Goal: Task Accomplishment & Management: Manage account settings

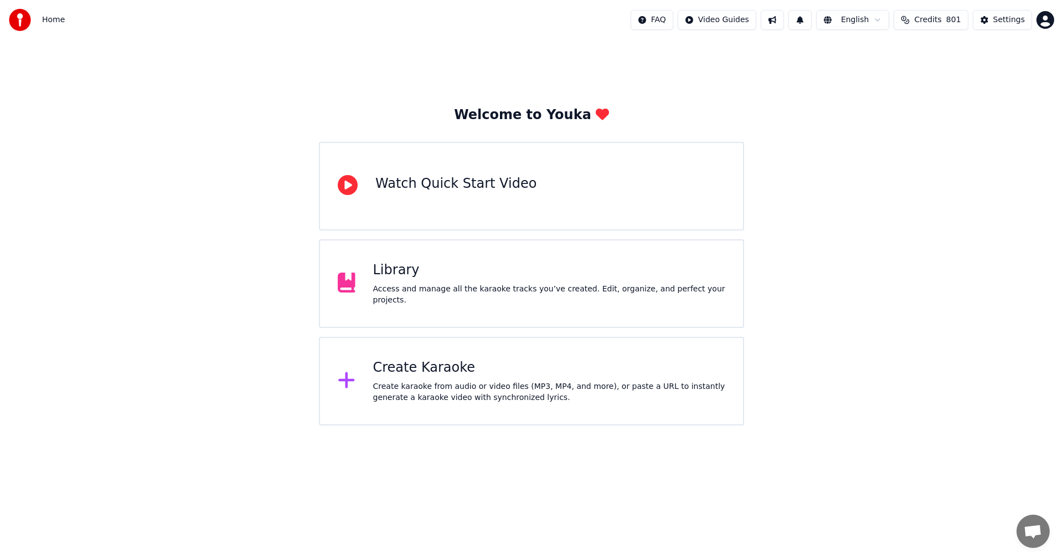
click at [415, 279] on div "Library" at bounding box center [549, 270] width 353 height 18
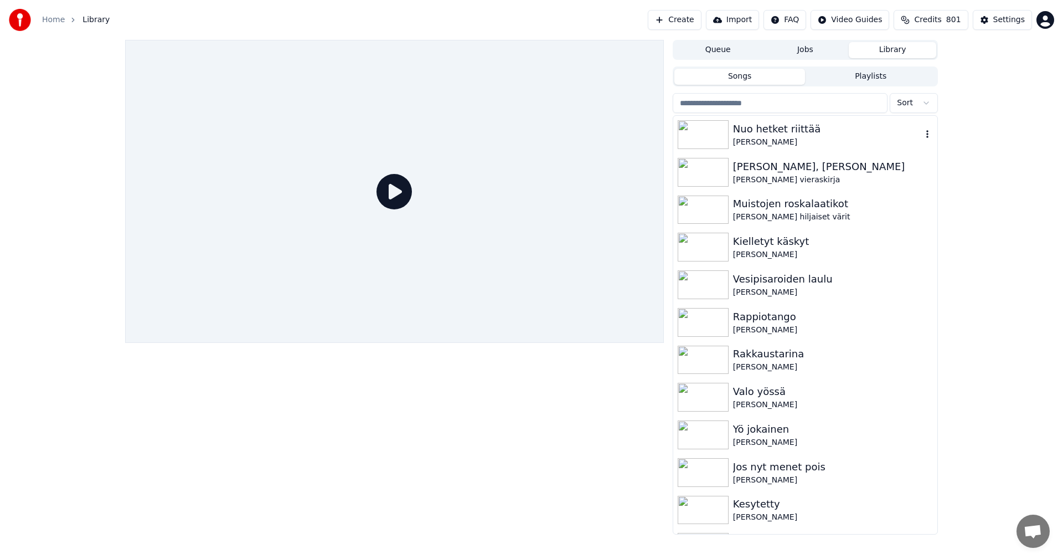
click at [742, 127] on div "Nuo hetket riittää" at bounding box center [827, 129] width 189 height 16
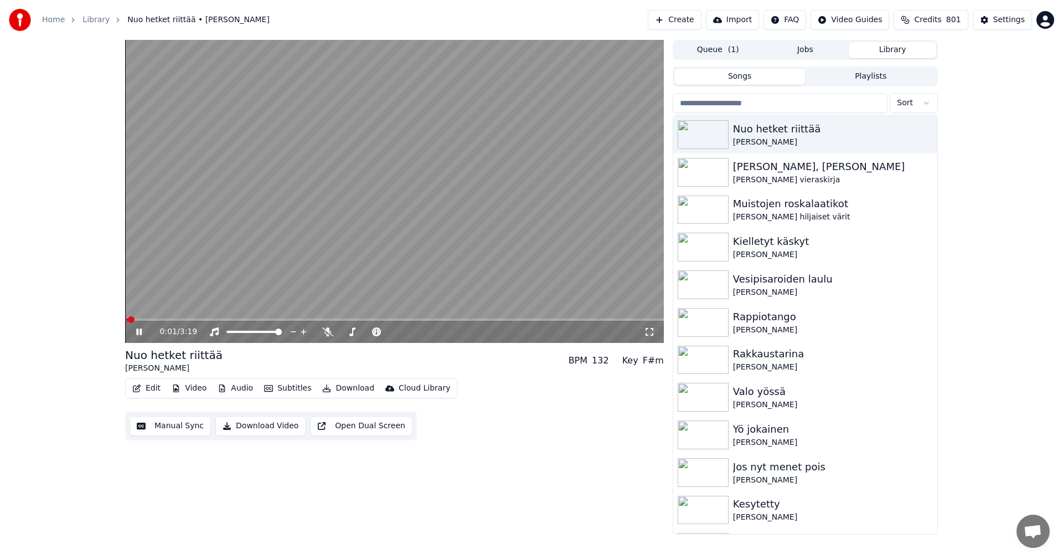
click at [198, 389] on button "Video" at bounding box center [189, 388] width 44 height 16
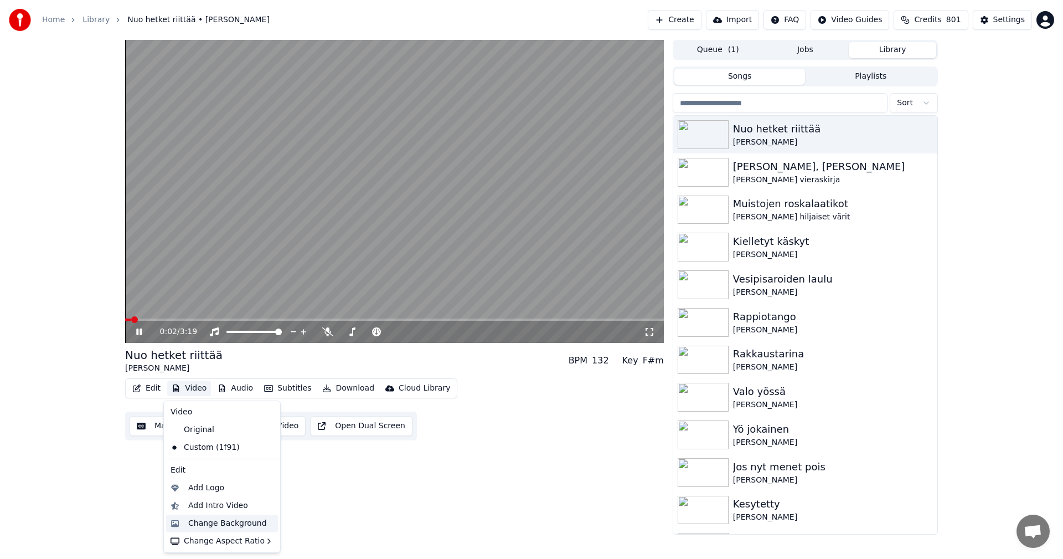
click at [203, 525] on div "Change Background" at bounding box center [227, 523] width 79 height 11
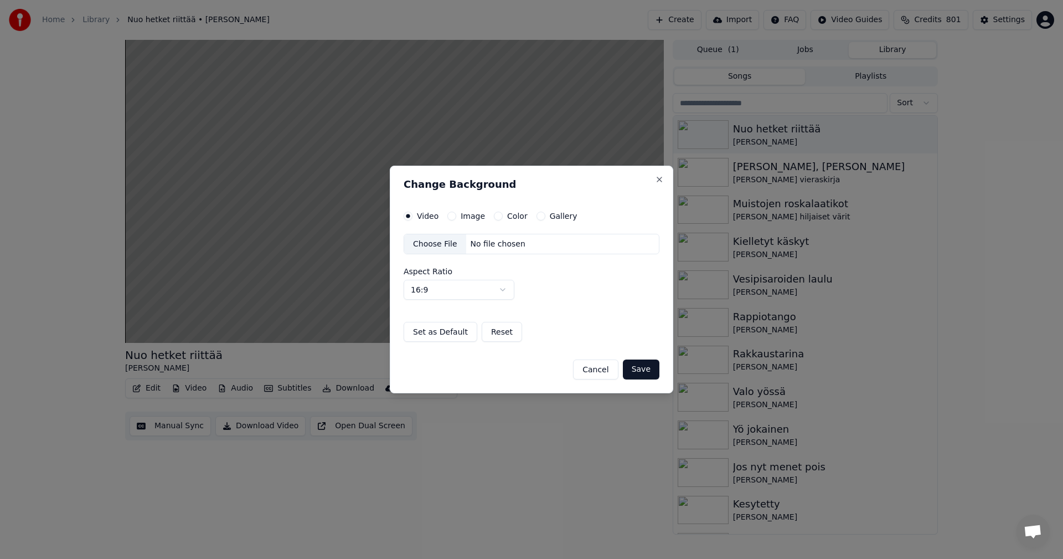
click at [451, 215] on button "Image" at bounding box center [452, 216] width 9 height 9
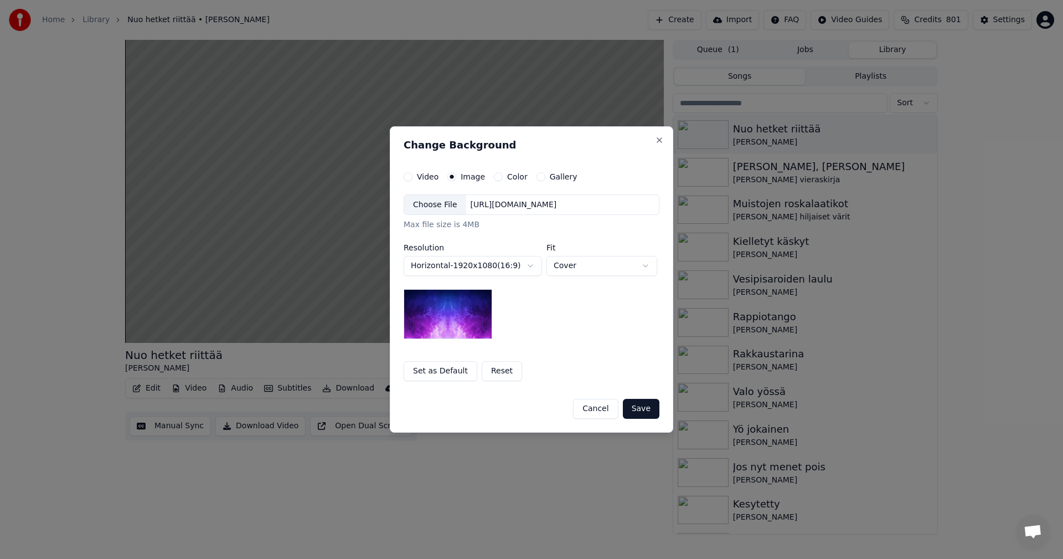
click at [435, 205] on div "Choose File" at bounding box center [435, 205] width 62 height 20
click at [645, 410] on button "Save" at bounding box center [641, 409] width 37 height 20
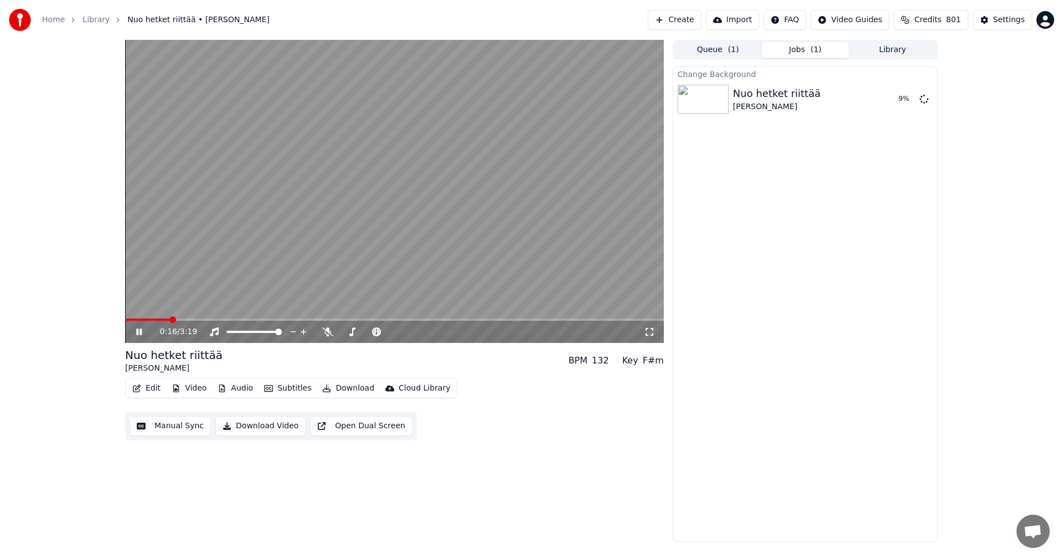
click at [140, 333] on icon at bounding box center [139, 331] width 6 height 7
click at [892, 99] on button "Play" at bounding box center [898, 99] width 35 height 20
click at [164, 318] on span at bounding box center [394, 319] width 539 height 2
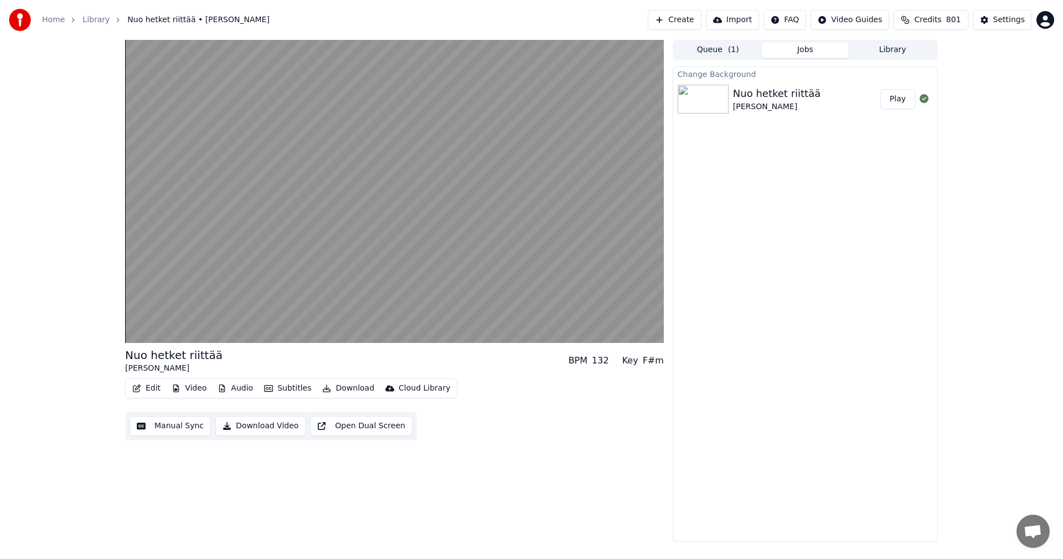
click at [819, 424] on div "Change Background Nuo hetket riittää [PERSON_NAME] Play" at bounding box center [805, 303] width 265 height 475
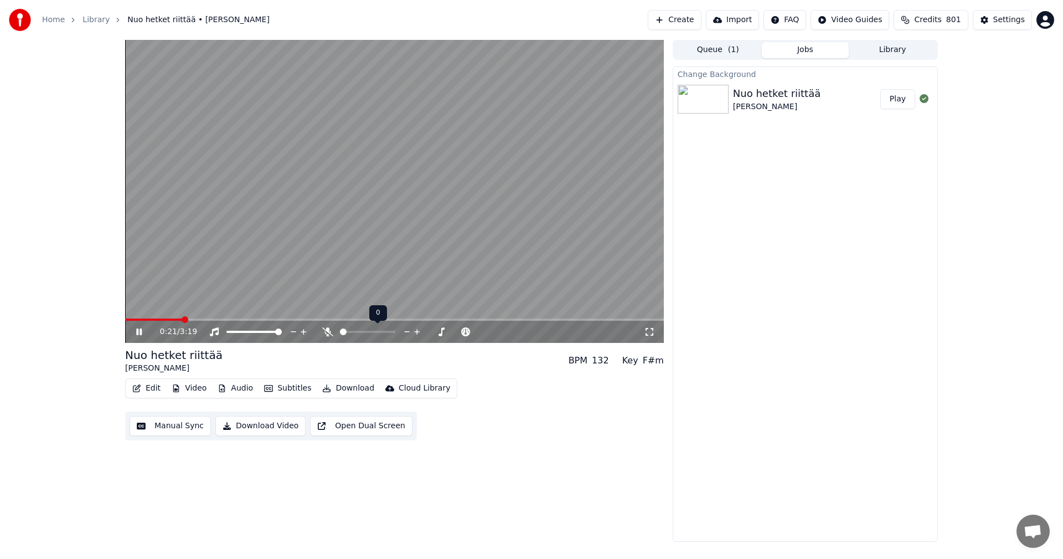
click at [330, 330] on icon at bounding box center [327, 331] width 11 height 9
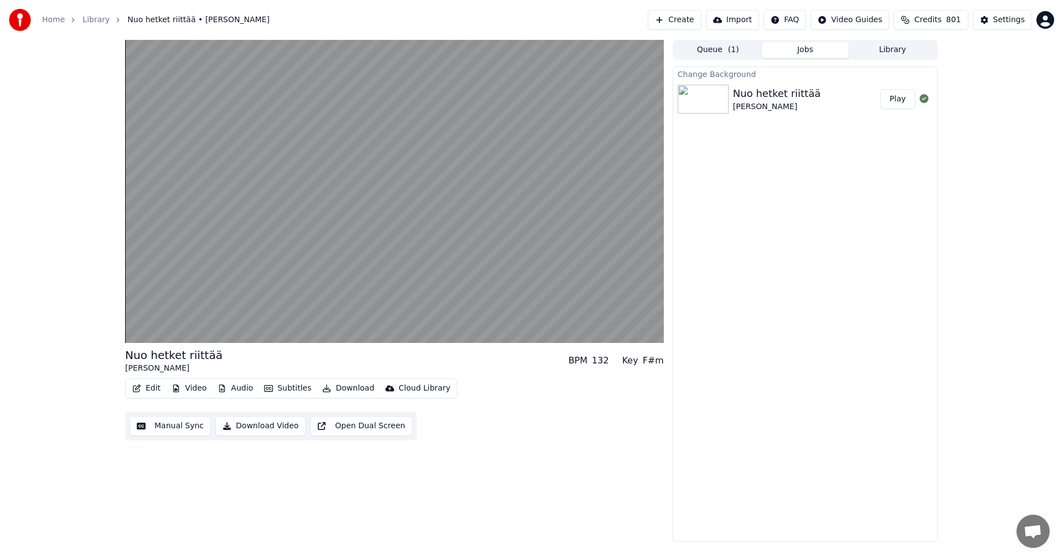
click at [856, 245] on div "Change Background Nuo hetket riittää [PERSON_NAME] Play" at bounding box center [805, 303] width 265 height 475
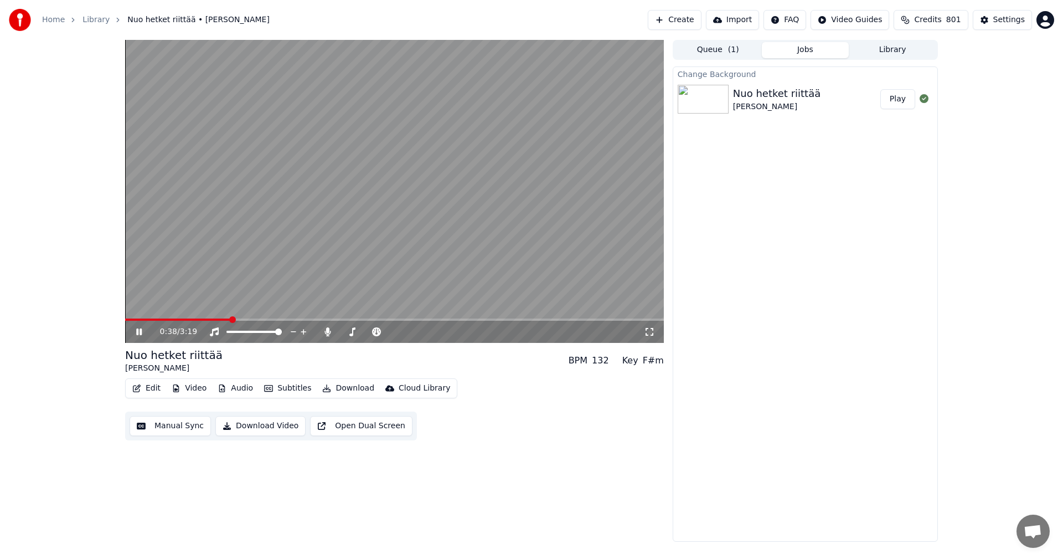
click at [140, 331] on icon at bounding box center [147, 331] width 26 height 9
click at [150, 390] on button "Edit" at bounding box center [146, 388] width 37 height 16
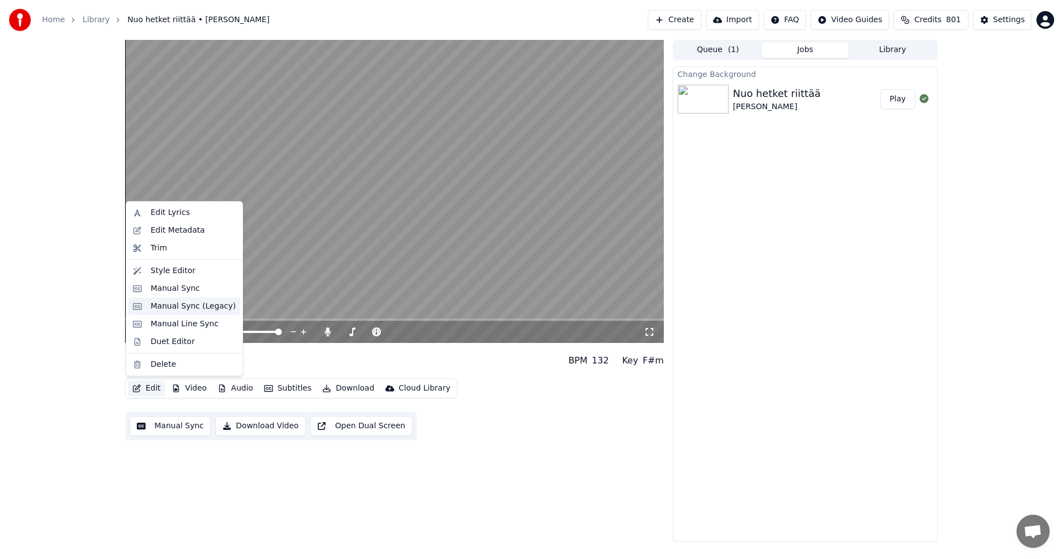
click at [192, 305] on div "Manual Sync (Legacy)" at bounding box center [193, 306] width 85 height 11
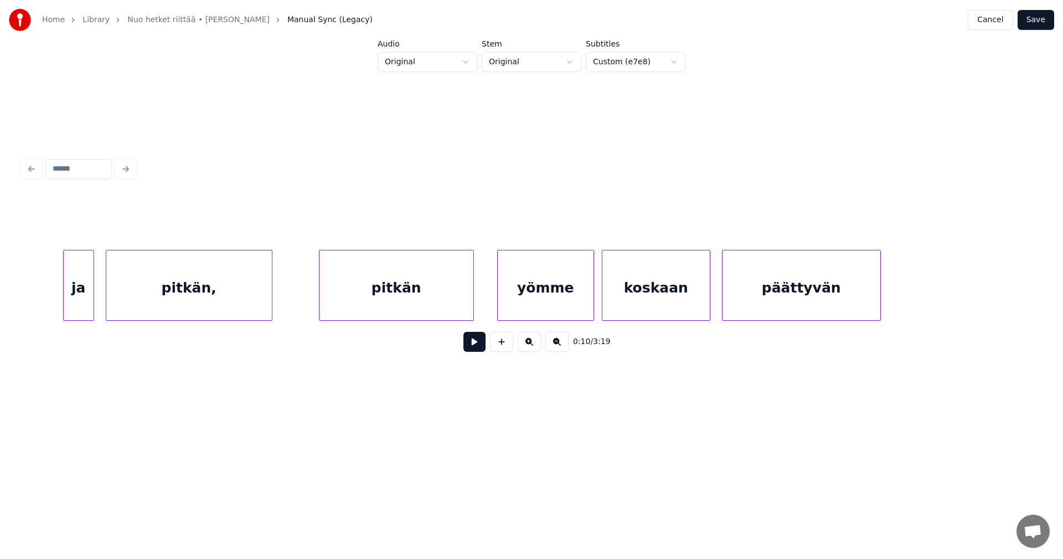
scroll to position [0, 5988]
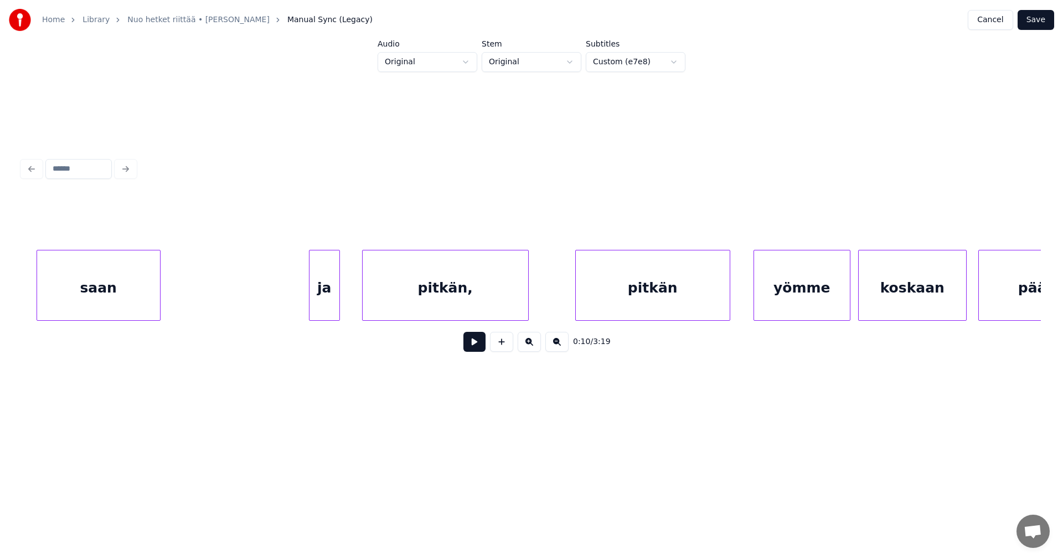
click at [327, 296] on div "ja" at bounding box center [325, 287] width 30 height 75
click at [300, 292] on div at bounding box center [301, 285] width 3 height 70
click at [438, 307] on div "pitkän," at bounding box center [446, 287] width 166 height 75
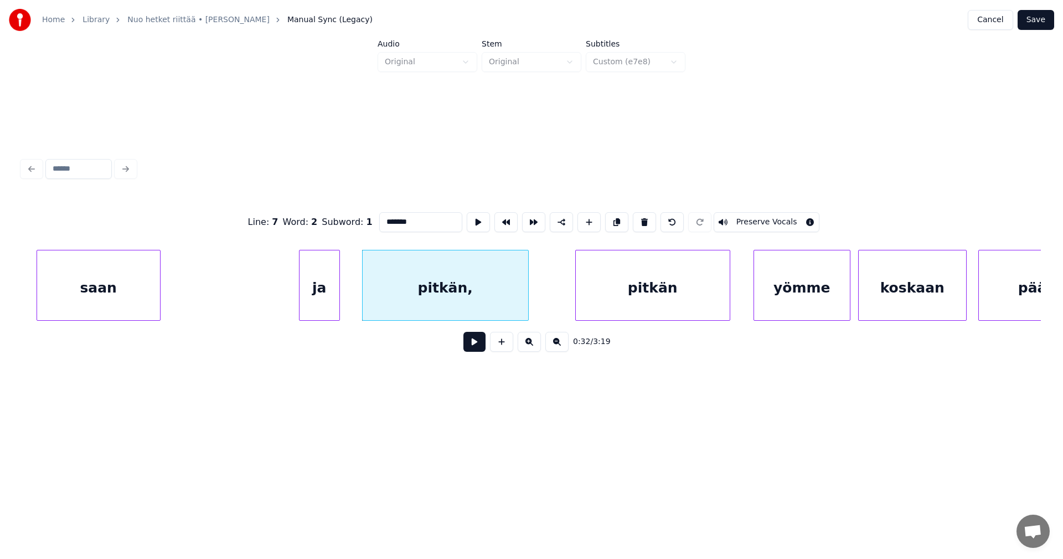
click at [478, 350] on button at bounding box center [475, 342] width 22 height 20
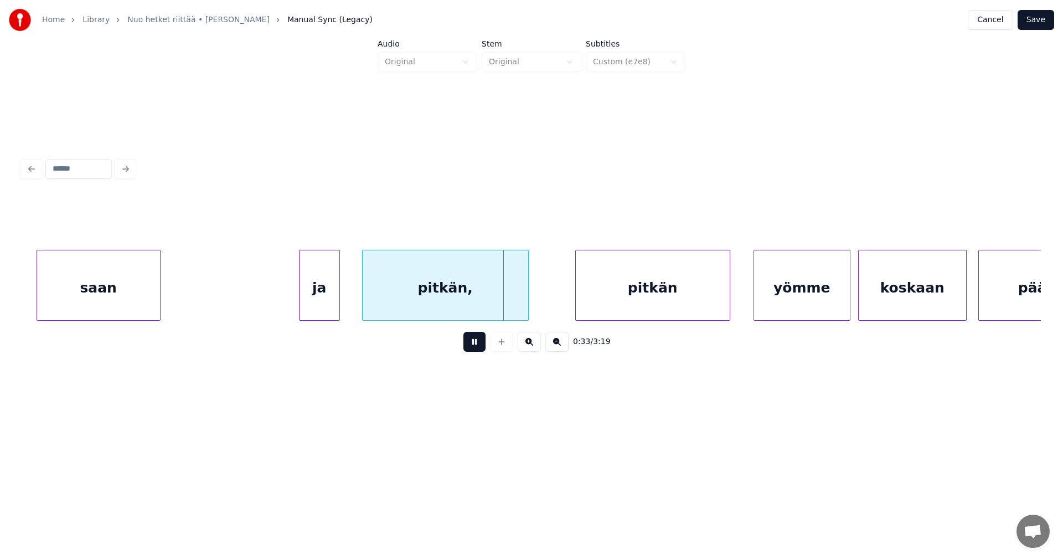
drag, startPoint x: 478, startPoint y: 349, endPoint x: 488, endPoint y: 342, distance: 12.0
click at [478, 348] on button at bounding box center [475, 342] width 22 height 20
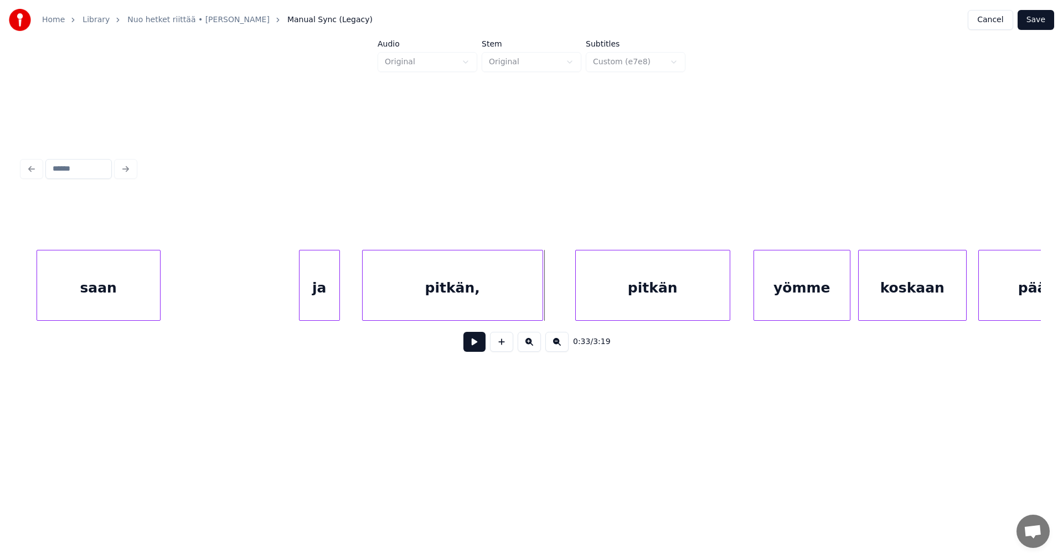
click at [542, 302] on div at bounding box center [540, 285] width 3 height 70
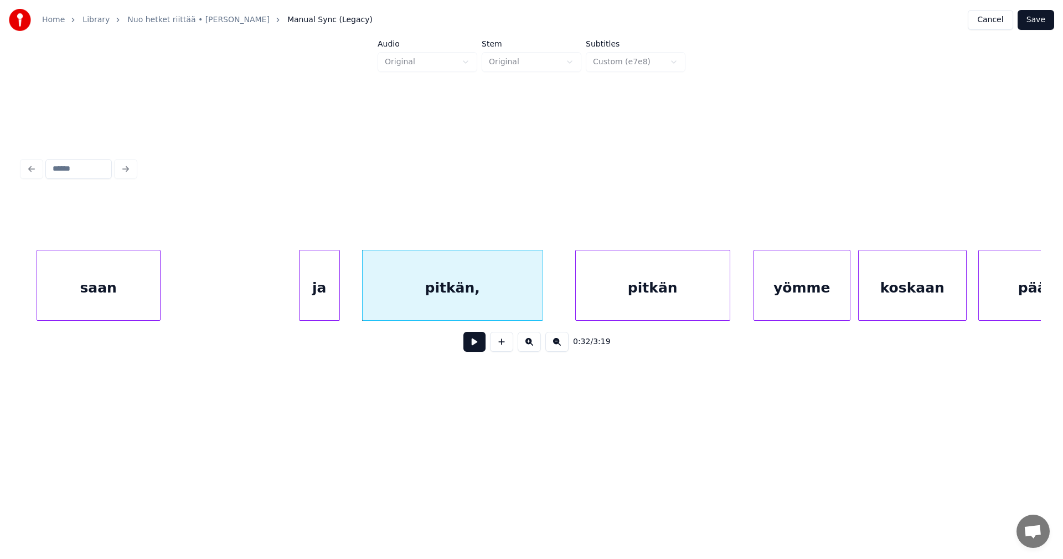
click at [593, 304] on div "pitkän" at bounding box center [653, 287] width 154 height 75
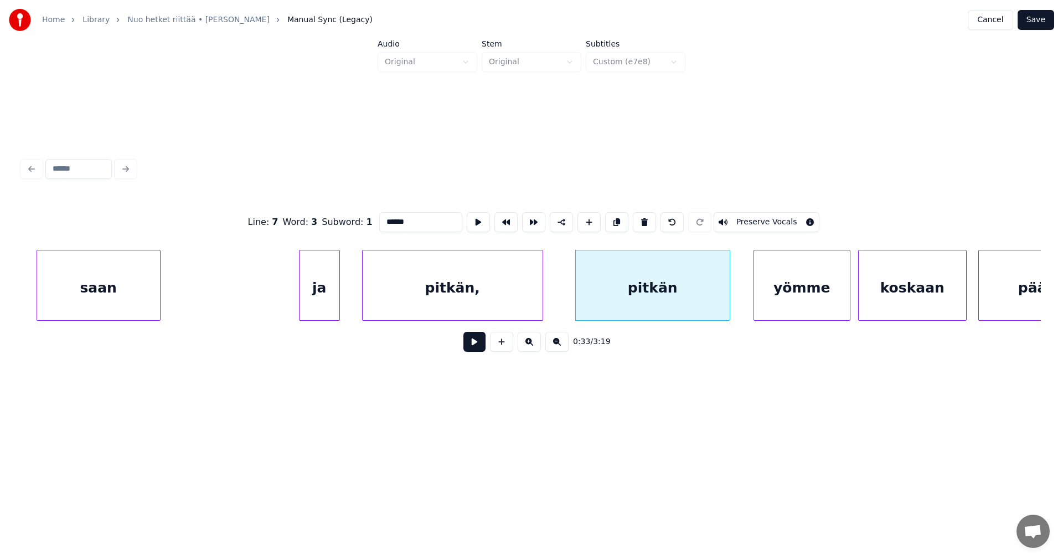
click at [471, 348] on button at bounding box center [475, 342] width 22 height 20
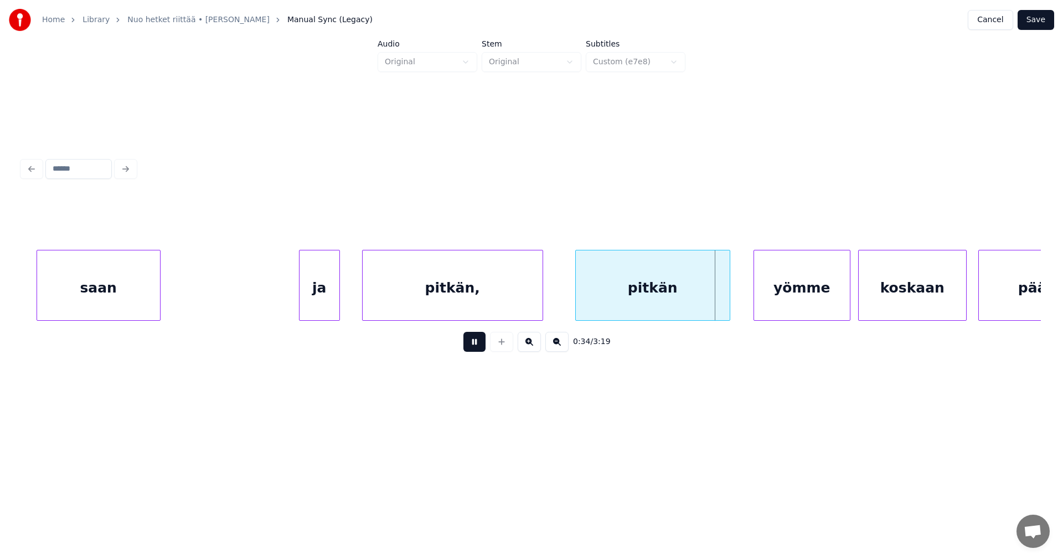
drag, startPoint x: 471, startPoint y: 348, endPoint x: 511, endPoint y: 348, distance: 39.9
click at [472, 348] on button at bounding box center [475, 342] width 22 height 20
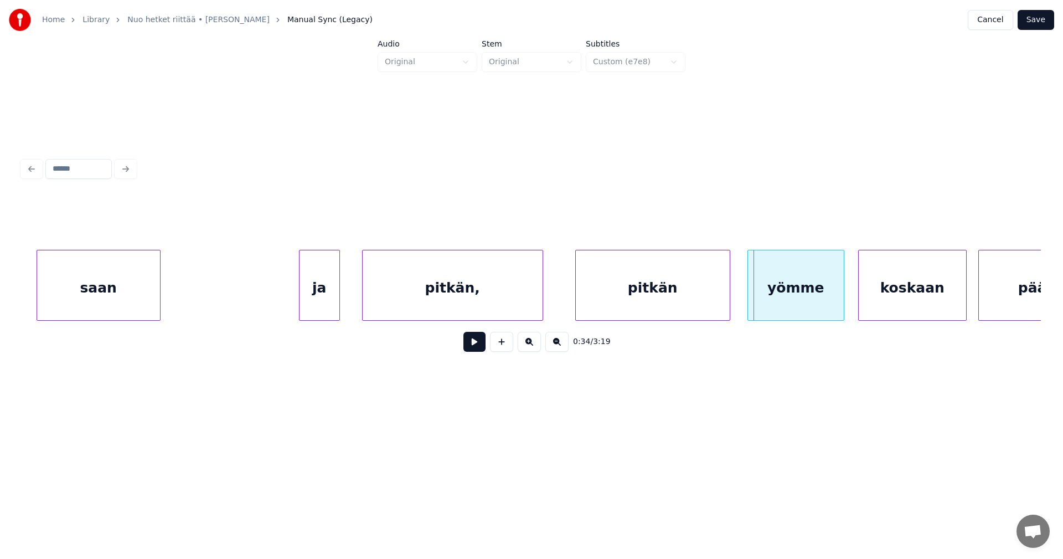
click at [791, 314] on div "yömme" at bounding box center [796, 287] width 96 height 75
click at [770, 298] on div "yömme" at bounding box center [796, 287] width 96 height 75
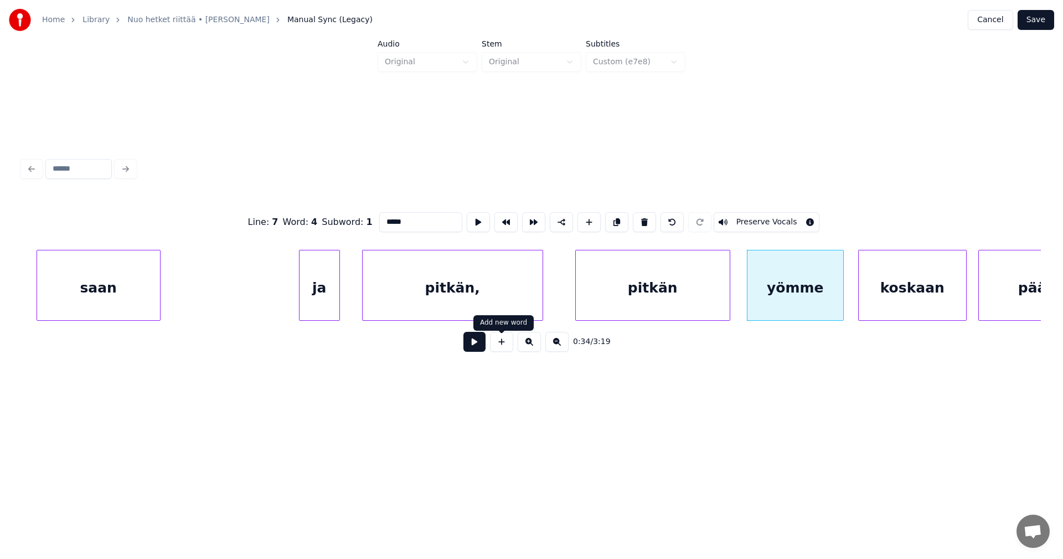
click at [480, 347] on button at bounding box center [475, 342] width 22 height 20
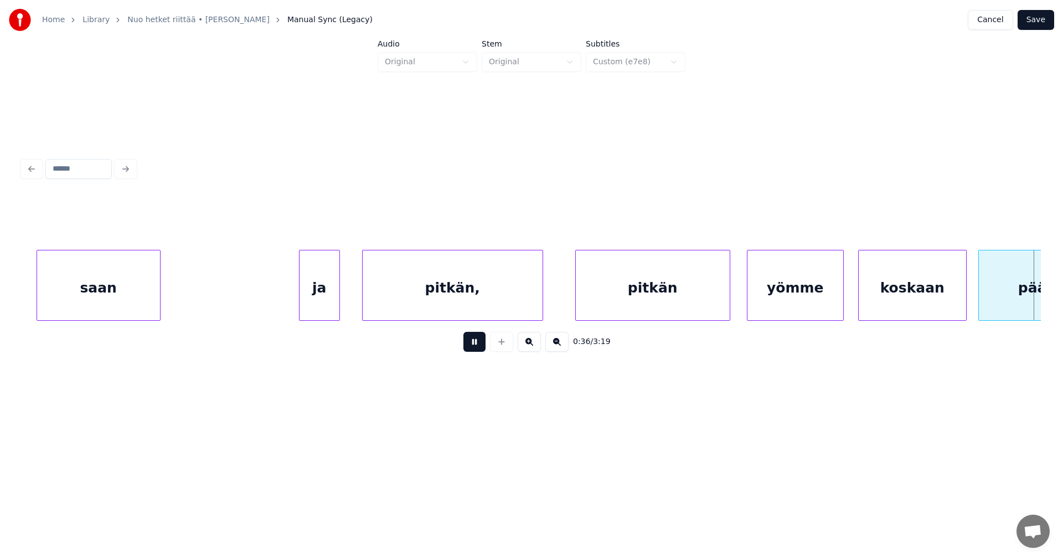
scroll to position [0, 7008]
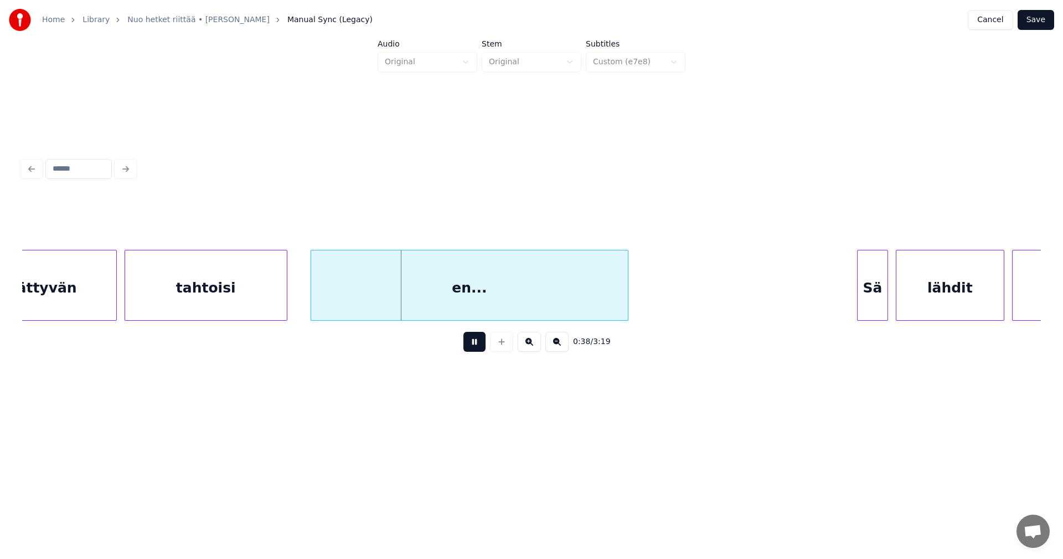
click at [480, 347] on button at bounding box center [475, 342] width 22 height 20
click at [473, 309] on div "en..." at bounding box center [462, 287] width 317 height 75
click at [102, 284] on div "päättyvän" at bounding box center [37, 287] width 158 height 75
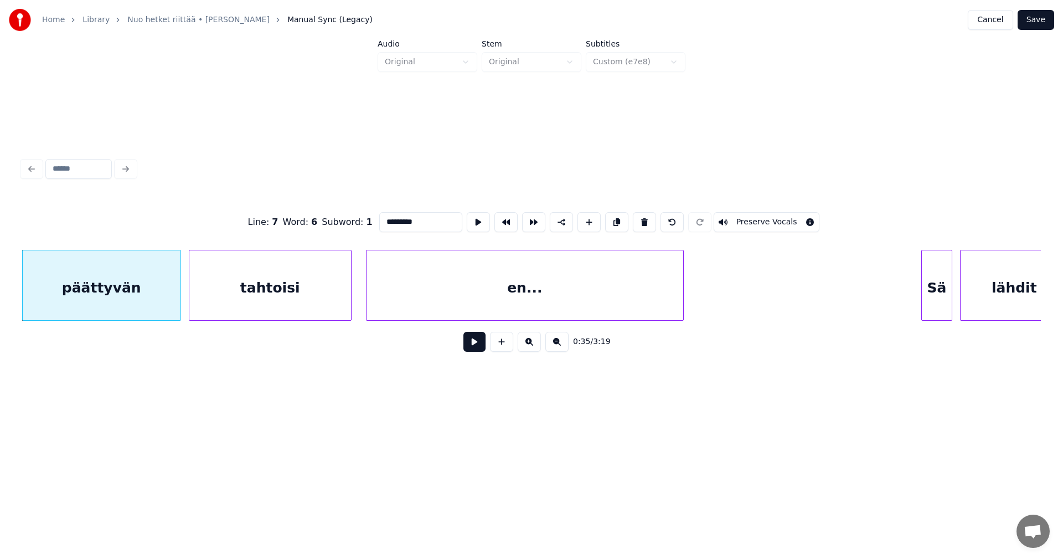
click at [475, 343] on button at bounding box center [475, 342] width 22 height 20
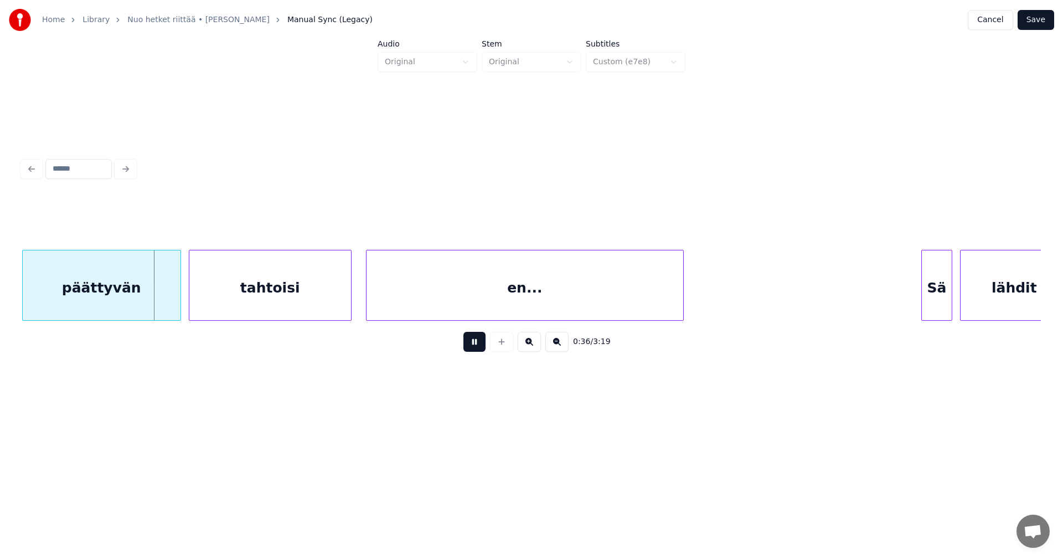
click at [475, 343] on button at bounding box center [475, 342] width 22 height 20
click at [169, 297] on div at bounding box center [168, 285] width 3 height 70
click at [1041, 17] on button "Save" at bounding box center [1036, 20] width 37 height 20
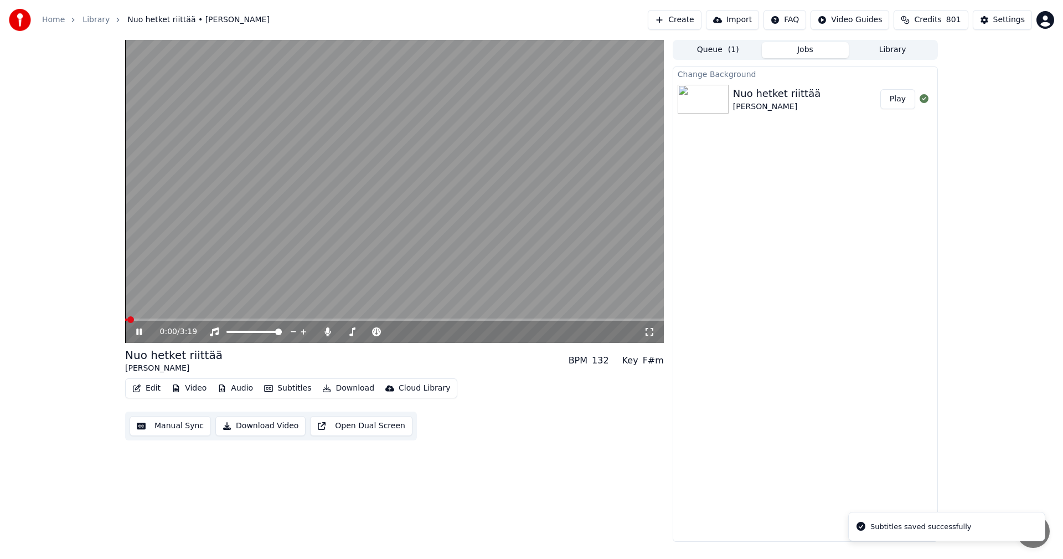
click at [222, 321] on div "0:00 / 3:19" at bounding box center [394, 332] width 539 height 22
click at [191, 320] on span at bounding box center [394, 319] width 539 height 2
click at [136, 329] on icon at bounding box center [147, 331] width 26 height 9
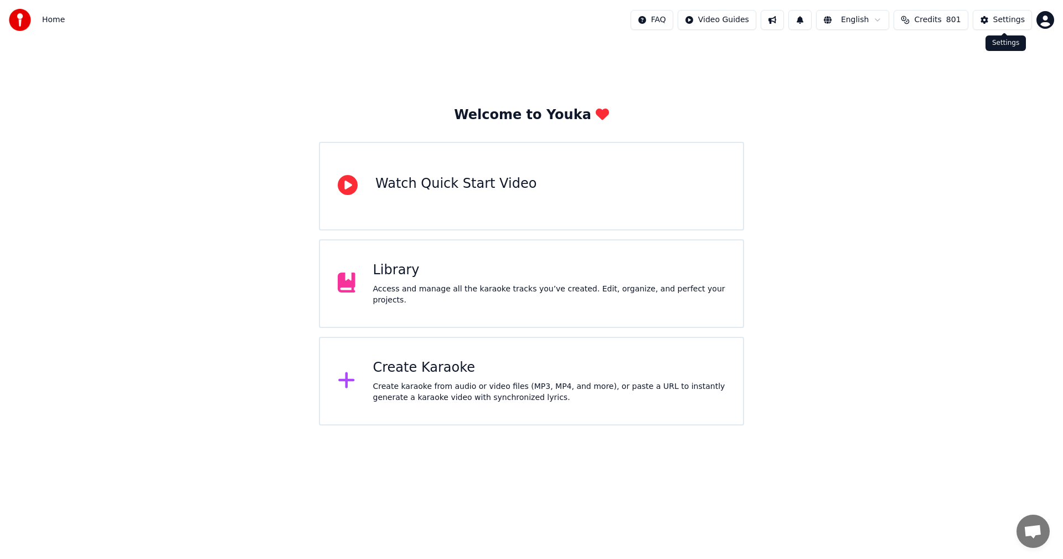
click at [1006, 26] on button "Settings" at bounding box center [1002, 20] width 59 height 20
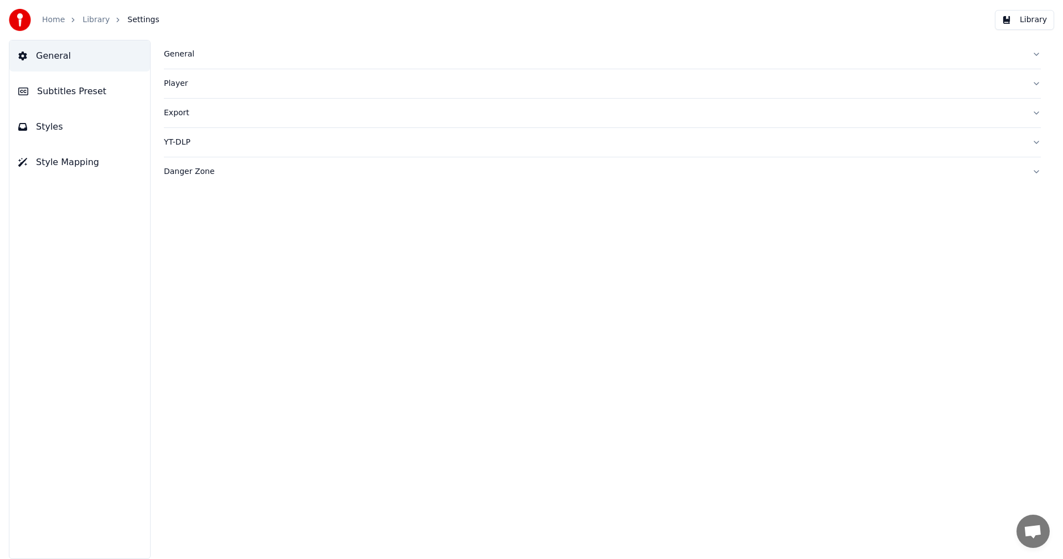
click at [75, 89] on span "Subtitles Preset" at bounding box center [71, 91] width 69 height 13
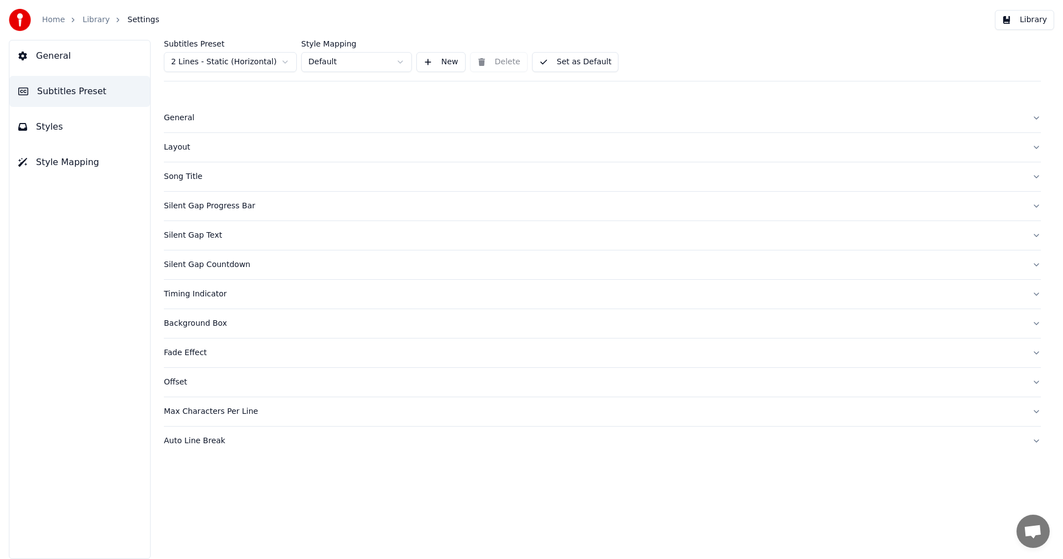
click at [279, 64] on html "Home Library Settings Library General Subtitles Preset Styles Style Mapping Sub…" at bounding box center [531, 279] width 1063 height 559
click at [186, 147] on div "Layout" at bounding box center [594, 147] width 860 height 11
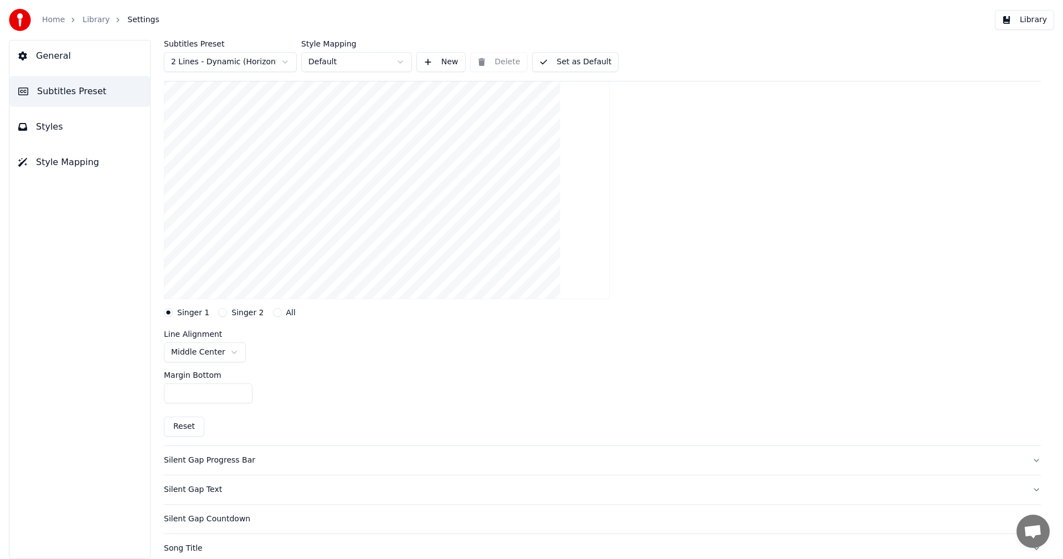
scroll to position [166, 0]
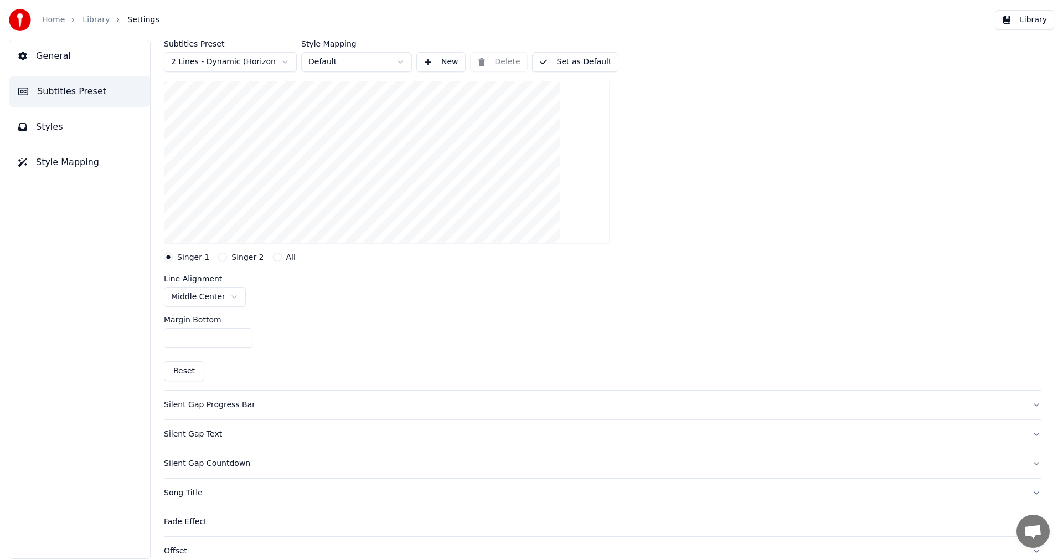
click at [229, 296] on html "Home Library Settings Library General Subtitles Preset Styles Style Mapping Sub…" at bounding box center [531, 279] width 1063 height 559
click at [337, 347] on div "Margin Bottom ***" at bounding box center [602, 332] width 877 height 50
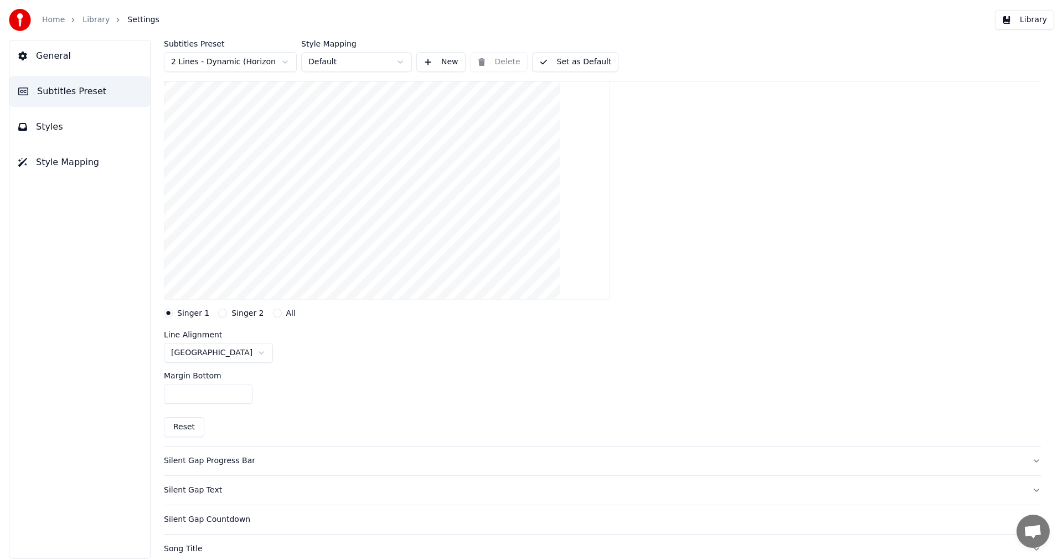
scroll to position [111, 0]
drag, startPoint x: 218, startPoint y: 309, endPoint x: 223, endPoint y: 321, distance: 13.4
click at [218, 309] on button "Singer 2" at bounding box center [222, 312] width 9 height 9
click at [220, 353] on html "Home Library Settings Library General Subtitles Preset Styles Style Mapping Sub…" at bounding box center [531, 279] width 1063 height 559
click at [322, 383] on div "Margin Bottom ***" at bounding box center [602, 387] width 877 height 50
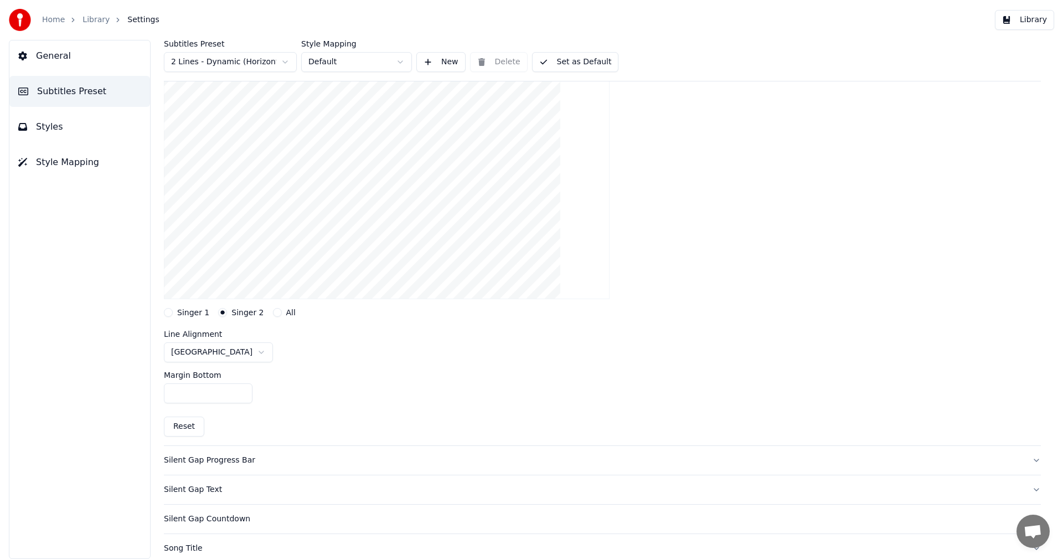
click at [1032, 25] on button "Library" at bounding box center [1024, 20] width 59 height 20
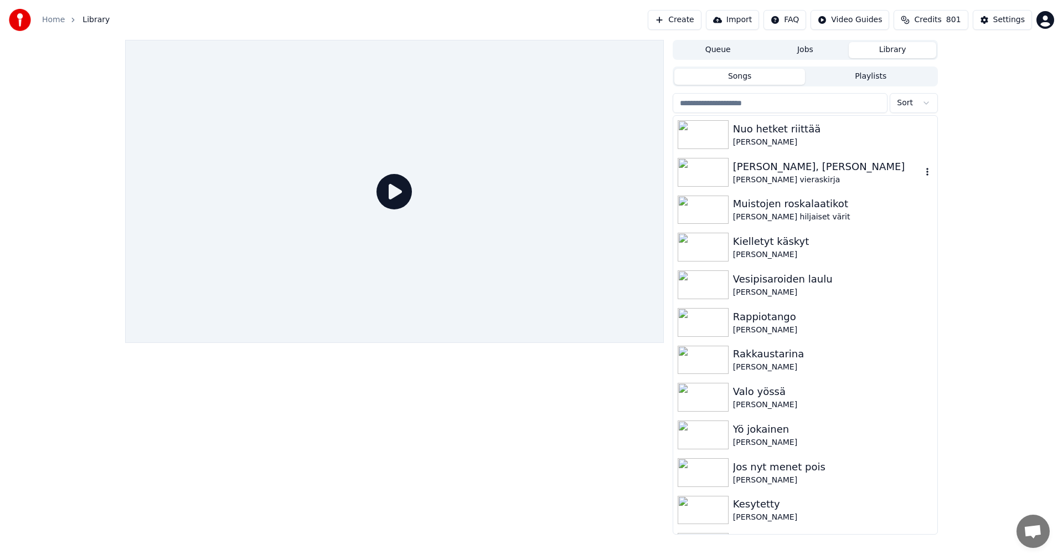
click at [721, 175] on img at bounding box center [703, 172] width 51 height 29
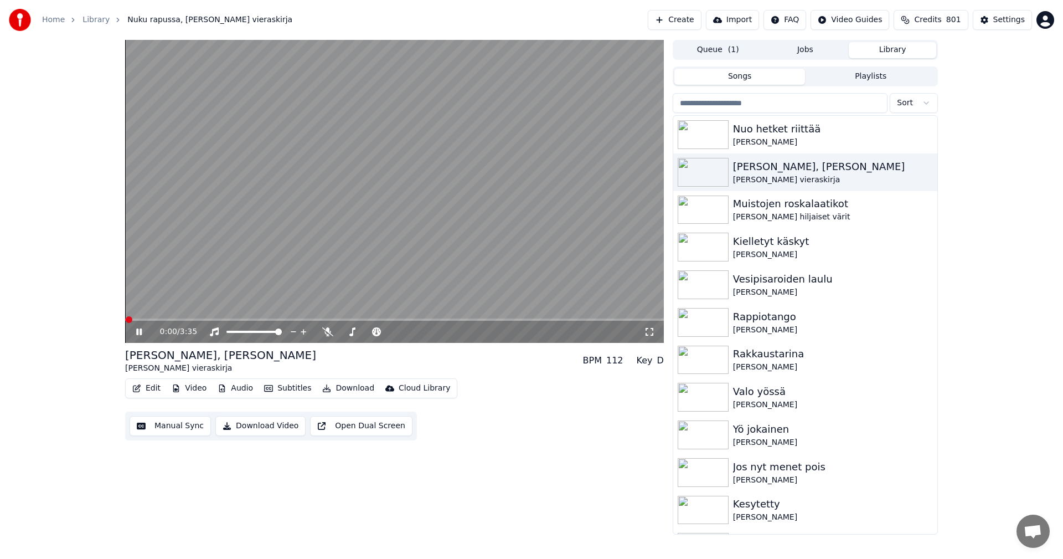
click at [196, 318] on span at bounding box center [394, 319] width 539 height 2
click at [1001, 20] on div "Settings" at bounding box center [1010, 19] width 32 height 11
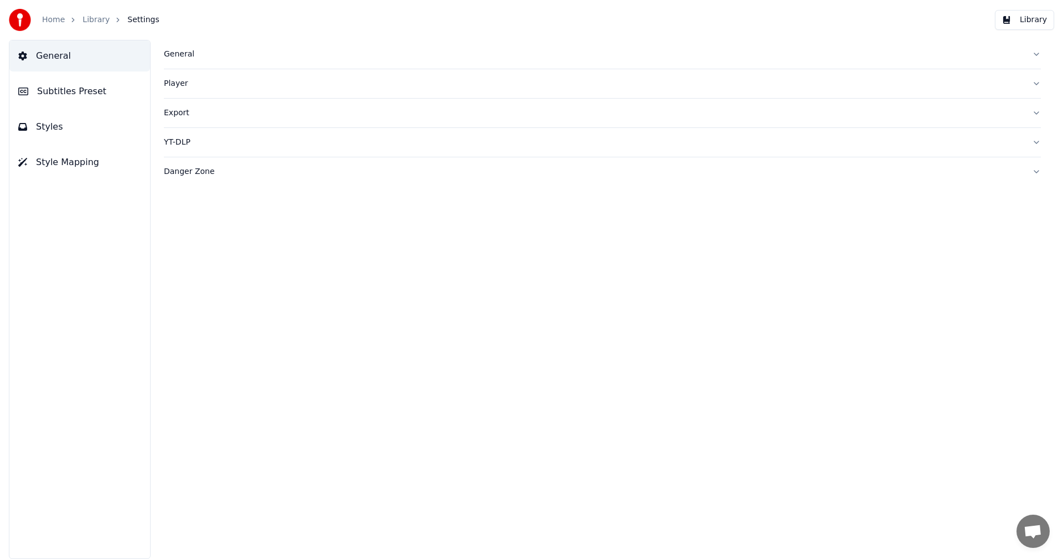
click at [99, 90] on button "Subtitles Preset" at bounding box center [79, 91] width 141 height 31
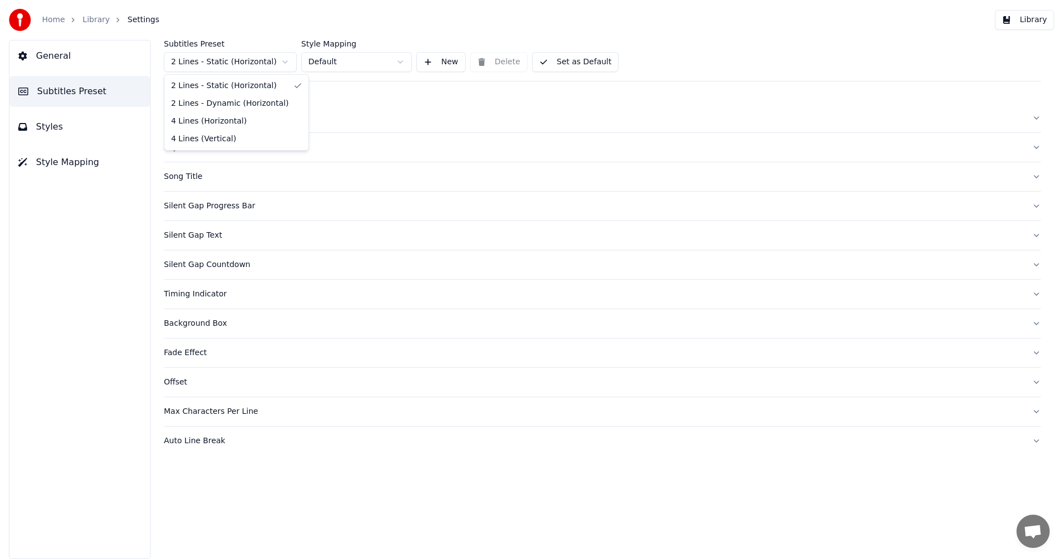
click at [245, 66] on html "Home Library Settings Library General Subtitles Preset Styles Style Mapping Sub…" at bounding box center [531, 279] width 1063 height 559
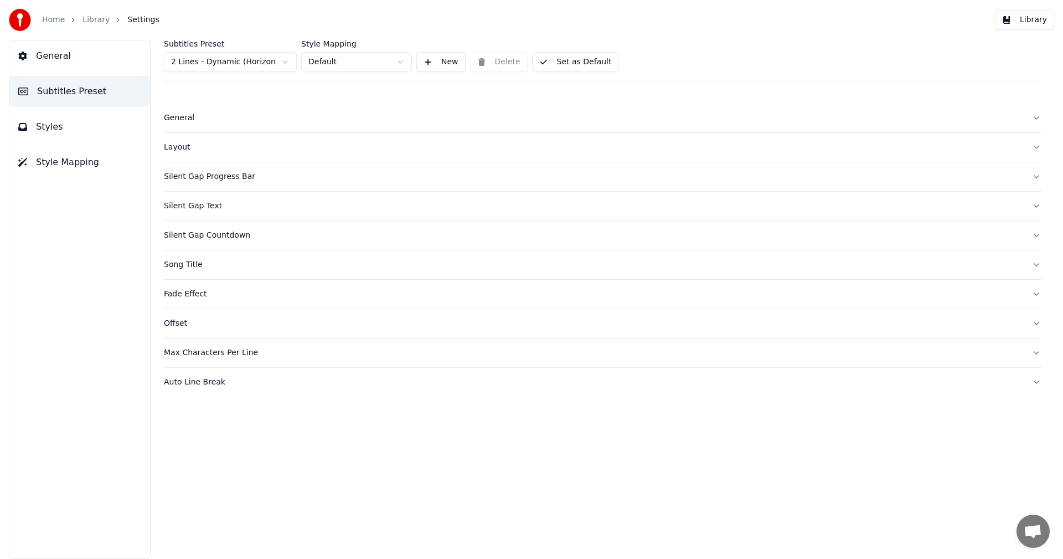
click at [183, 149] on div "Layout" at bounding box center [594, 147] width 860 height 11
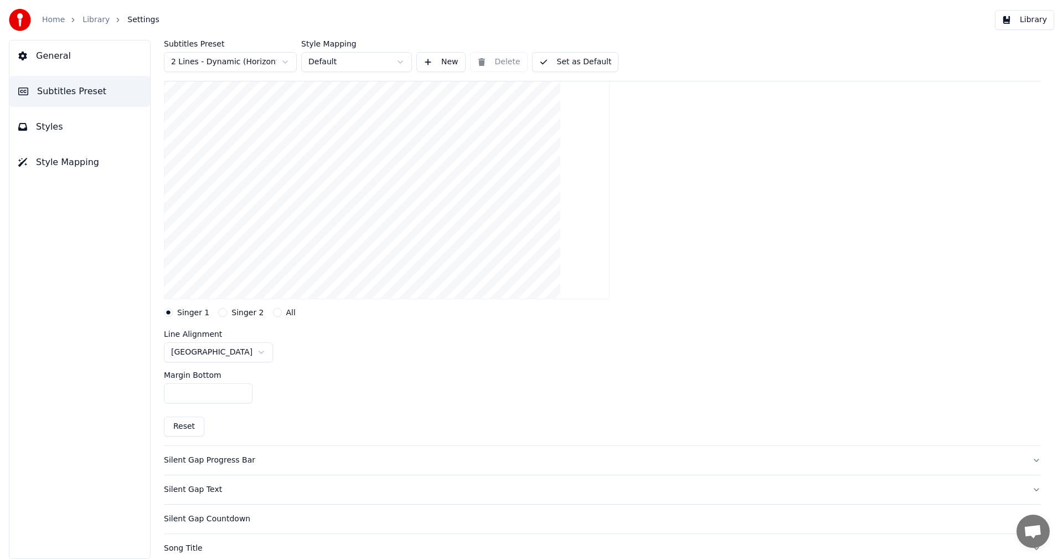
scroll to position [55, 0]
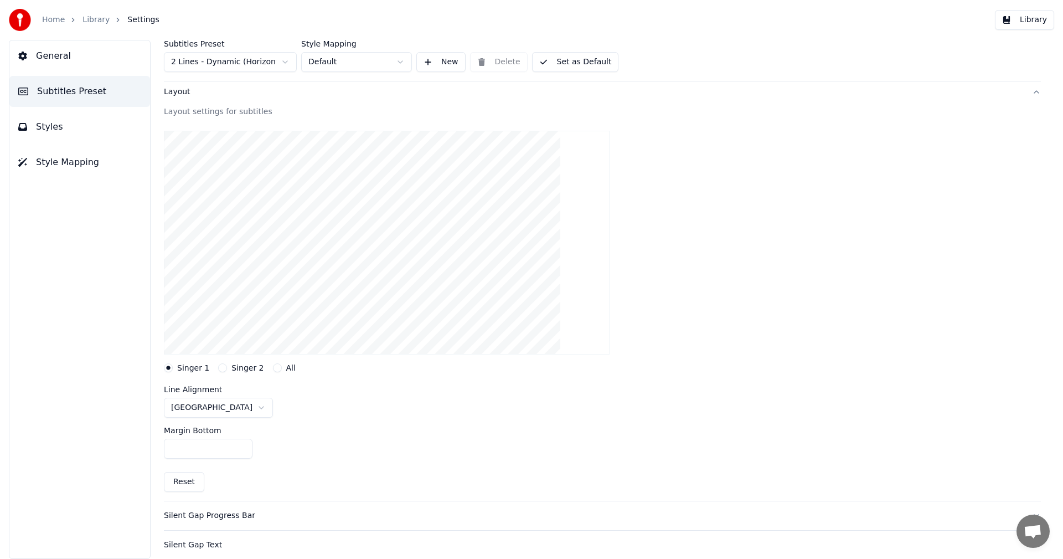
click at [580, 63] on button "Set as Default" at bounding box center [575, 62] width 87 height 20
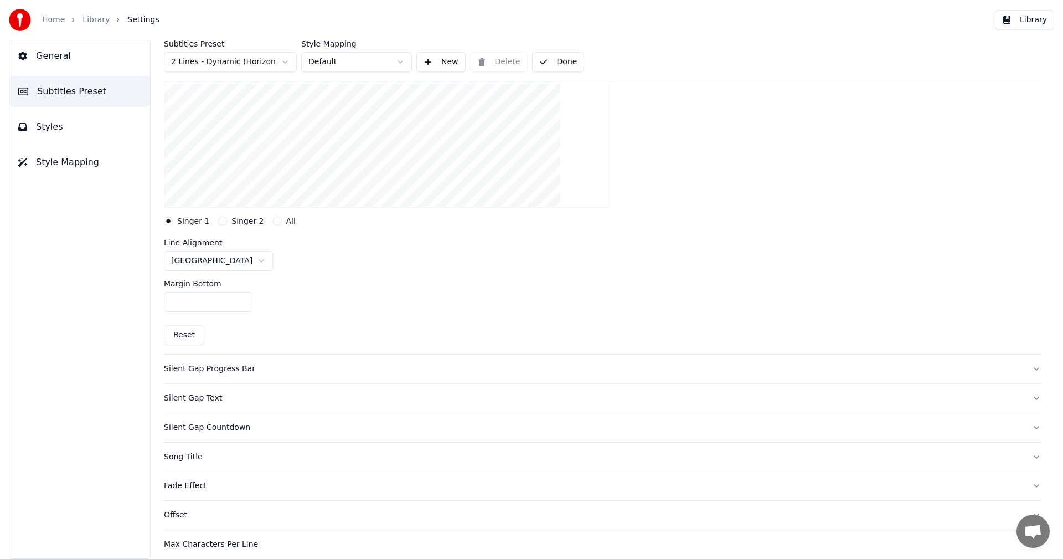
scroll to position [222, 0]
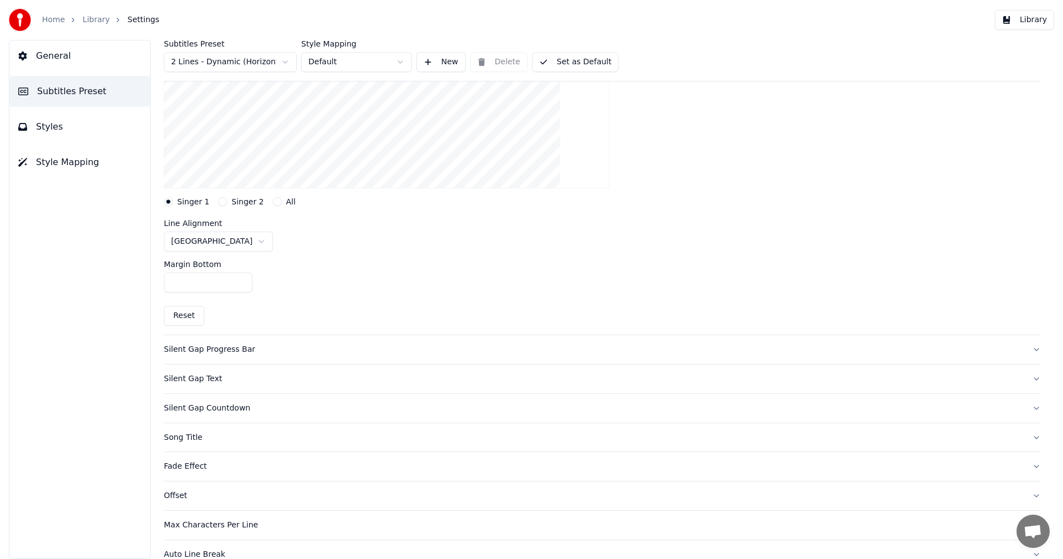
click at [1024, 22] on button "Library" at bounding box center [1024, 20] width 59 height 20
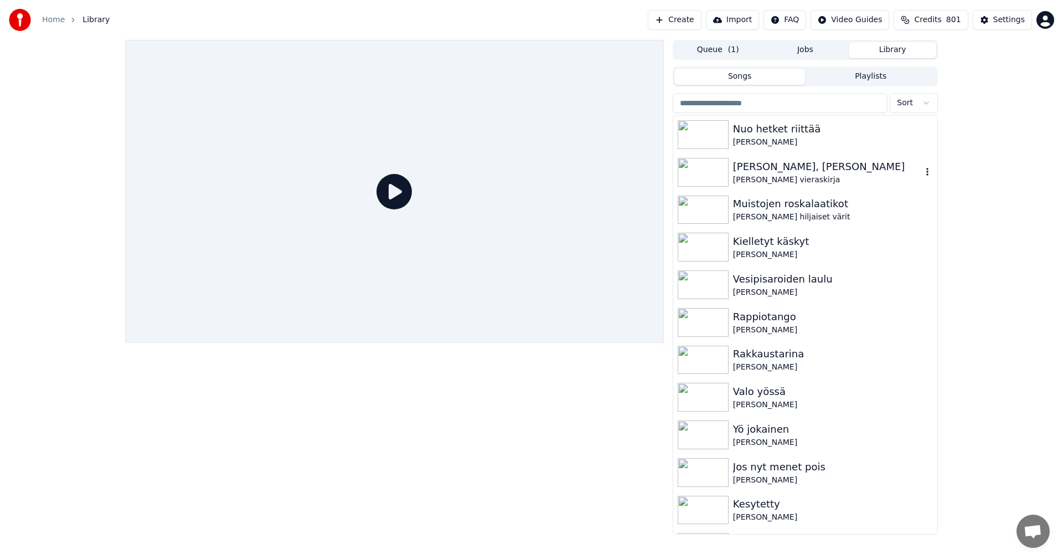
click at [695, 179] on img at bounding box center [703, 172] width 51 height 29
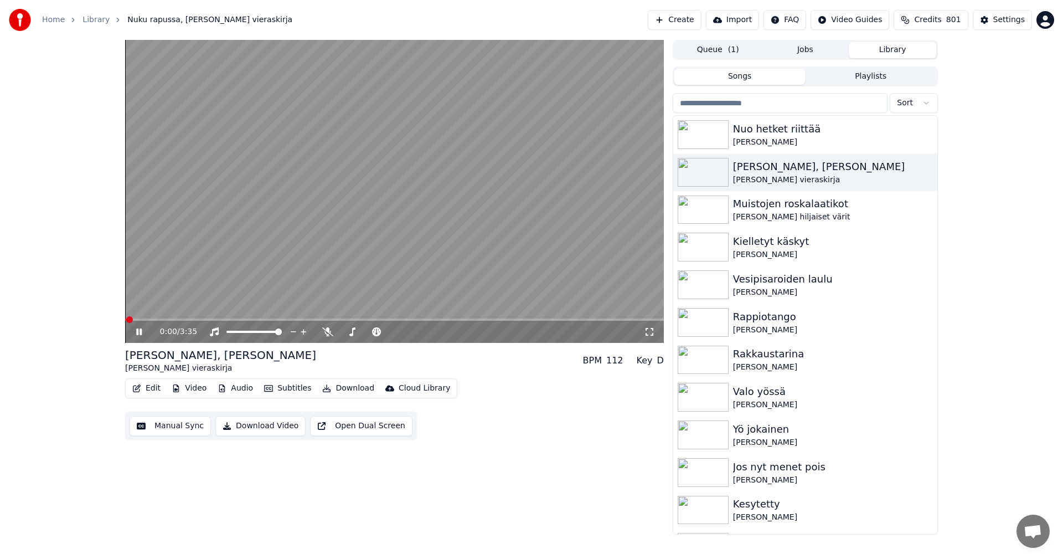
click at [207, 321] on span at bounding box center [394, 319] width 539 height 2
drag, startPoint x: 141, startPoint y: 332, endPoint x: 245, endPoint y: 281, distance: 115.7
click at [142, 332] on icon at bounding box center [139, 331] width 6 height 7
click at [1011, 24] on div "Settings" at bounding box center [1010, 19] width 32 height 11
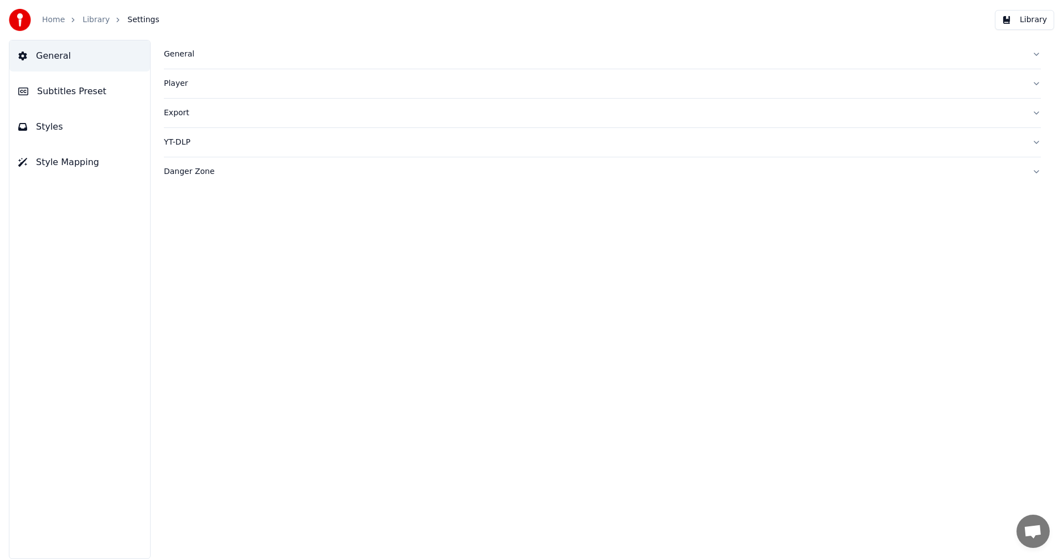
click at [92, 91] on span "Subtitles Preset" at bounding box center [71, 91] width 69 height 13
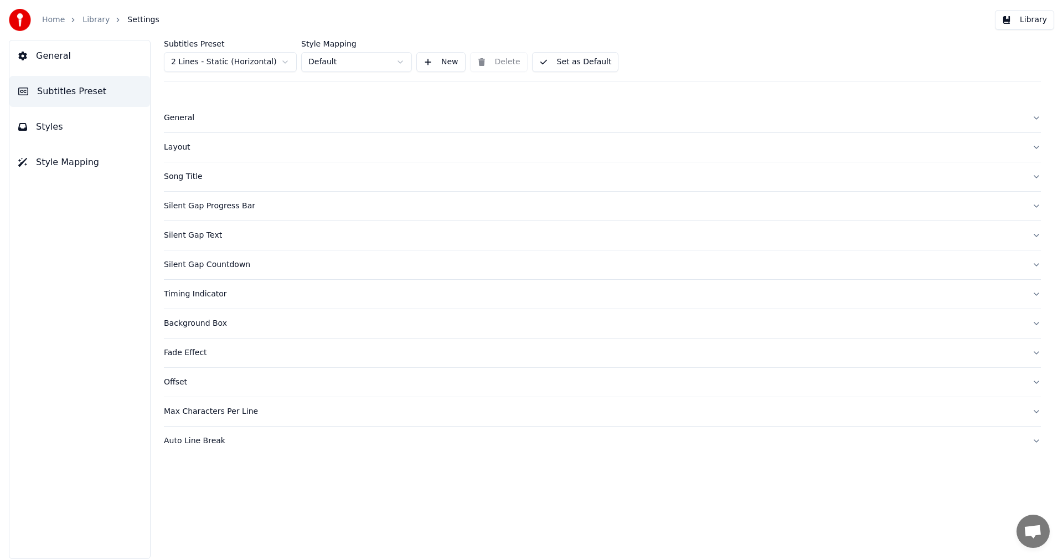
click at [184, 150] on div "Layout" at bounding box center [594, 147] width 860 height 11
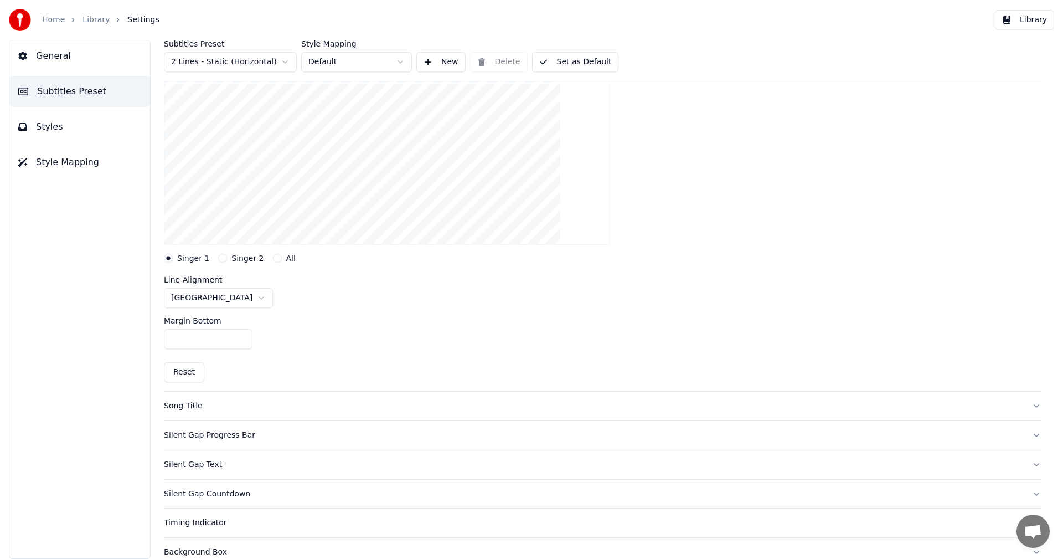
scroll to position [166, 0]
click at [232, 296] on html "Home Library Settings Library General Subtitles Preset Styles Style Mapping Sub…" at bounding box center [531, 279] width 1063 height 559
click at [281, 295] on html "Home Library Settings Library General Subtitles Preset Styles Style Mapping Sub…" at bounding box center [531, 279] width 1063 height 559
click at [218, 258] on button "Singer 2" at bounding box center [222, 257] width 9 height 9
click at [215, 296] on html "Home Library Settings Library General Subtitles Preset Styles Style Mapping Sub…" at bounding box center [531, 279] width 1063 height 559
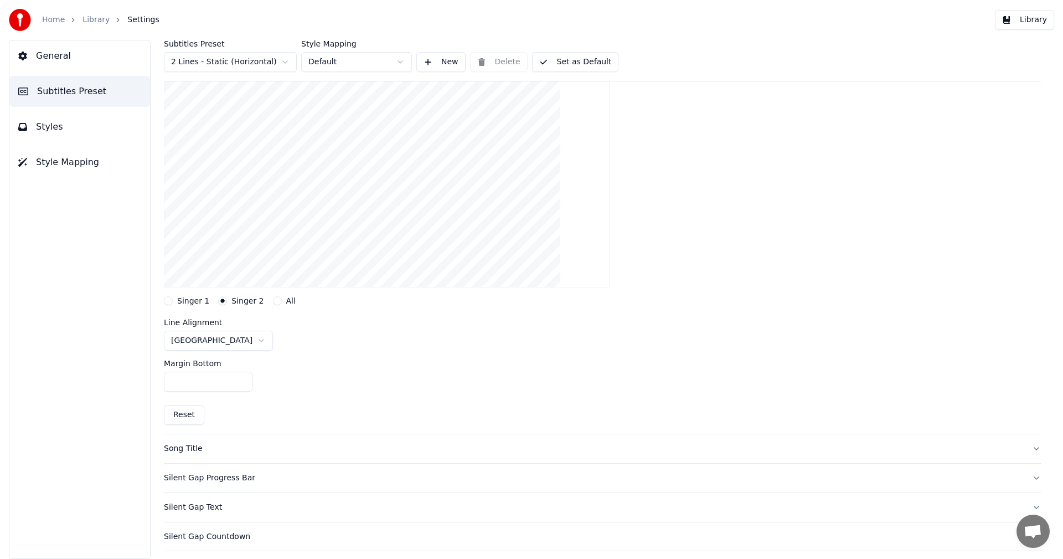
scroll to position [55, 0]
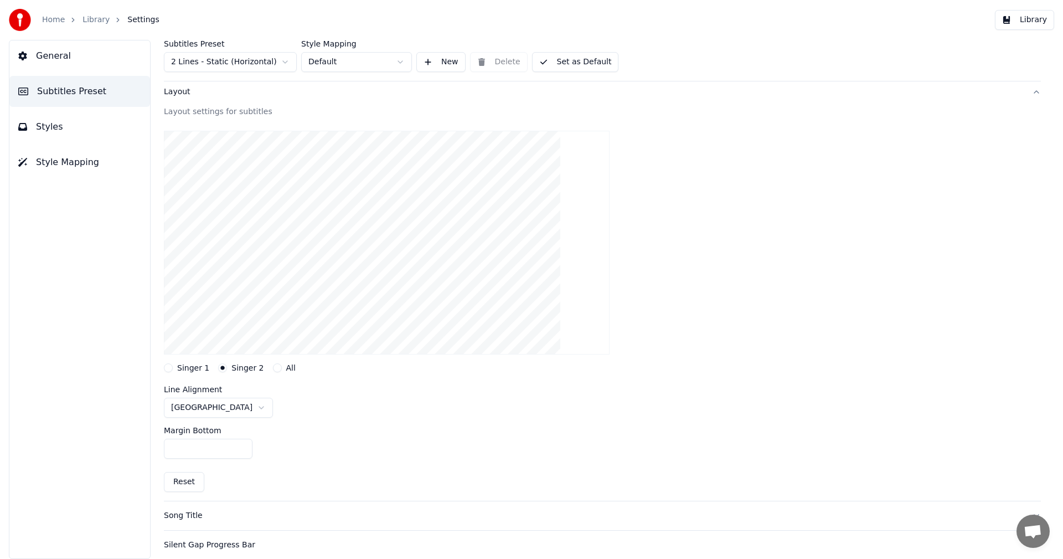
click at [551, 60] on button "Set as Default" at bounding box center [575, 62] width 87 height 20
click at [233, 61] on html "Home Library Settings Library General Subtitles Preset Styles Style Mapping Sub…" at bounding box center [531, 279] width 1063 height 559
click at [241, 442] on input "***" at bounding box center [208, 449] width 89 height 20
click at [241, 448] on input "***" at bounding box center [208, 449] width 89 height 20
drag, startPoint x: 198, startPoint y: 450, endPoint x: 168, endPoint y: 452, distance: 30.0
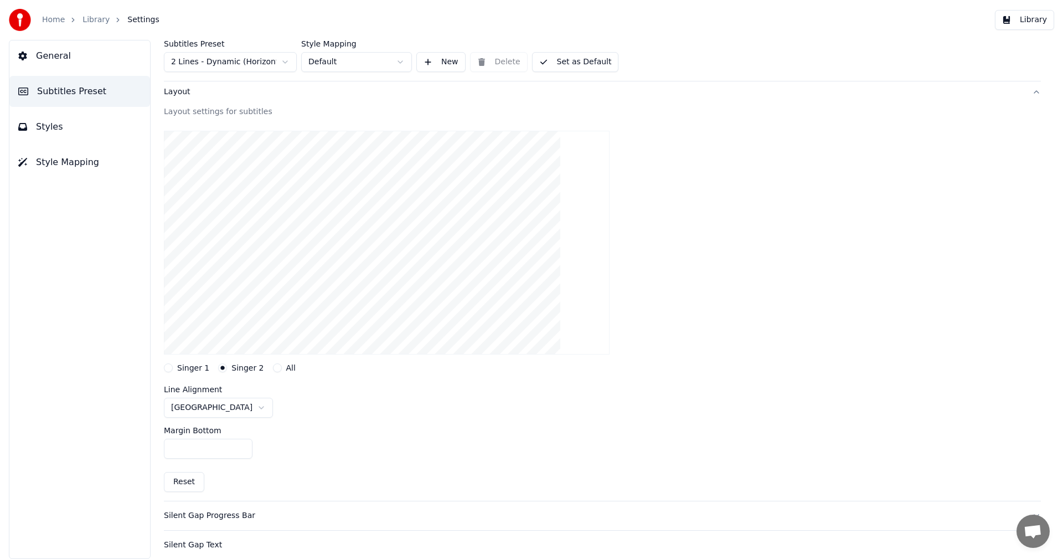
click at [168, 452] on input "***" at bounding box center [208, 449] width 89 height 20
click at [319, 429] on div "Margin Bottom ***" at bounding box center [602, 443] width 877 height 50
click at [176, 450] on input "***" at bounding box center [208, 449] width 89 height 20
type input "**"
click at [642, 294] on div at bounding box center [602, 242] width 877 height 241
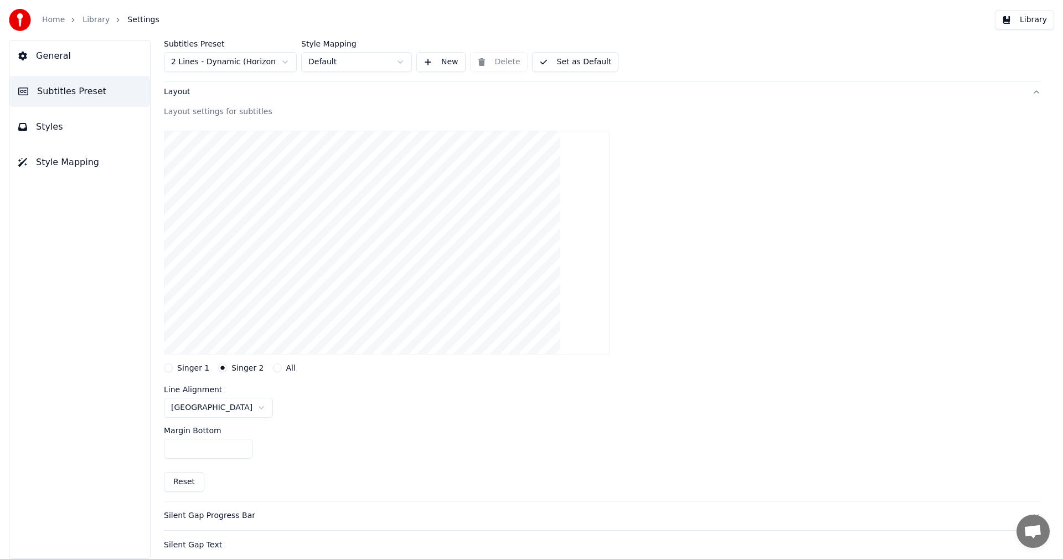
click at [1020, 20] on button "Library" at bounding box center [1024, 20] width 59 height 20
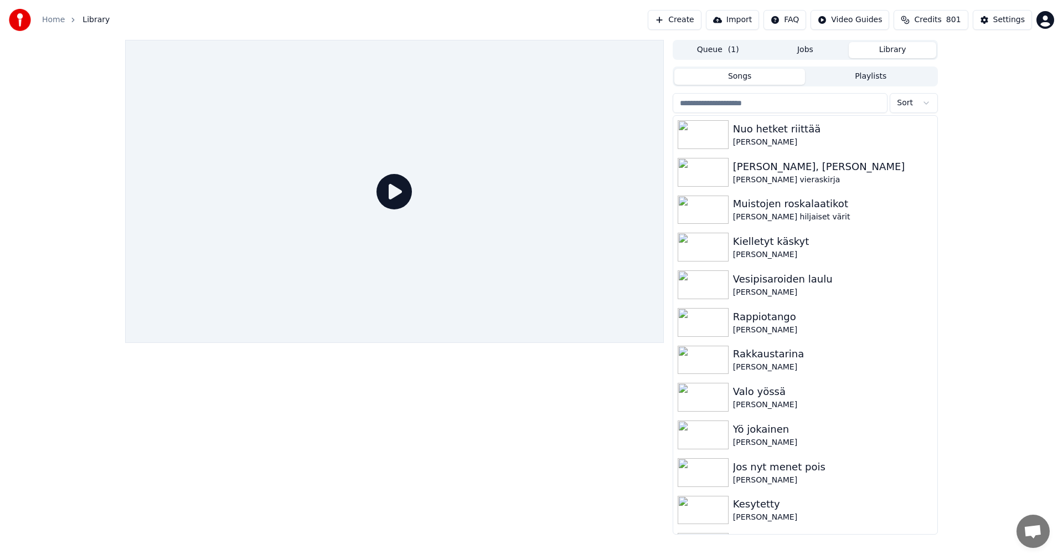
click at [888, 47] on button "Library" at bounding box center [893, 50] width 88 height 16
click at [706, 170] on img at bounding box center [703, 172] width 51 height 29
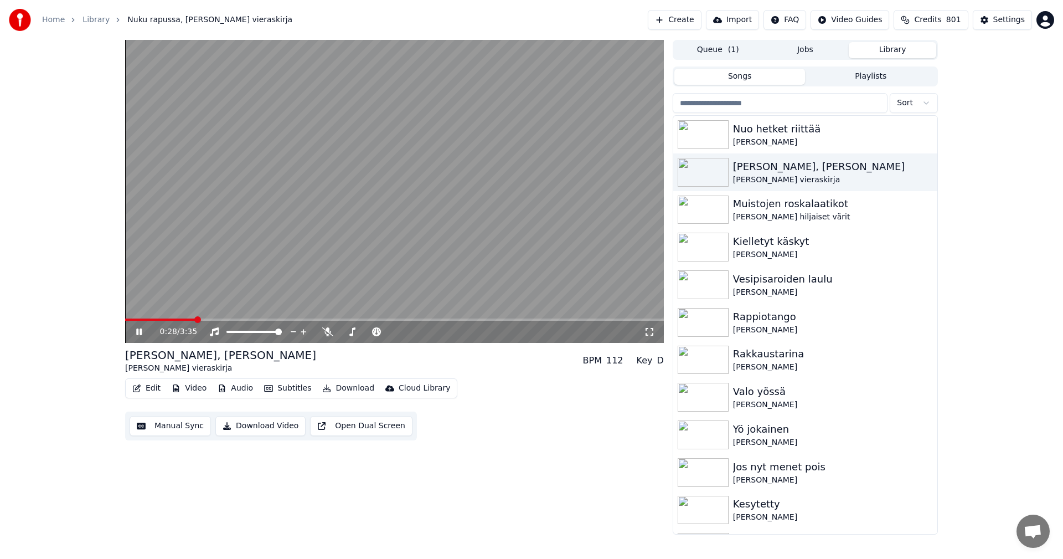
click at [195, 319] on span at bounding box center [394, 319] width 539 height 2
click at [138, 333] on icon at bounding box center [139, 331] width 6 height 7
click at [302, 390] on button "Subtitles" at bounding box center [288, 388] width 56 height 16
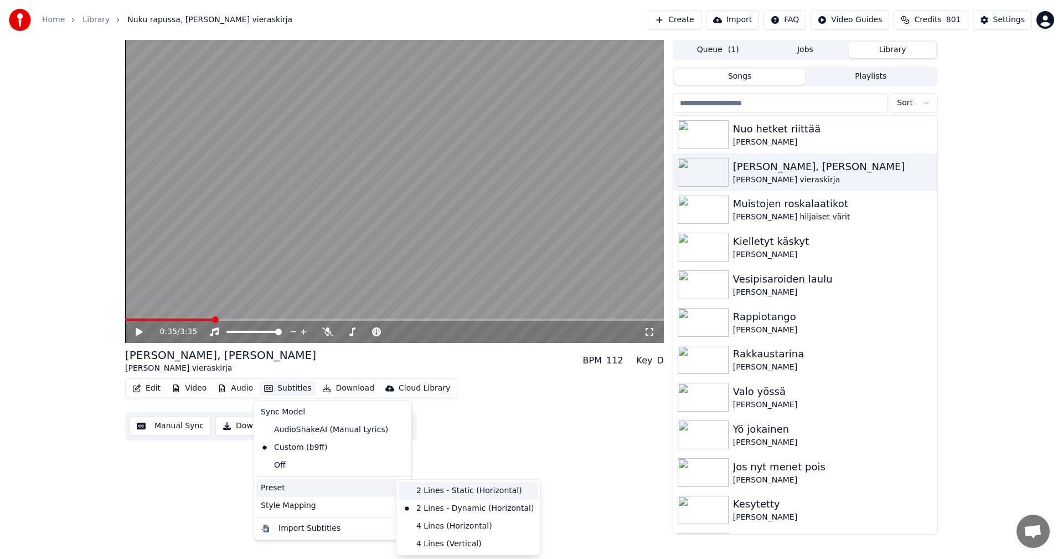
click at [432, 489] on div "2 Lines - Static (Horizontal)" at bounding box center [469, 491] width 140 height 18
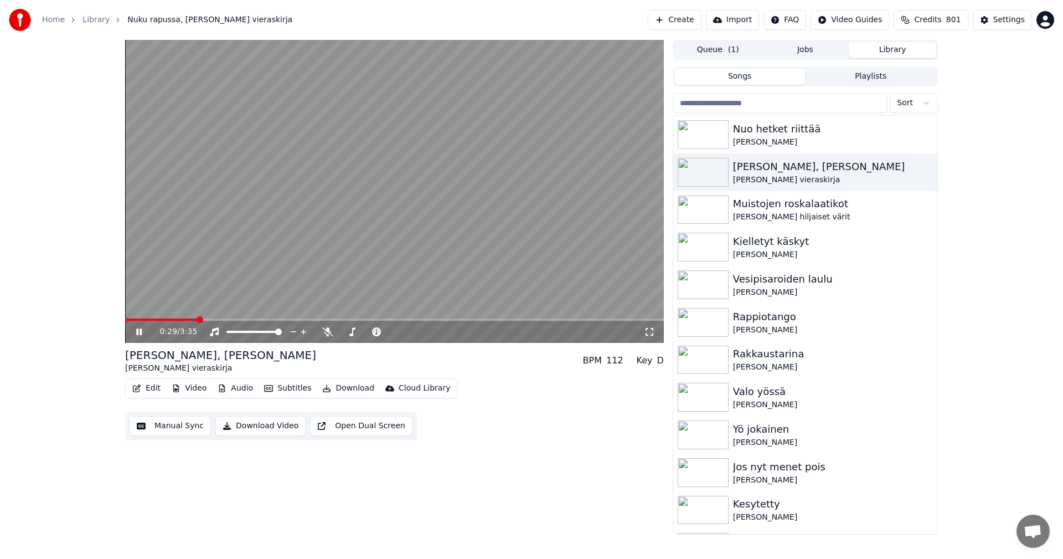
click at [198, 319] on span at bounding box center [161, 319] width 73 height 2
click at [140, 328] on icon at bounding box center [147, 331] width 26 height 9
click at [359, 392] on button "Download" at bounding box center [348, 388] width 61 height 16
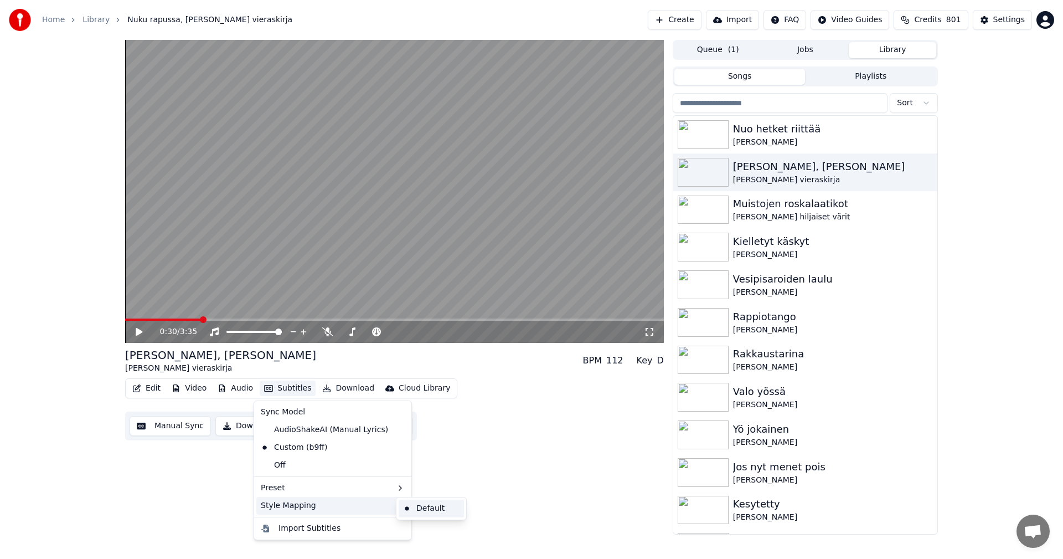
click at [407, 505] on div "Default" at bounding box center [431, 509] width 65 height 18
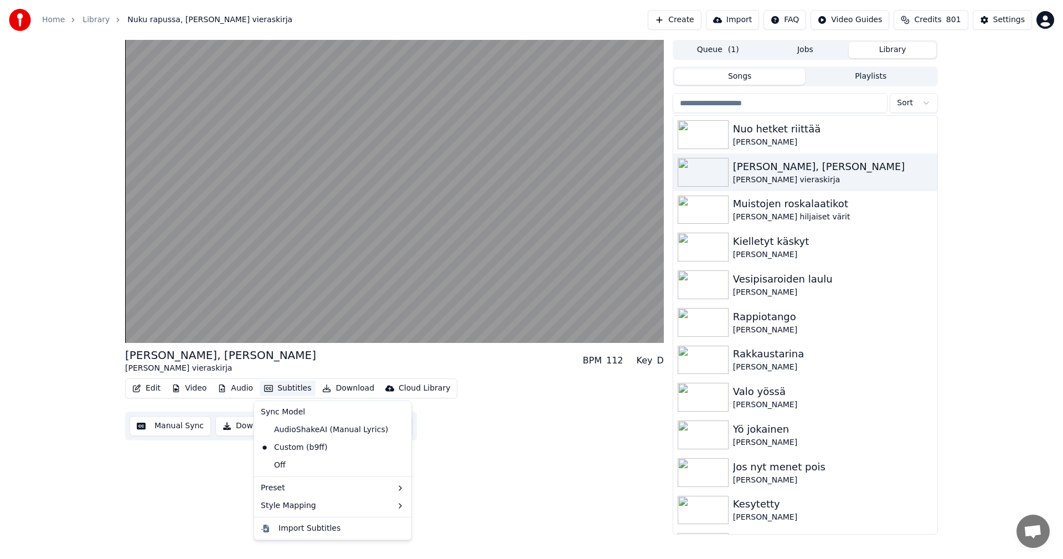
click at [304, 387] on button "Subtitles" at bounding box center [288, 388] width 56 height 16
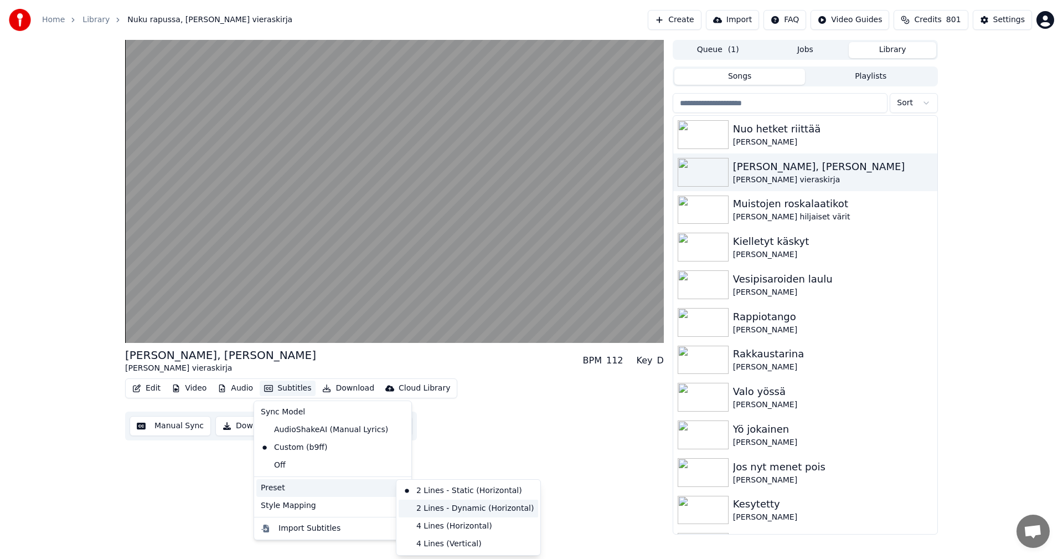
click at [447, 510] on div "2 Lines - Dynamic (Horizontal)" at bounding box center [469, 509] width 140 height 18
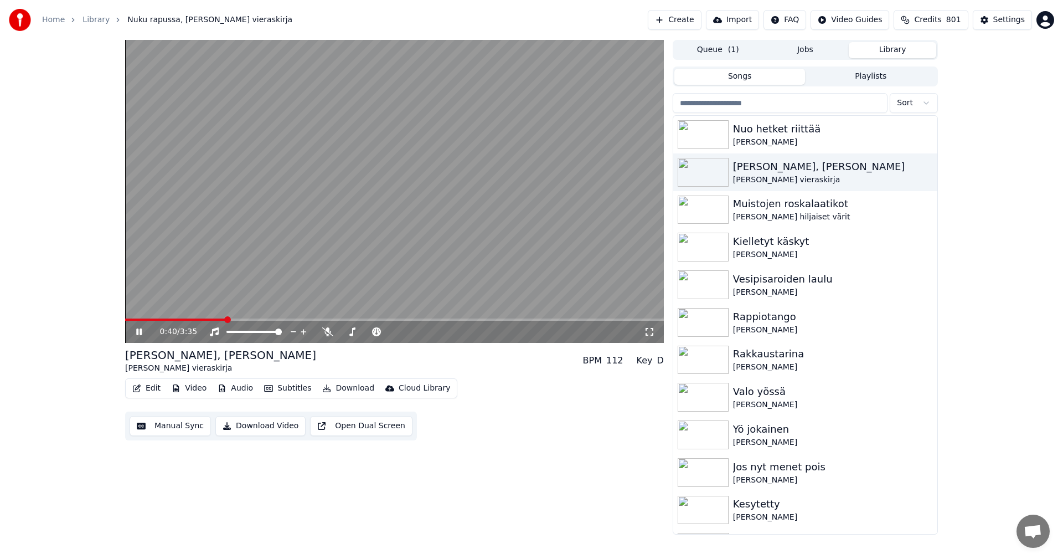
click at [137, 335] on icon at bounding box center [139, 331] width 6 height 7
click at [173, 353] on div "[PERSON_NAME], [PERSON_NAME]" at bounding box center [220, 355] width 191 height 16
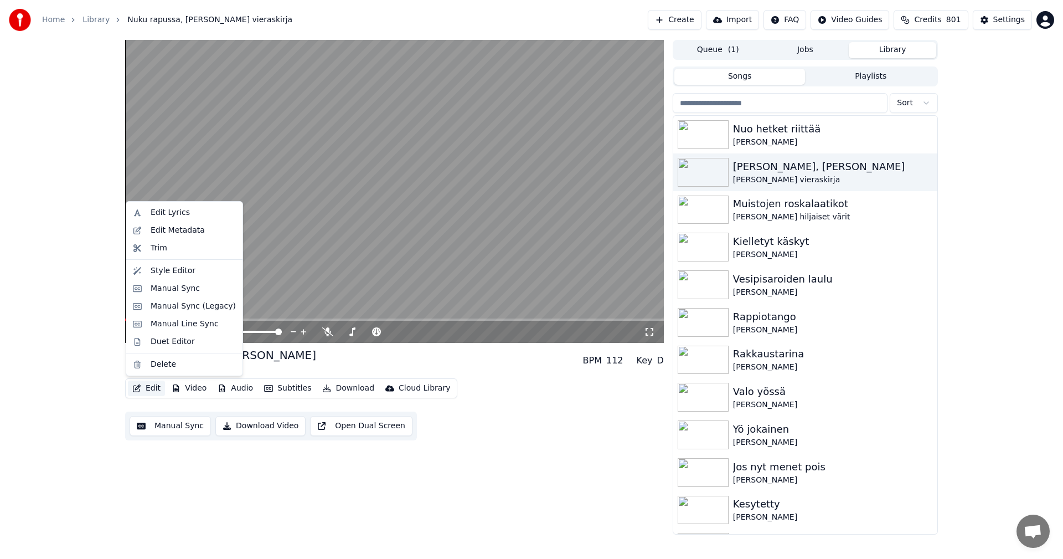
click at [161, 390] on button "Edit" at bounding box center [146, 388] width 37 height 16
click at [180, 310] on div "Manual Sync (Legacy)" at bounding box center [193, 306] width 85 height 11
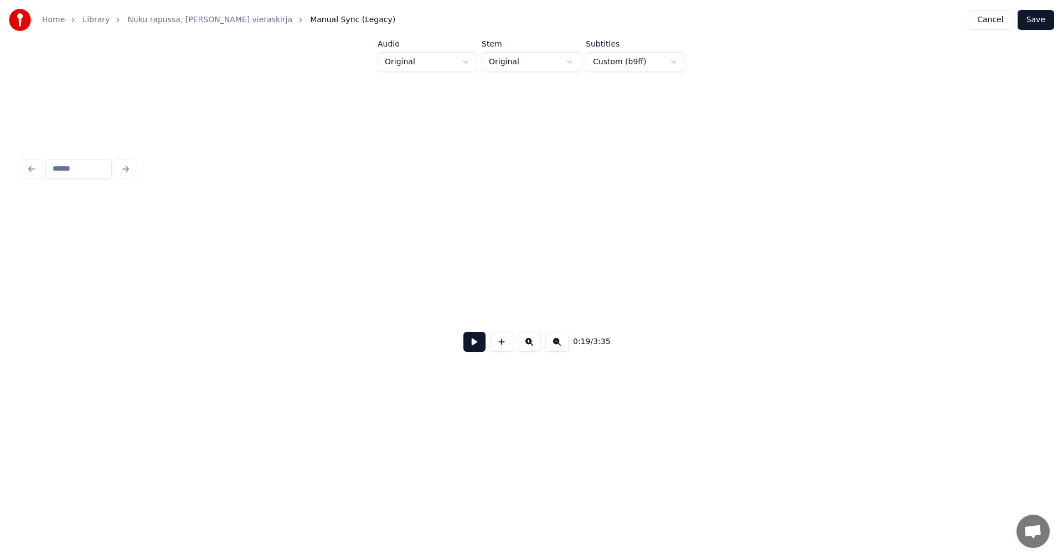
scroll to position [0, 3734]
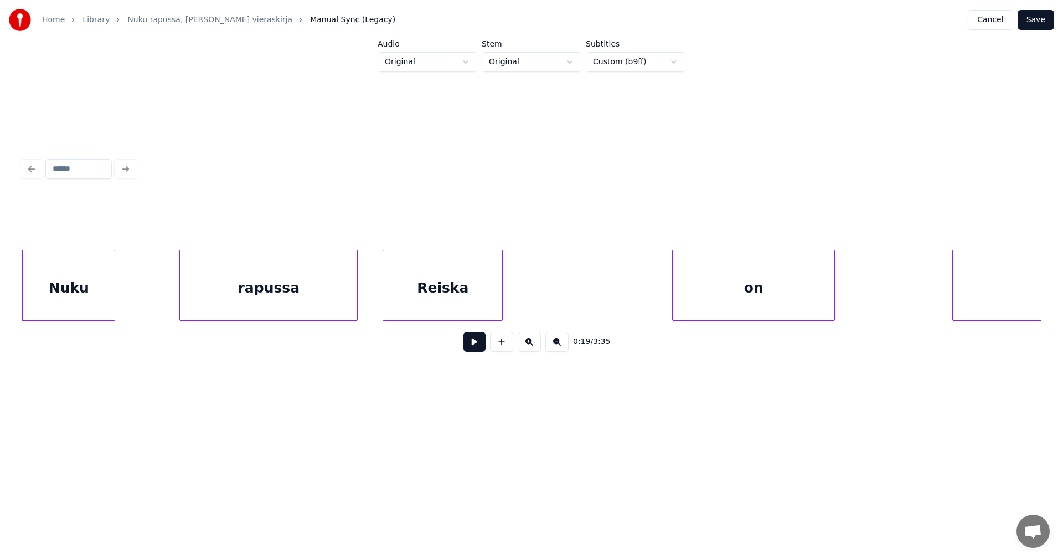
click at [93, 294] on div "Nuku" at bounding box center [69, 287] width 92 height 75
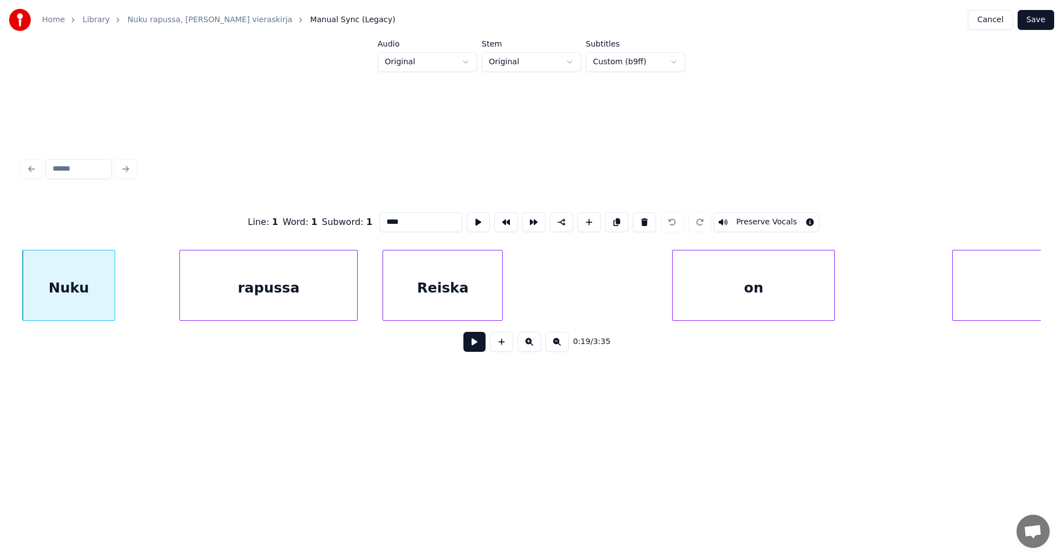
click at [468, 346] on button at bounding box center [475, 342] width 22 height 20
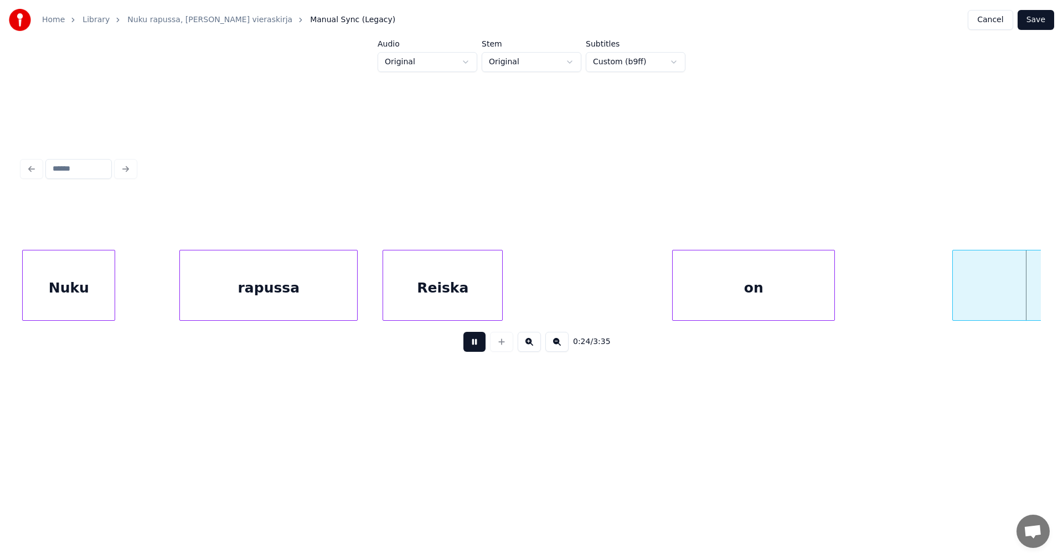
scroll to position [0, 4753]
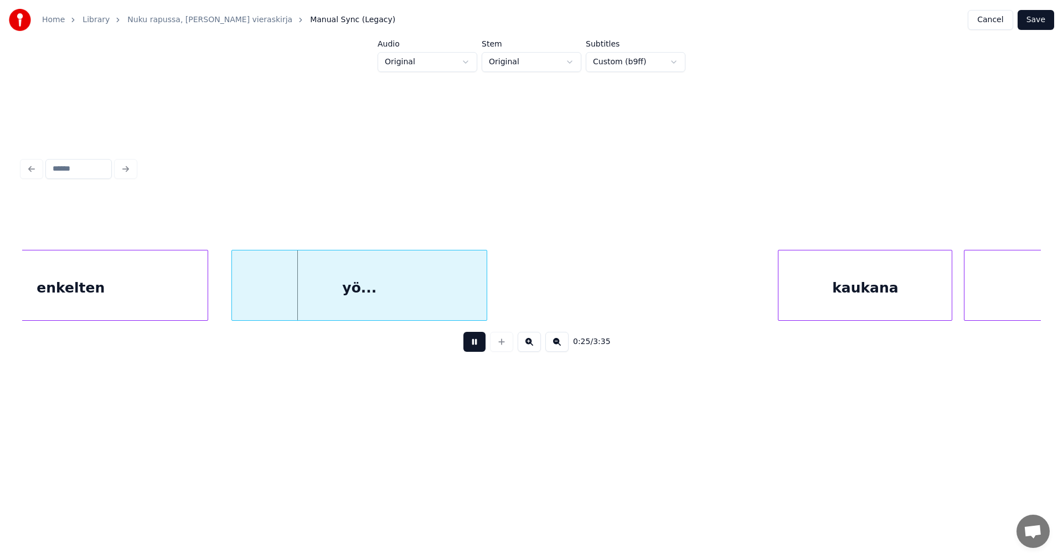
click at [481, 346] on button at bounding box center [475, 342] width 22 height 20
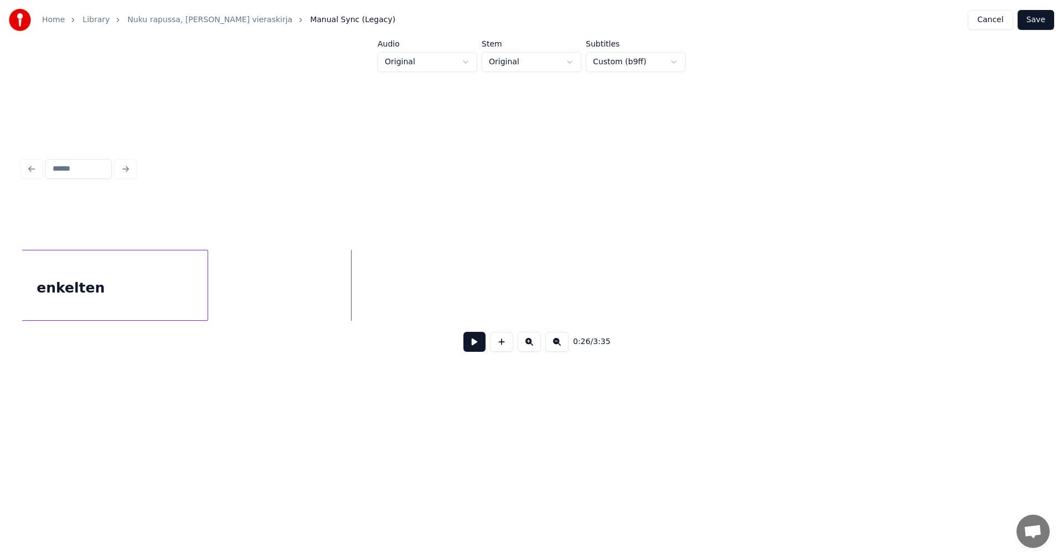
scroll to position [0, 3861]
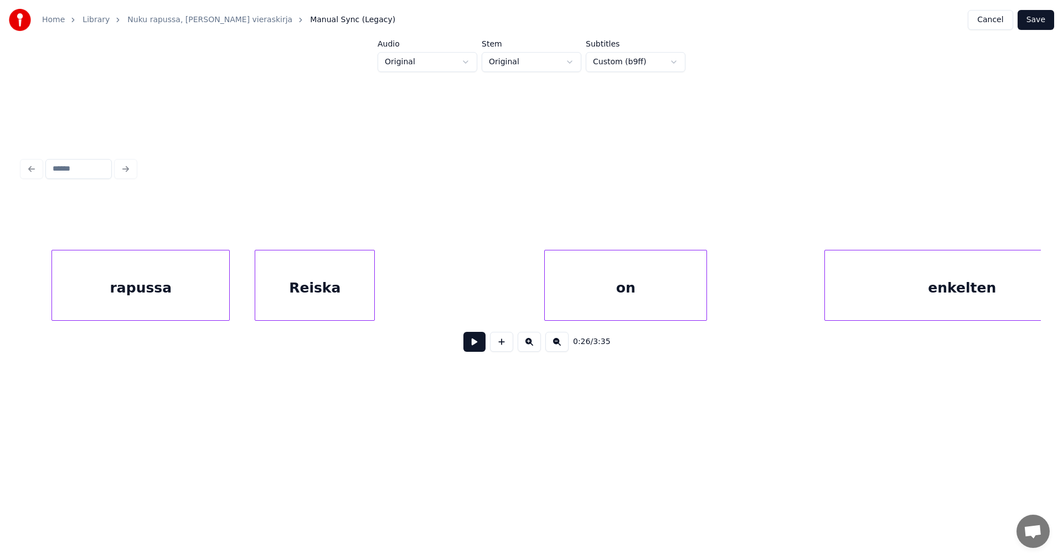
click at [1039, 20] on button "Save" at bounding box center [1036, 20] width 37 height 20
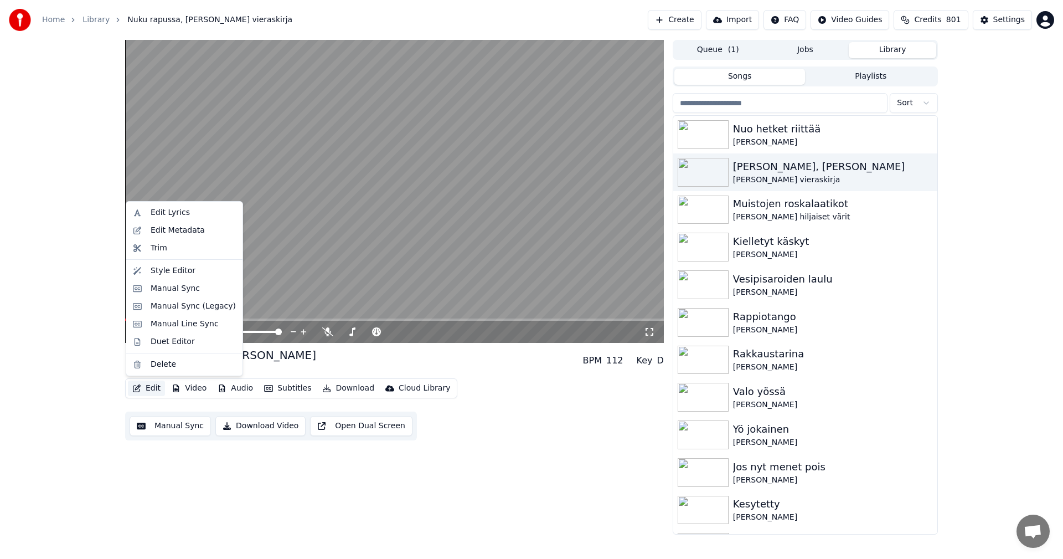
click at [147, 390] on button "Edit" at bounding box center [146, 388] width 37 height 16
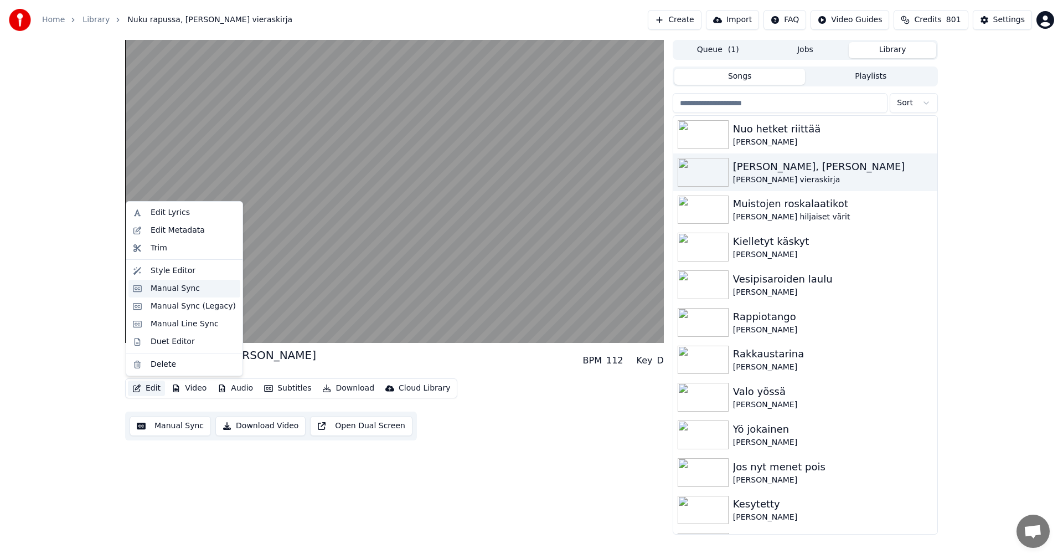
click at [194, 291] on div "Manual Sync" at bounding box center [193, 288] width 85 height 11
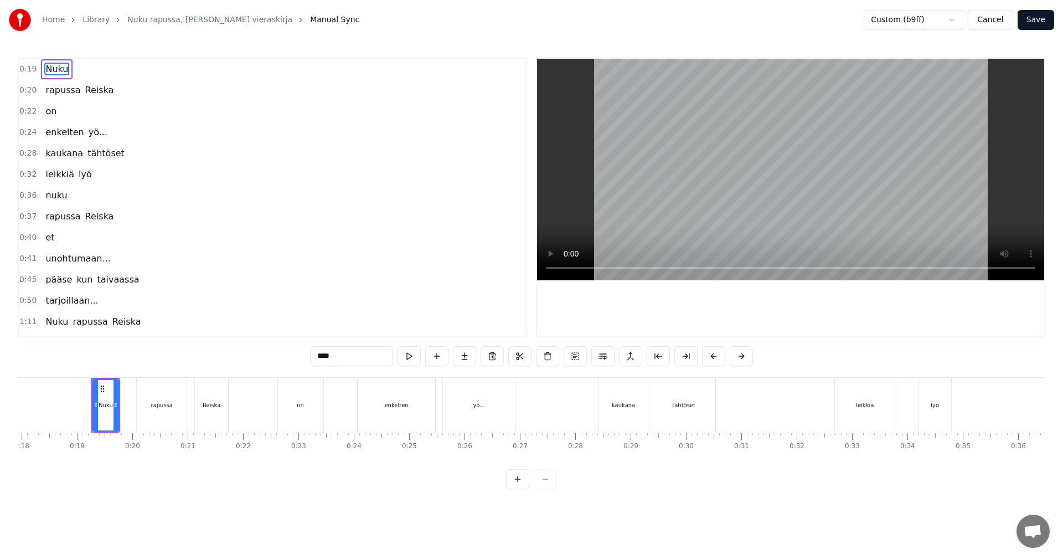
scroll to position [0, 1011]
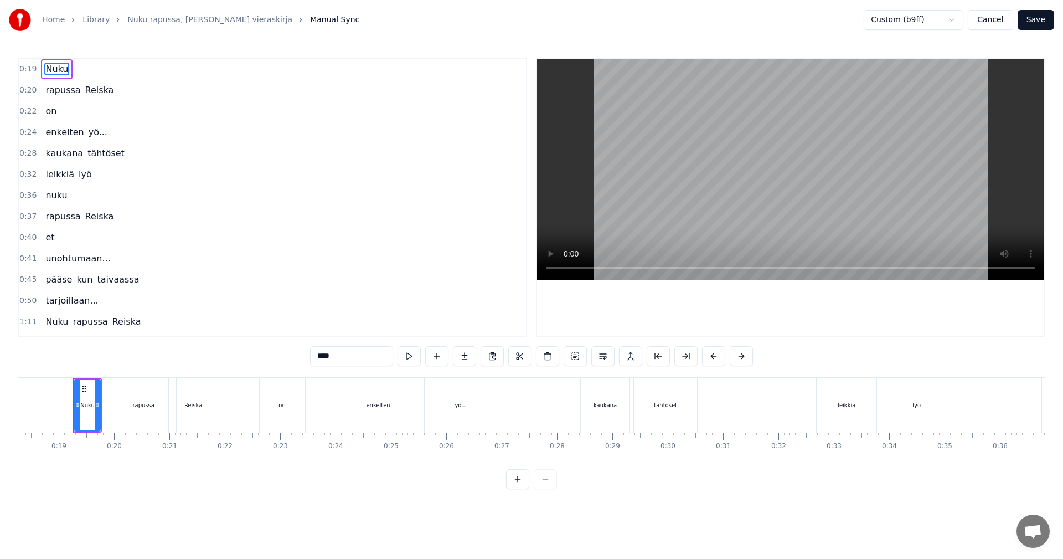
click at [1042, 22] on button "Save" at bounding box center [1036, 20] width 37 height 20
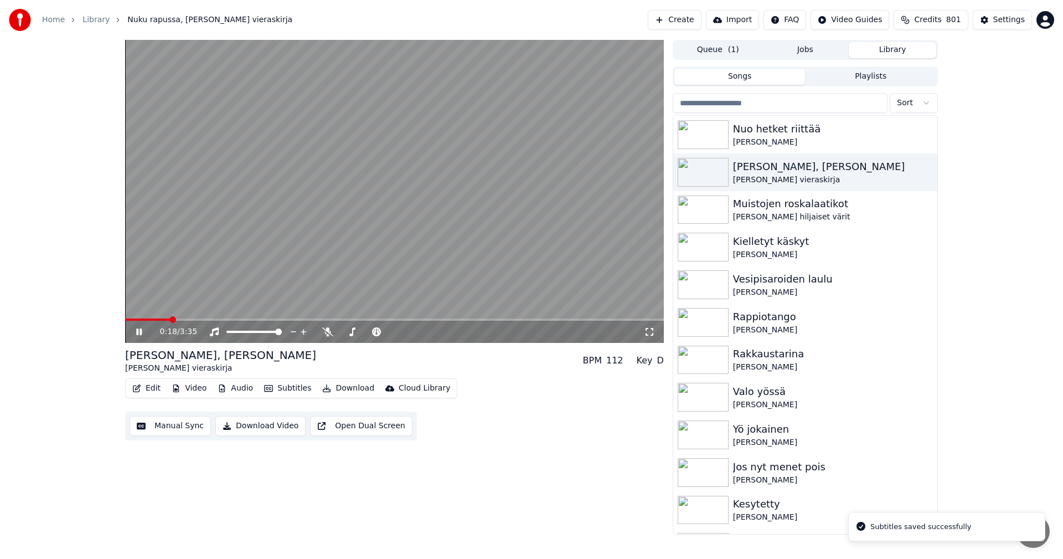
click at [171, 321] on span at bounding box center [394, 319] width 539 height 2
click at [217, 320] on span at bounding box center [394, 319] width 539 height 2
click at [143, 335] on icon at bounding box center [147, 331] width 26 height 9
click at [999, 23] on div "Settings" at bounding box center [1010, 19] width 32 height 11
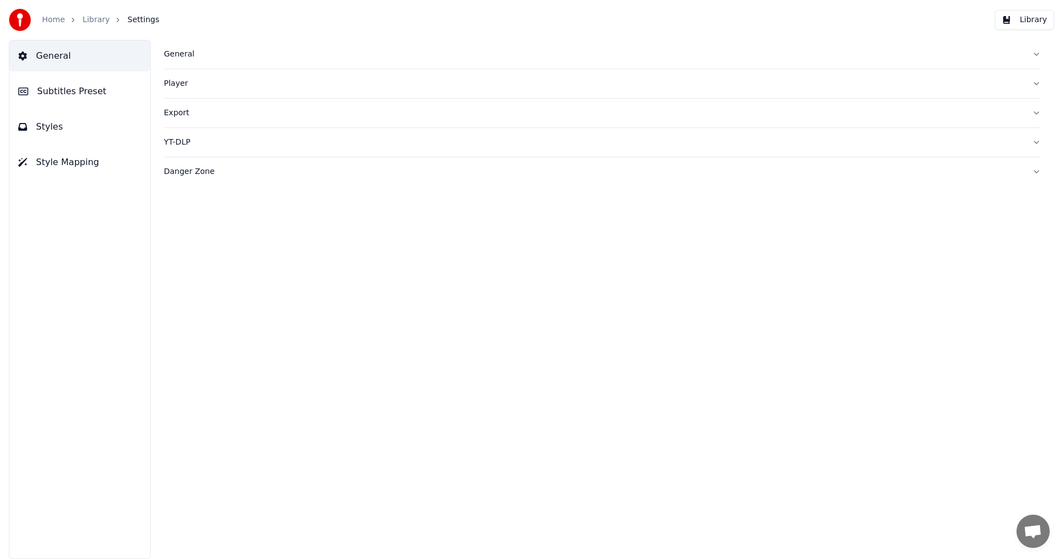
click at [71, 93] on span "Subtitles Preset" at bounding box center [71, 91] width 69 height 13
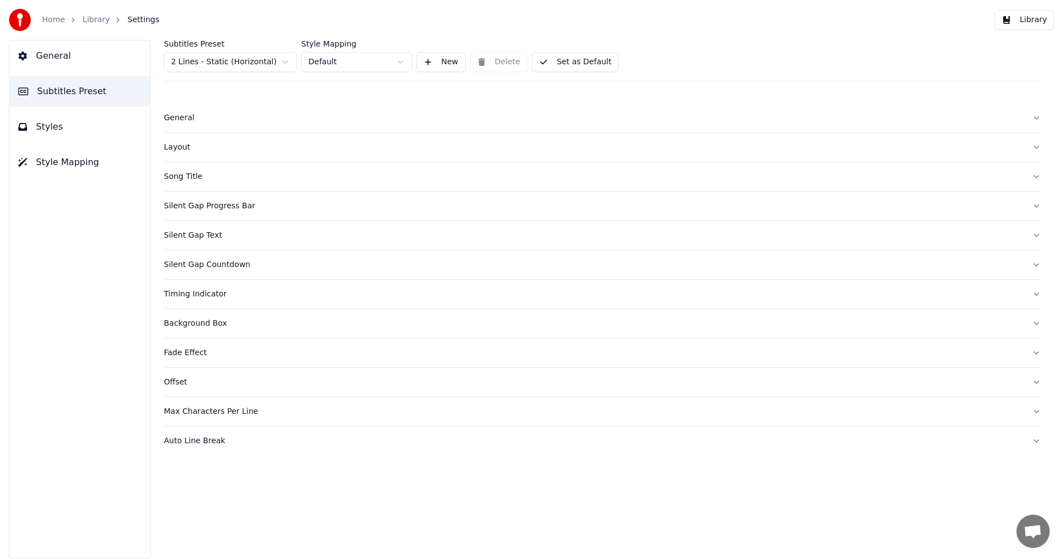
click at [284, 62] on html "Home Library Settings Library General Subtitles Preset Styles Style Mapping Sub…" at bounding box center [531, 279] width 1063 height 559
click at [207, 234] on div "Silent Gap Countdown" at bounding box center [594, 235] width 860 height 11
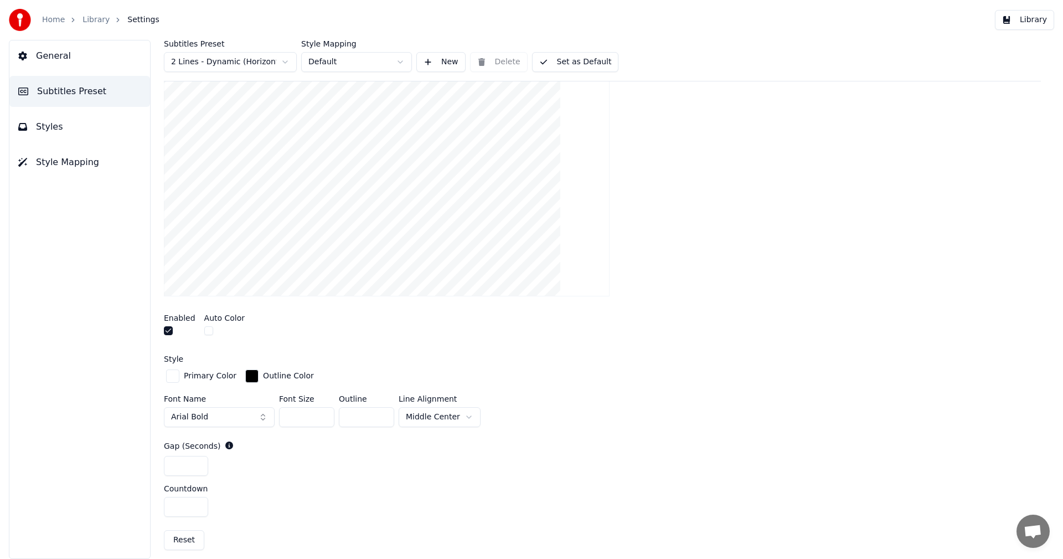
scroll to position [222, 0]
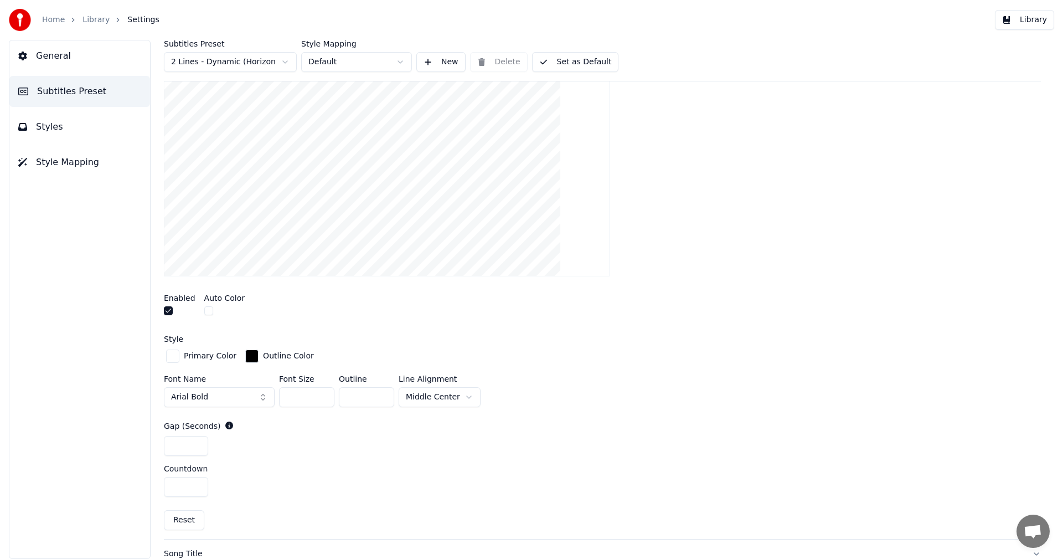
click at [464, 397] on html "Home Library Settings Library General Subtitles Preset Styles Style Mapping Sub…" at bounding box center [531, 279] width 1063 height 559
click at [713, 262] on div at bounding box center [602, 164] width 877 height 241
click at [1027, 22] on button "Library" at bounding box center [1024, 20] width 59 height 20
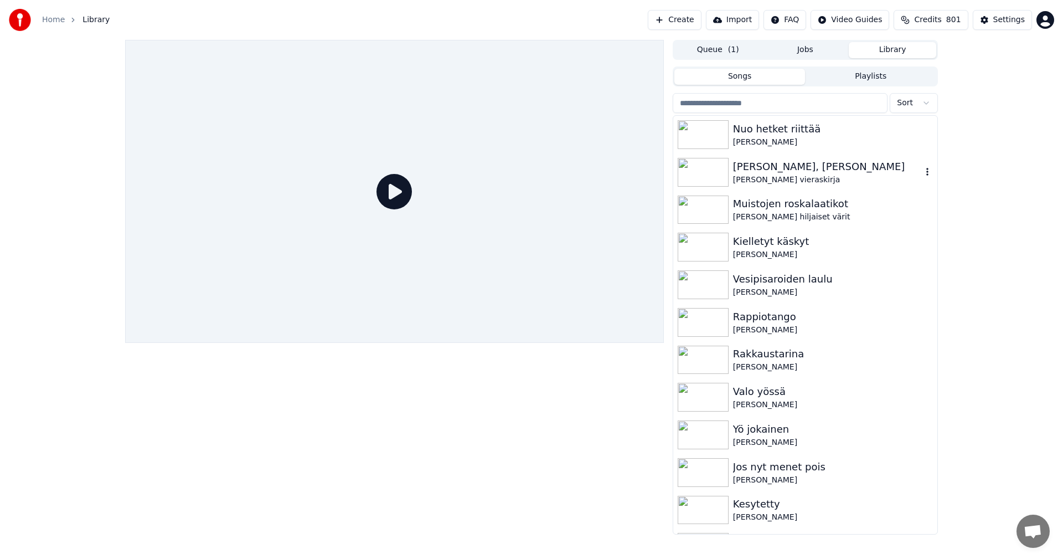
click at [709, 179] on img at bounding box center [703, 172] width 51 height 29
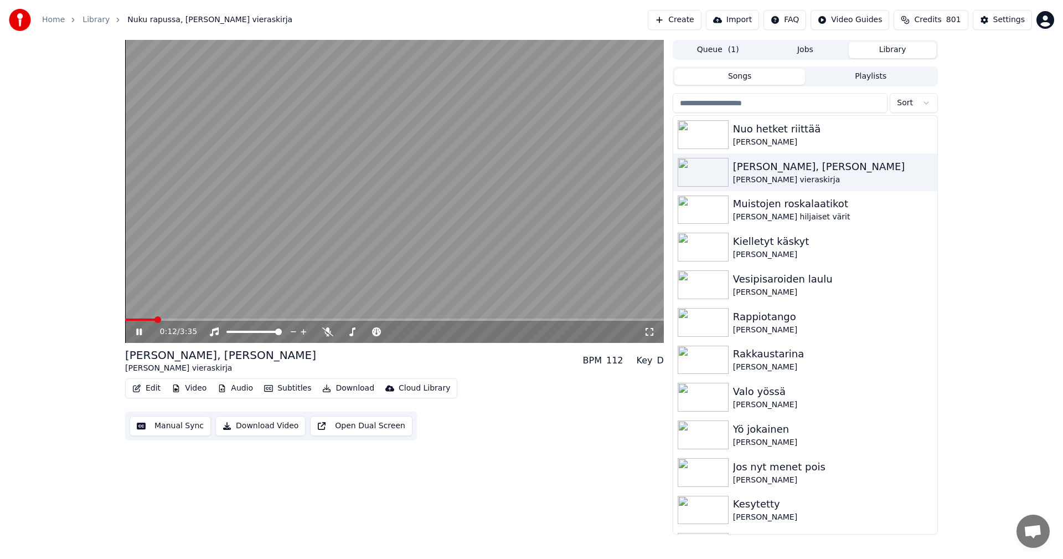
click at [155, 318] on span at bounding box center [394, 319] width 539 height 2
click at [178, 320] on span at bounding box center [394, 319] width 539 height 2
click at [195, 320] on span at bounding box center [394, 319] width 539 height 2
click at [148, 320] on span at bounding box center [165, 319] width 80 height 2
click at [331, 330] on icon at bounding box center [327, 331] width 11 height 9
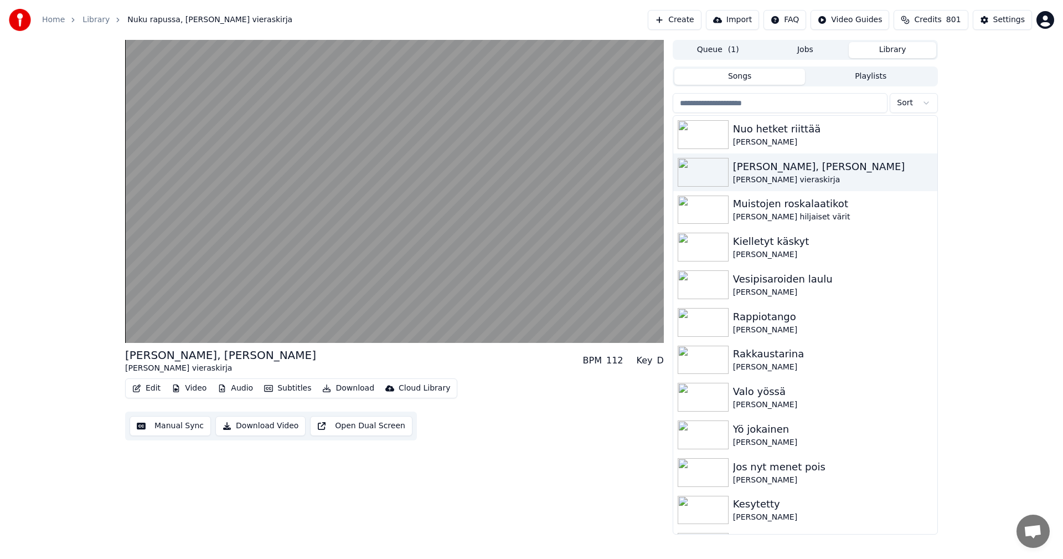
click at [145, 388] on button "Edit" at bounding box center [146, 388] width 37 height 16
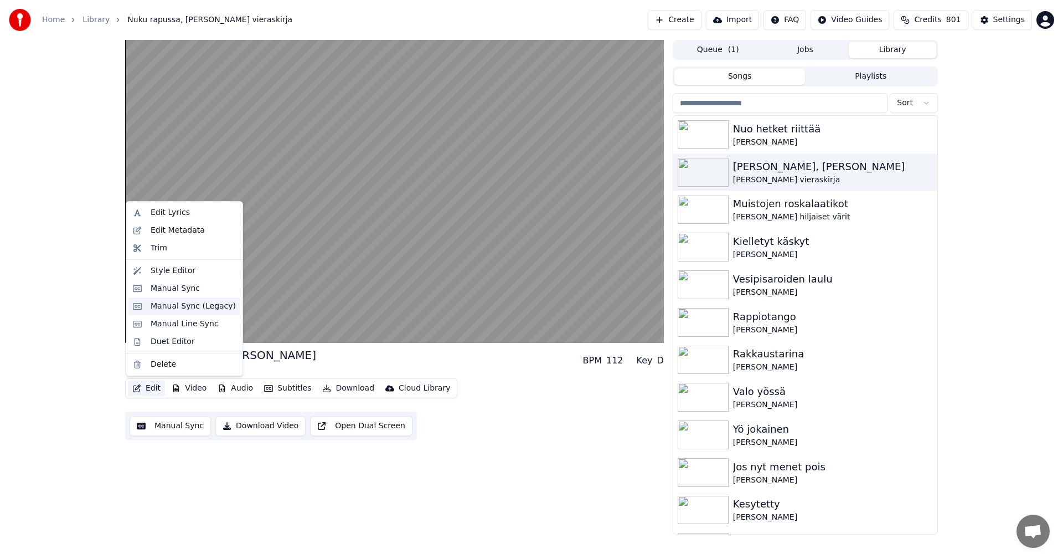
click at [187, 309] on div "Manual Sync (Legacy)" at bounding box center [193, 306] width 85 height 11
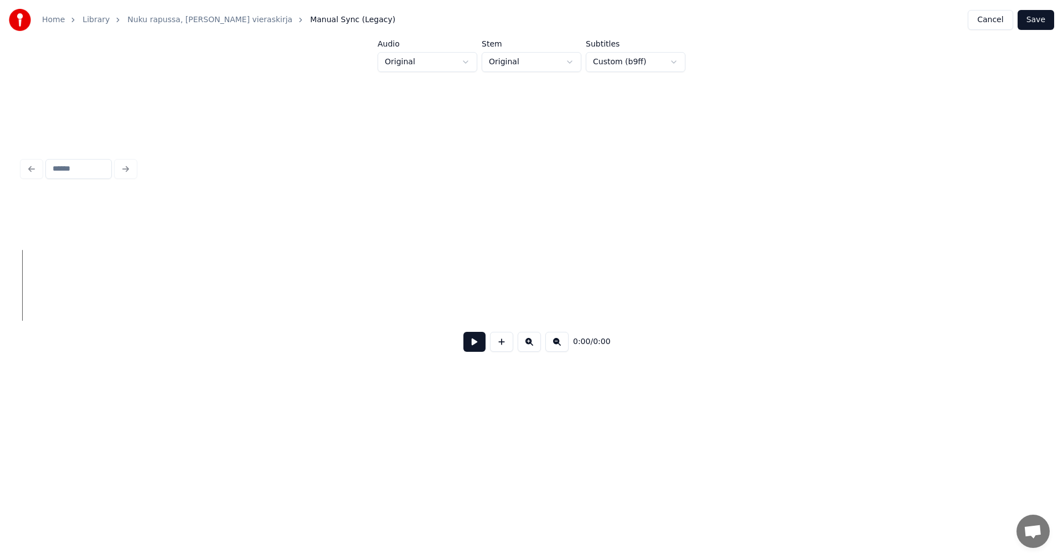
scroll to position [0, 3734]
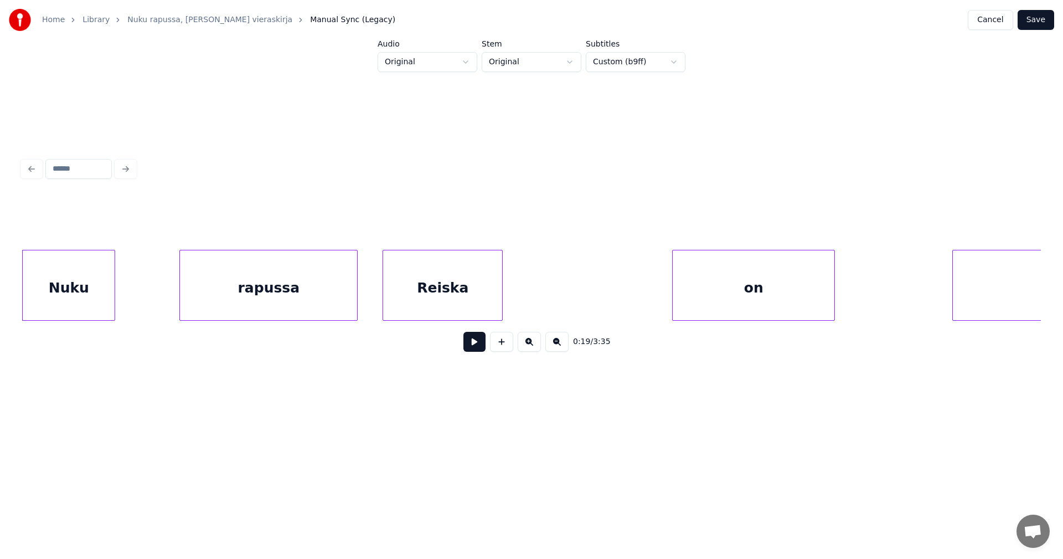
click at [228, 292] on div "rapussa" at bounding box center [268, 287] width 177 height 75
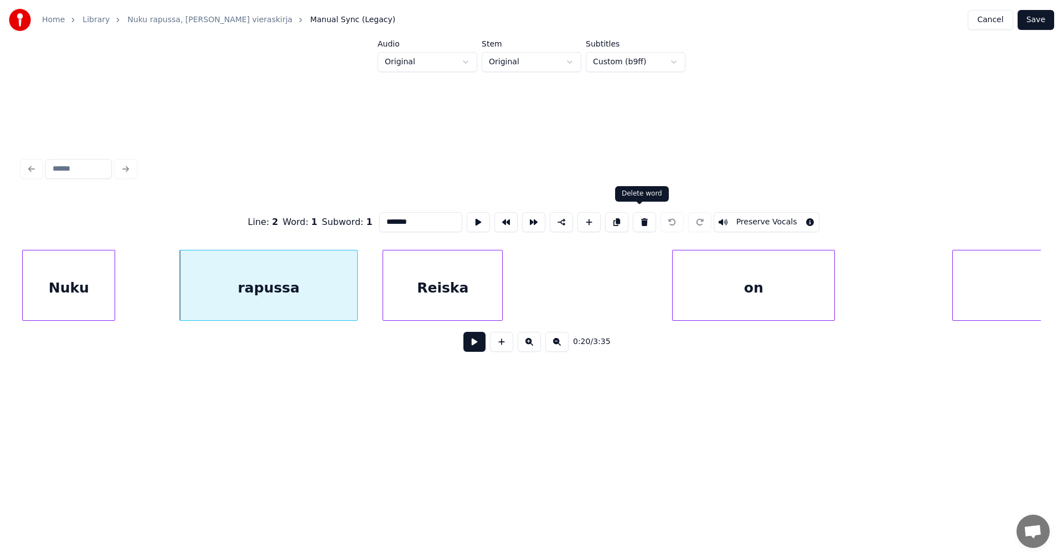
click at [641, 218] on button at bounding box center [644, 222] width 23 height 20
type input "****"
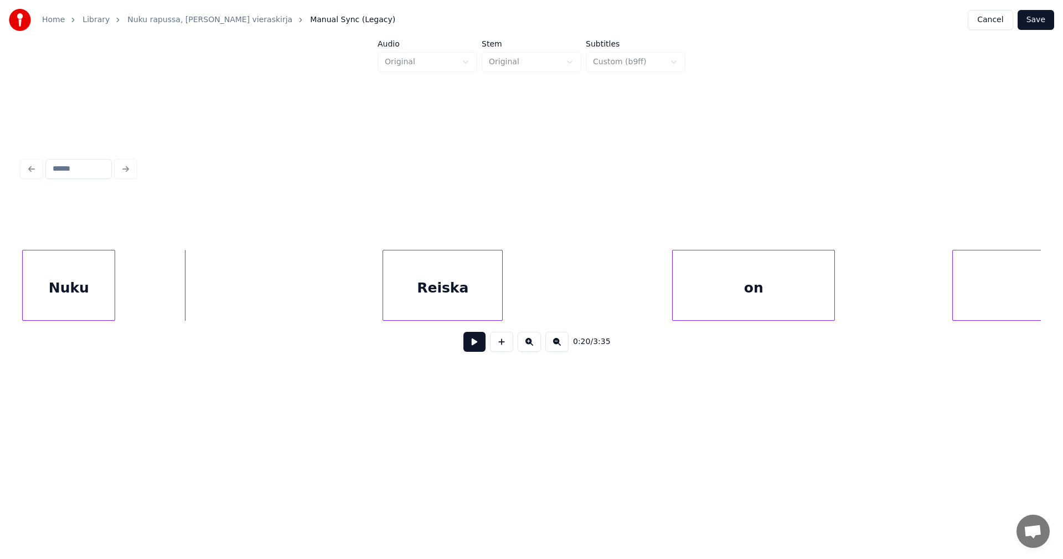
click at [506, 352] on button at bounding box center [501, 342] width 23 height 20
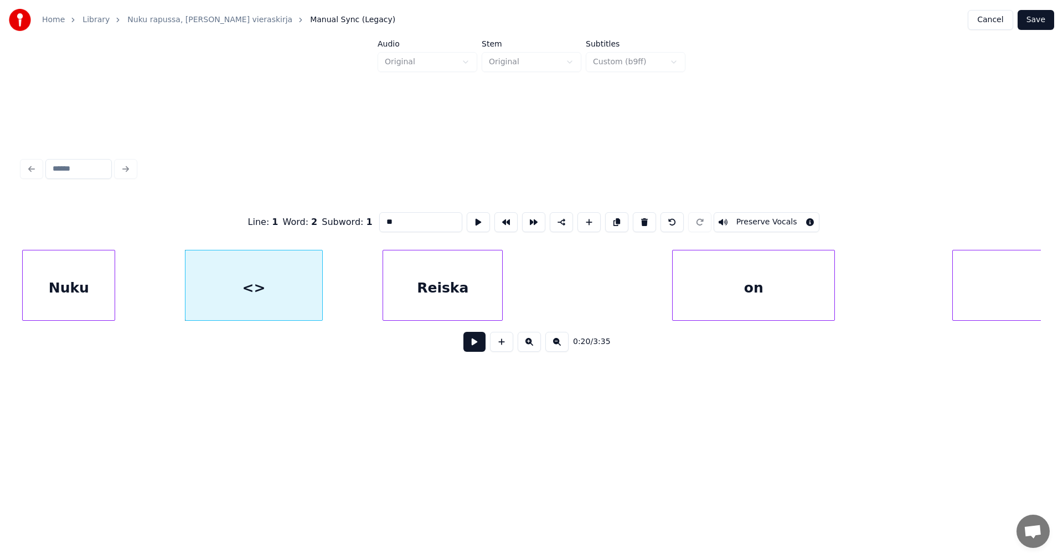
click at [321, 296] on div at bounding box center [320, 285] width 3 height 70
drag, startPoint x: 411, startPoint y: 214, endPoint x: 367, endPoint y: 218, distance: 44.5
click at [367, 218] on div "Line : 1 Word : 2 Subword : 1 ** Preserve Vocals" at bounding box center [531, 221] width 1019 height 55
click at [424, 285] on div "Reiska" at bounding box center [442, 287] width 119 height 75
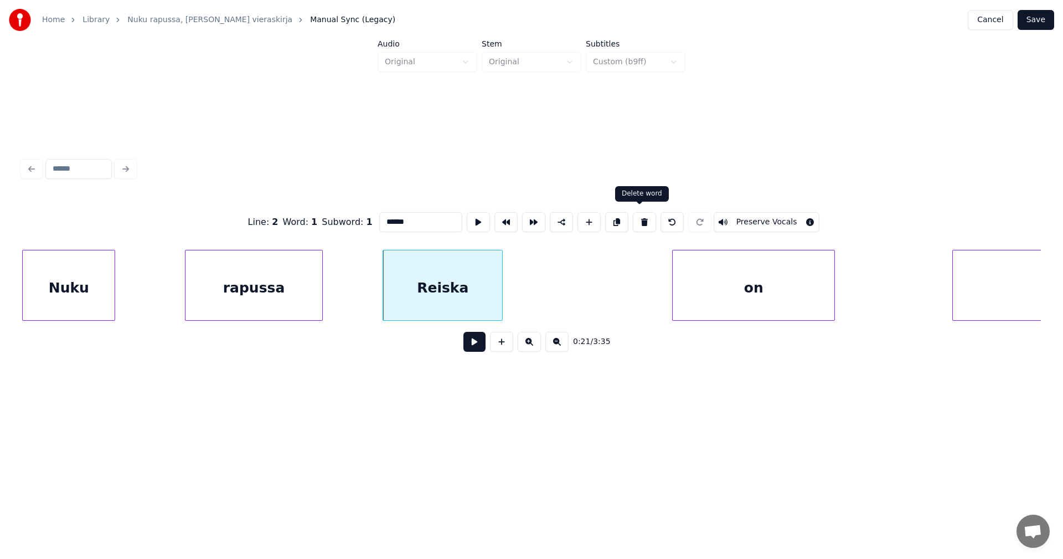
click at [639, 218] on button at bounding box center [644, 222] width 23 height 20
type input "*******"
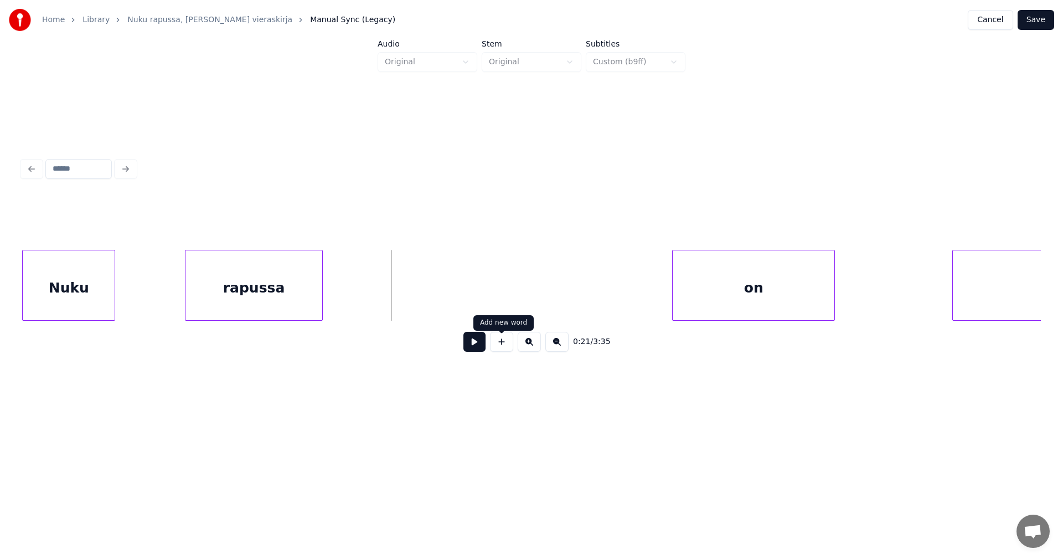
click at [505, 347] on button at bounding box center [501, 342] width 23 height 20
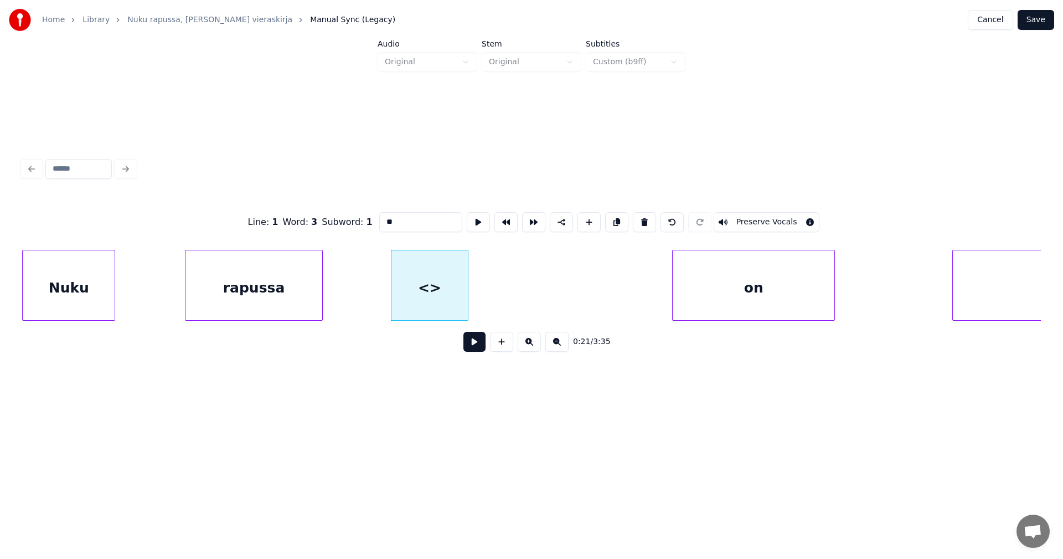
click at [392, 295] on div at bounding box center [393, 285] width 3 height 70
click at [480, 295] on div at bounding box center [481, 285] width 3 height 70
drag, startPoint x: 394, startPoint y: 220, endPoint x: 363, endPoint y: 223, distance: 31.1
click at [363, 223] on div "Line : 1 Word : 3 Subword : 1 ** Preserve Vocals" at bounding box center [531, 221] width 1019 height 55
click at [61, 283] on div "Nuku" at bounding box center [69, 287] width 92 height 75
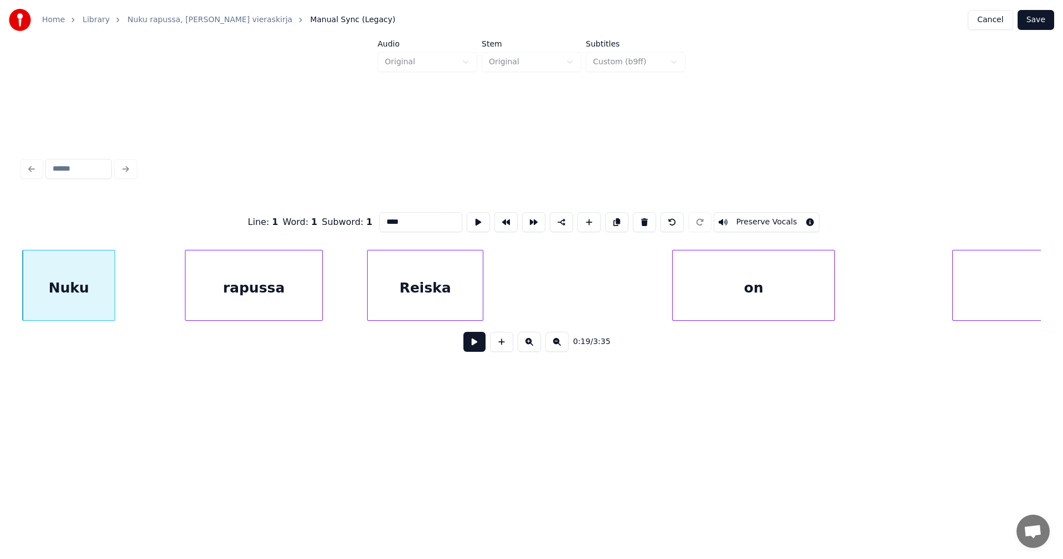
type input "****"
click at [470, 351] on button at bounding box center [475, 342] width 22 height 20
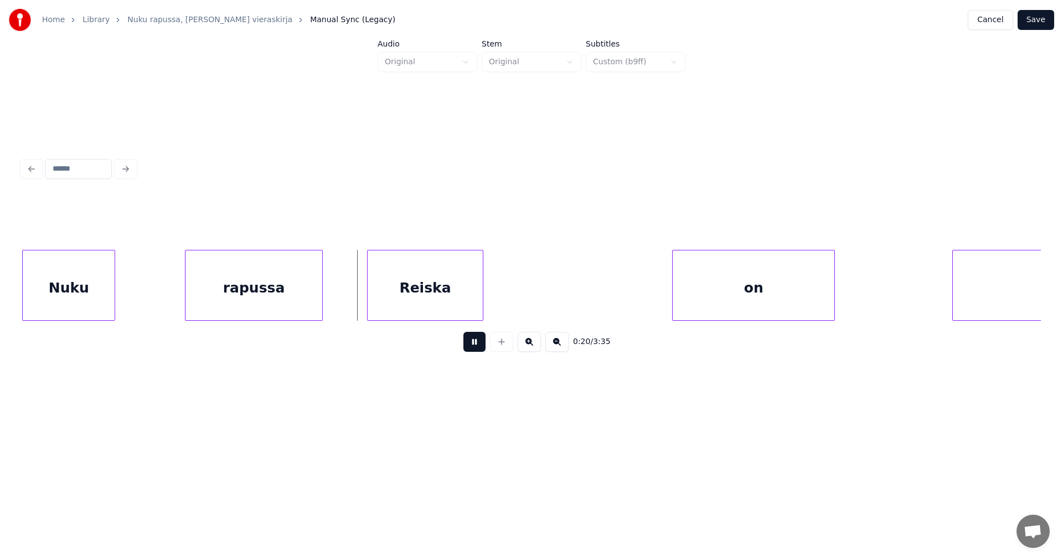
drag, startPoint x: 470, startPoint y: 351, endPoint x: 414, endPoint y: 319, distance: 64.2
click at [469, 351] on button at bounding box center [475, 342] width 22 height 20
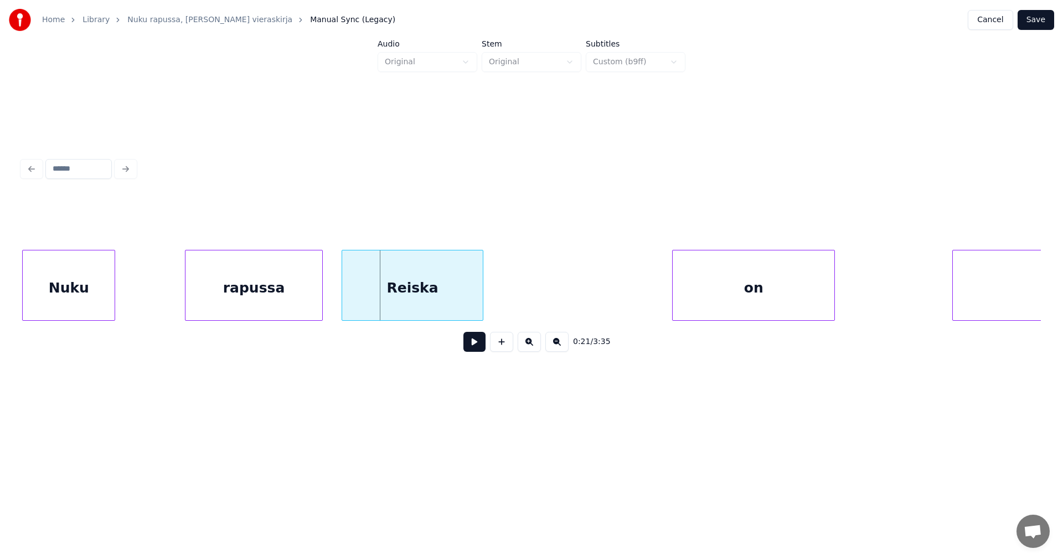
click at [346, 292] on div at bounding box center [343, 285] width 3 height 70
click at [474, 347] on button at bounding box center [475, 342] width 22 height 20
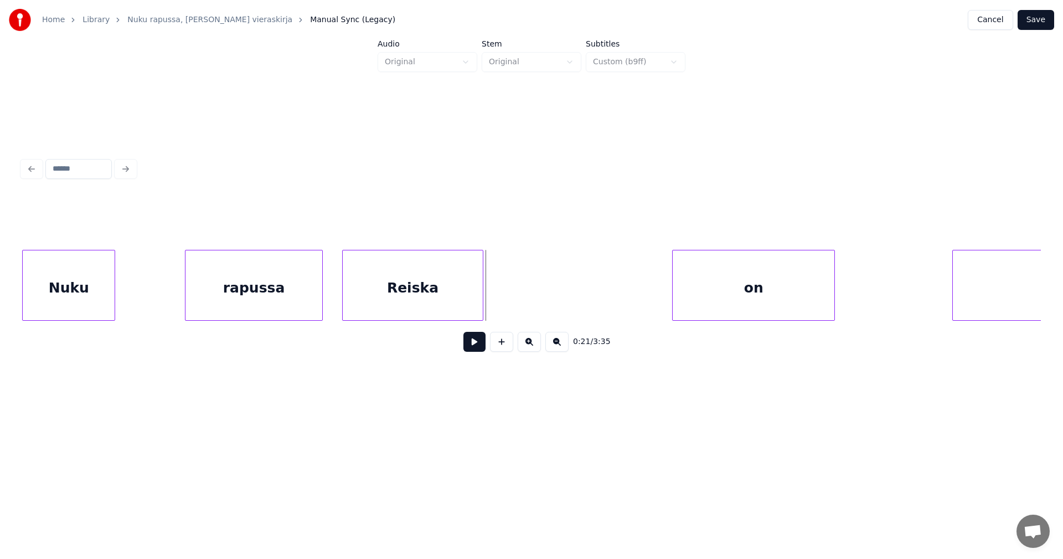
click at [91, 297] on div "Nuku" at bounding box center [69, 287] width 92 height 75
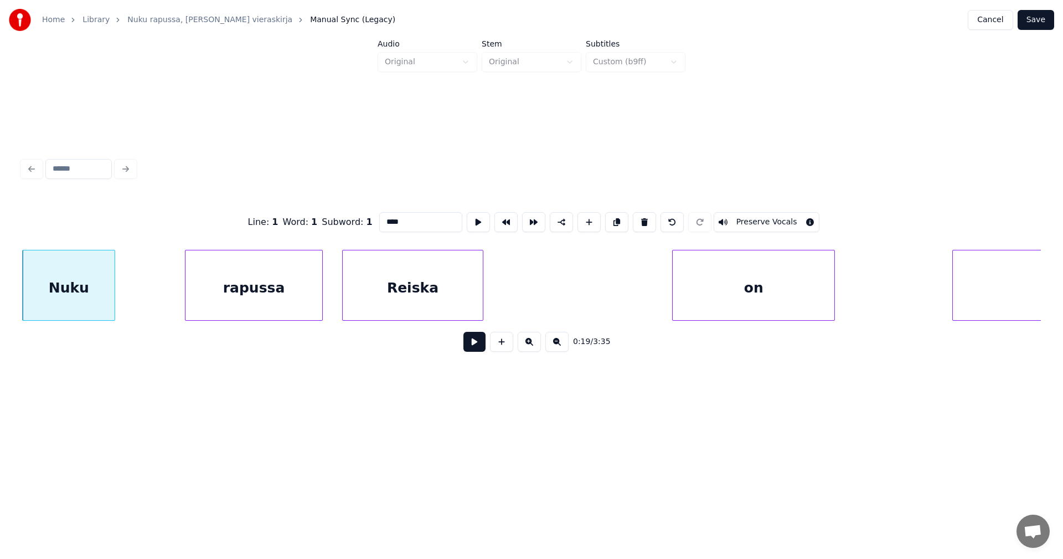
click at [416, 222] on input "****" at bounding box center [420, 222] width 83 height 20
type input "*****"
click at [1044, 23] on button "Save" at bounding box center [1036, 20] width 37 height 20
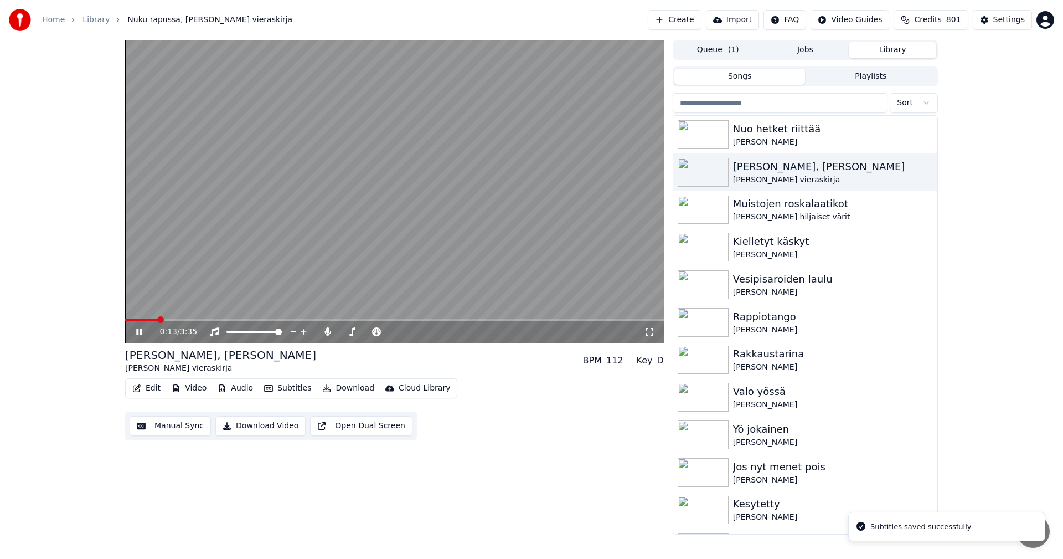
click at [157, 318] on span at bounding box center [394, 319] width 539 height 2
click at [140, 332] on icon at bounding box center [139, 331] width 6 height 7
click at [160, 385] on button "Edit" at bounding box center [146, 388] width 37 height 16
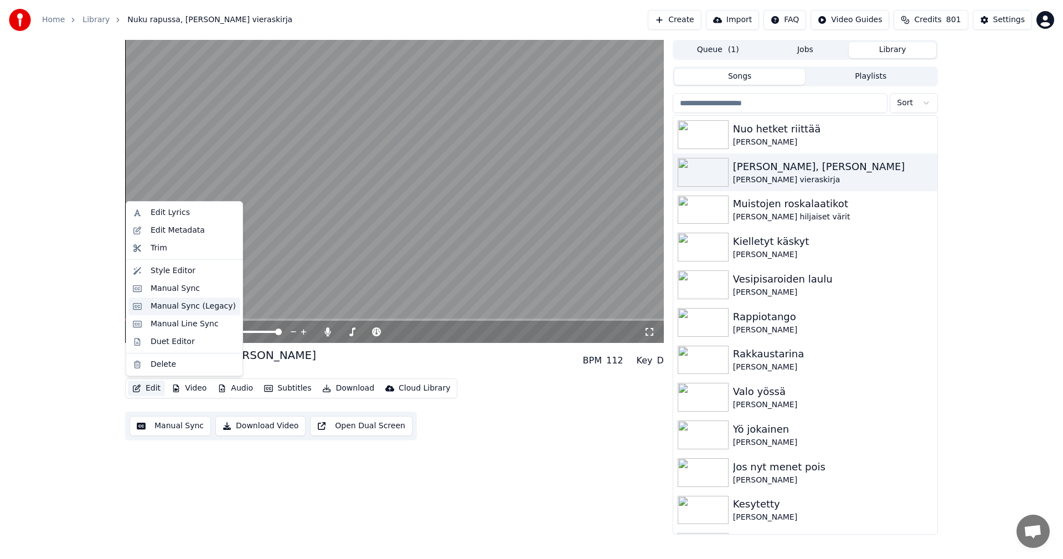
click at [189, 308] on div "Manual Sync (Legacy)" at bounding box center [193, 306] width 85 height 11
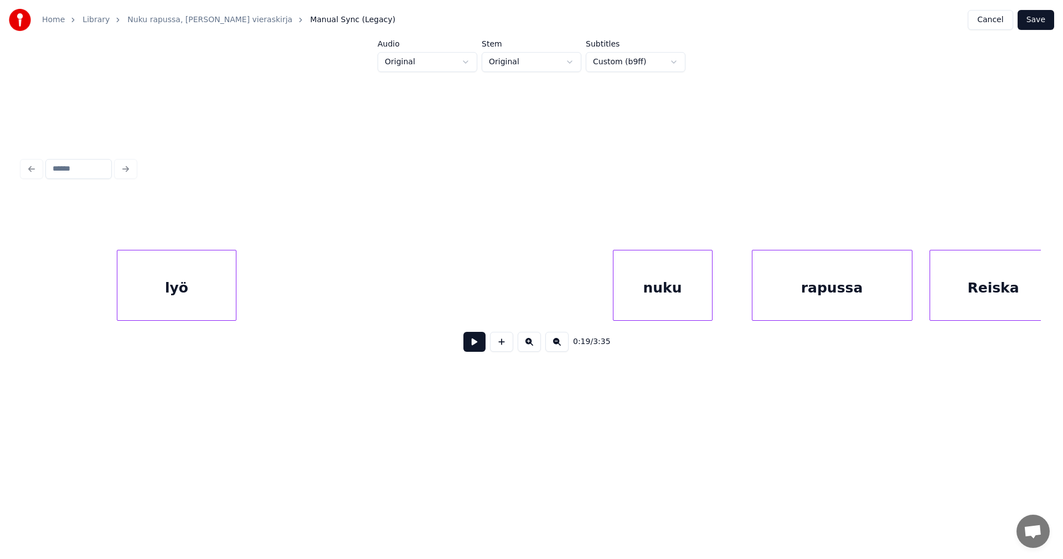
scroll to position [0, 7019]
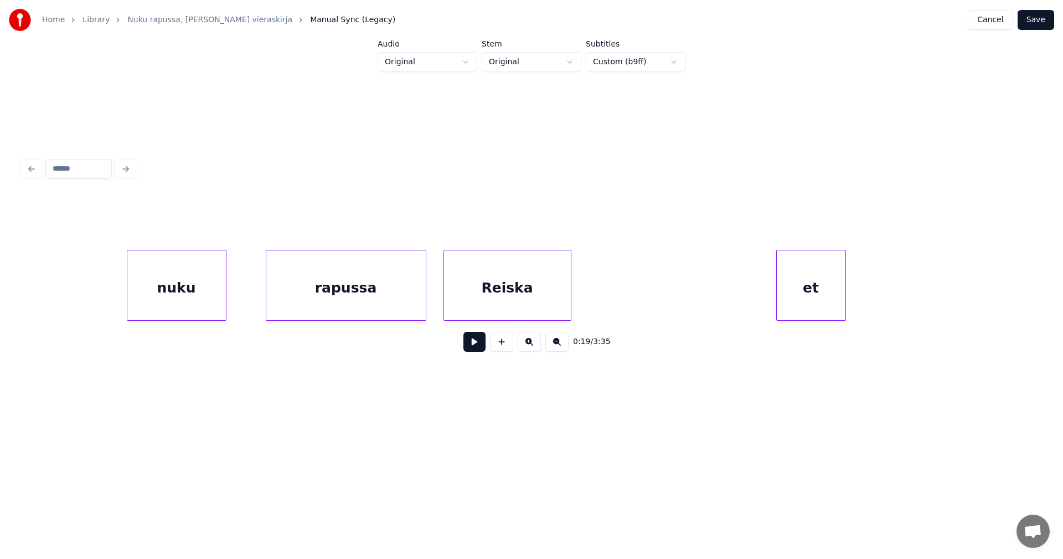
click at [210, 308] on div "nuku" at bounding box center [176, 287] width 99 height 75
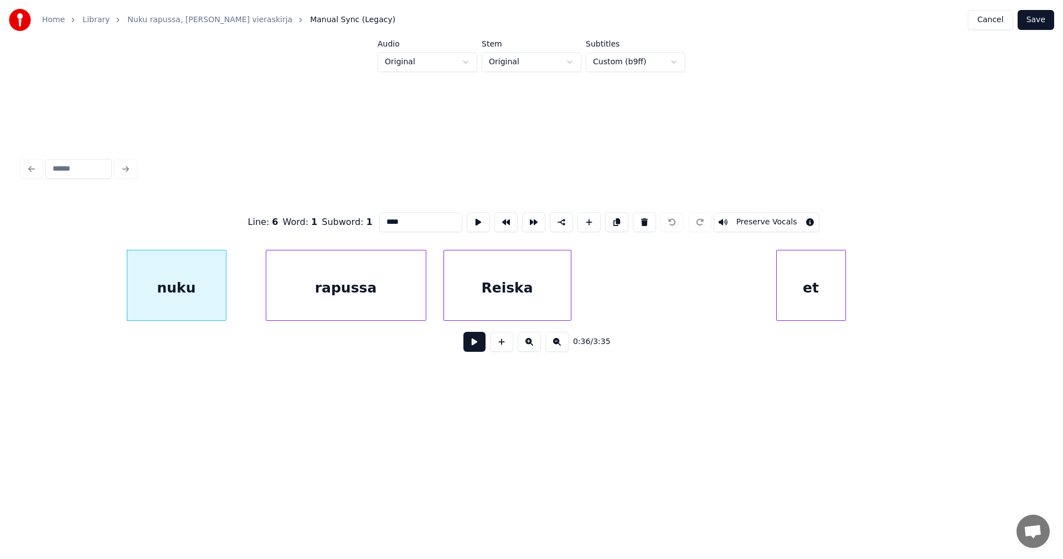
click at [328, 285] on div "rapussa" at bounding box center [346, 287] width 160 height 75
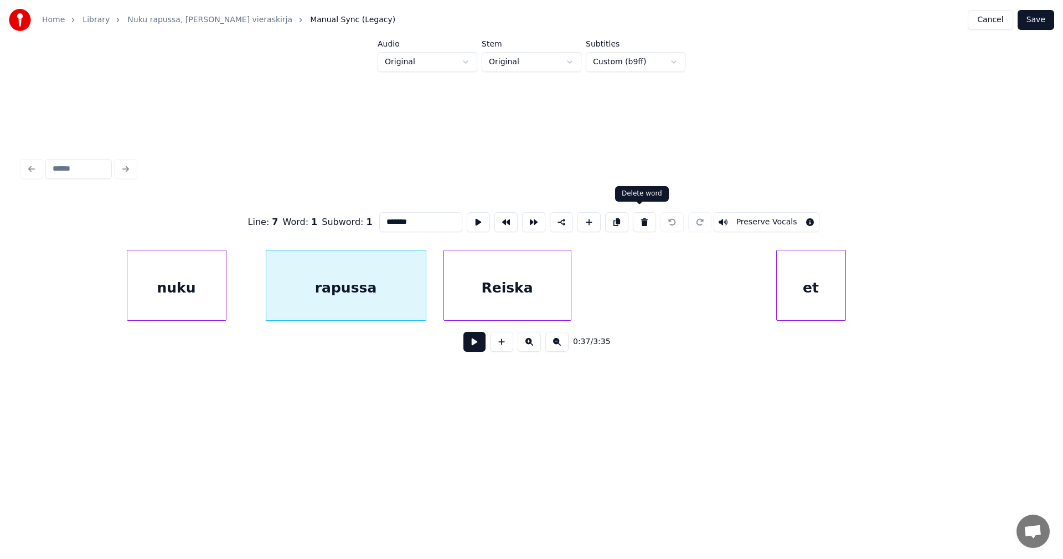
drag, startPoint x: 639, startPoint y: 218, endPoint x: 626, endPoint y: 224, distance: 13.9
click at [639, 218] on button at bounding box center [644, 222] width 23 height 20
type input "****"
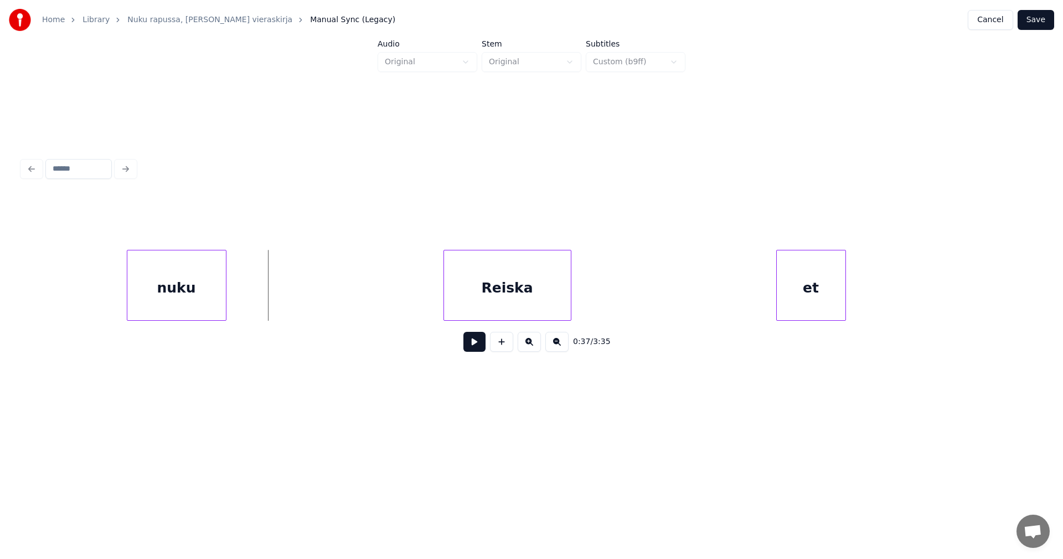
click at [503, 342] on button at bounding box center [501, 342] width 23 height 20
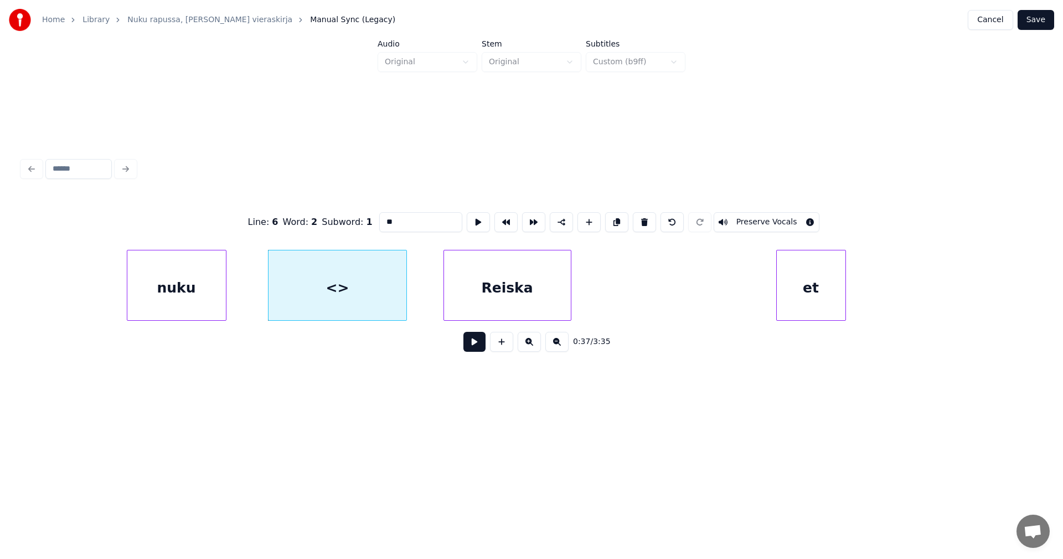
click at [405, 304] on div at bounding box center [404, 285] width 3 height 70
click at [263, 304] on div at bounding box center [261, 285] width 3 height 70
click at [307, 299] on div "<>" at bounding box center [333, 287] width 147 height 75
drag, startPoint x: 398, startPoint y: 223, endPoint x: 377, endPoint y: 229, distance: 21.8
click at [377, 229] on div "Line : 6 Word : 2 Subword : 1 ** Preserve Vocals" at bounding box center [531, 221] width 1019 height 55
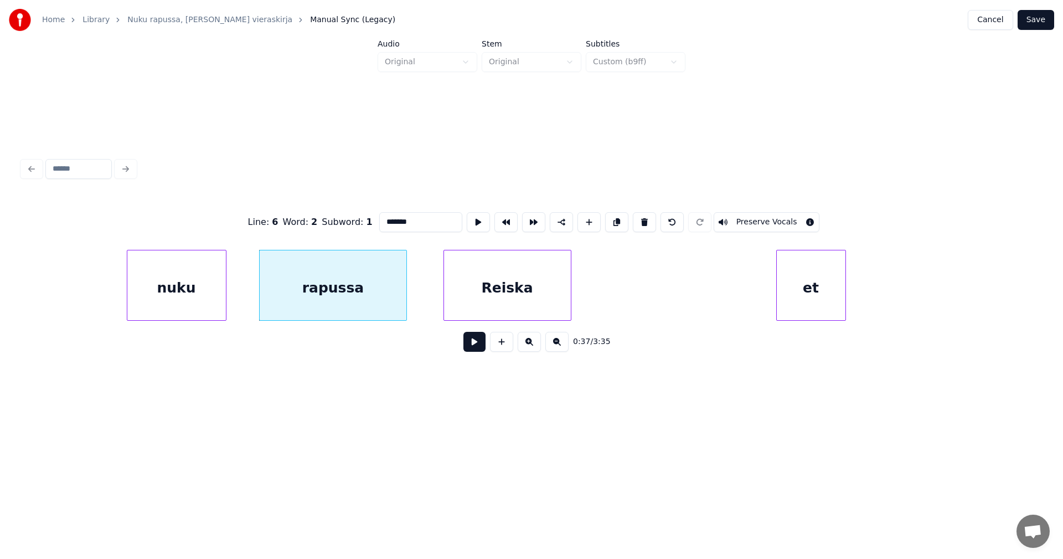
click at [192, 292] on div "nuku" at bounding box center [176, 287] width 99 height 75
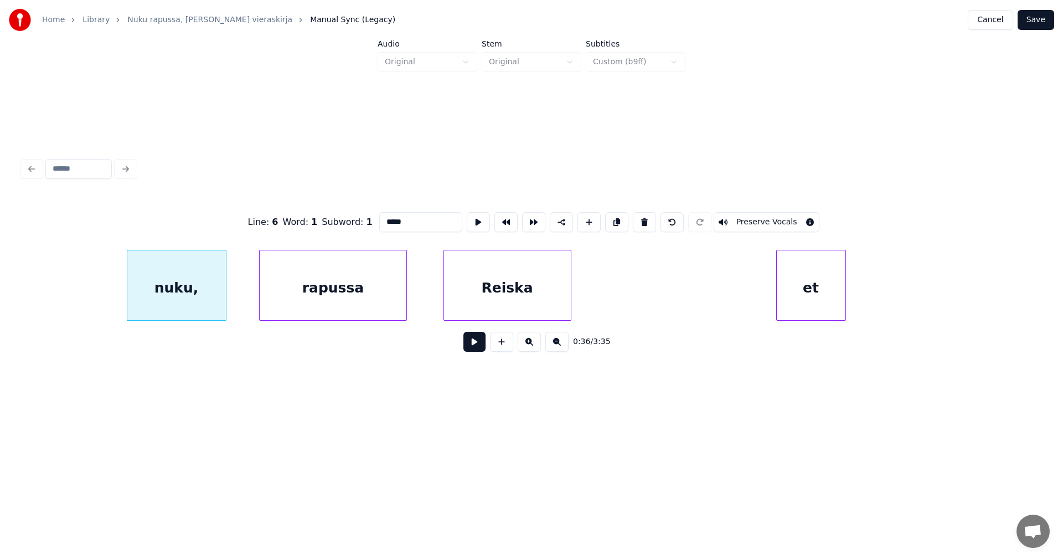
click at [211, 306] on div "nuku," at bounding box center [176, 287] width 99 height 75
type input "*****"
click at [476, 341] on button at bounding box center [475, 342] width 22 height 20
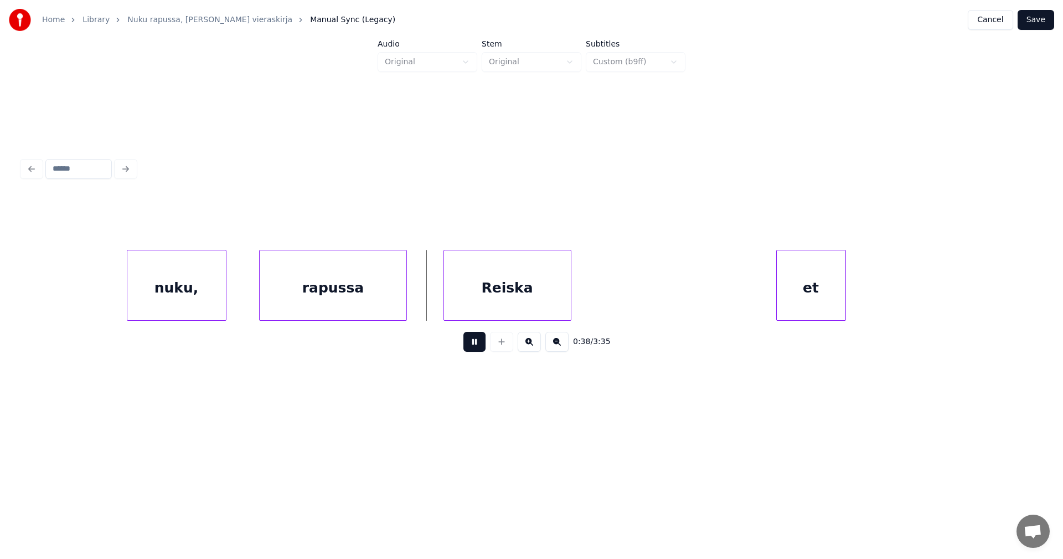
click at [477, 341] on button at bounding box center [475, 342] width 22 height 20
click at [425, 293] on div at bounding box center [426, 285] width 3 height 70
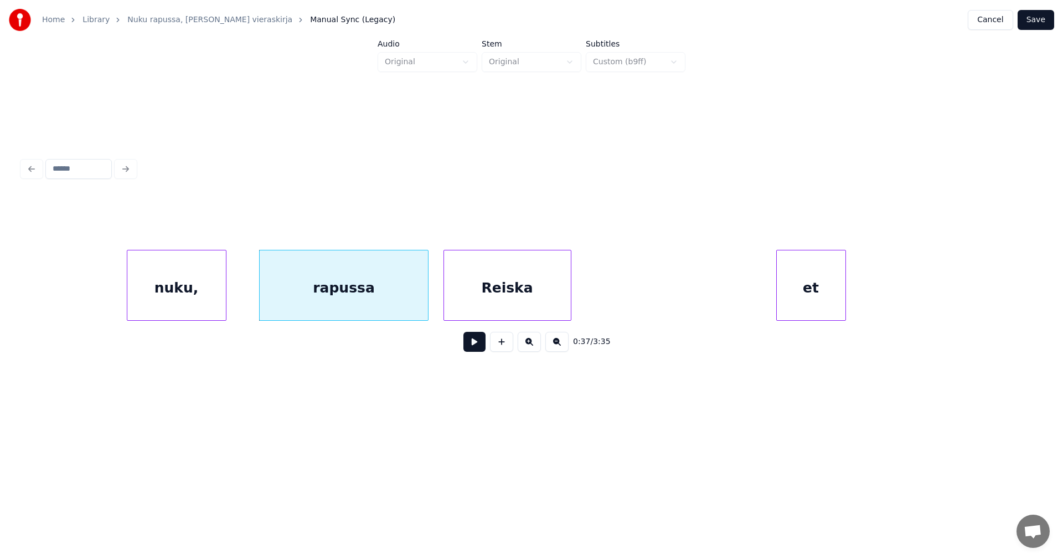
click at [465, 292] on div "Reiska" at bounding box center [507, 287] width 127 height 75
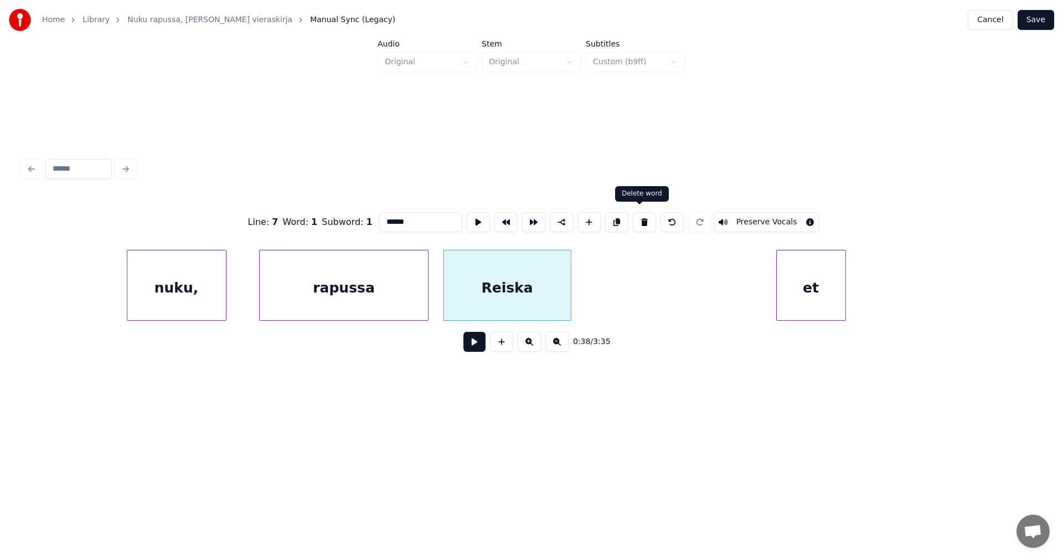
click at [646, 219] on button at bounding box center [644, 222] width 23 height 20
type input "*******"
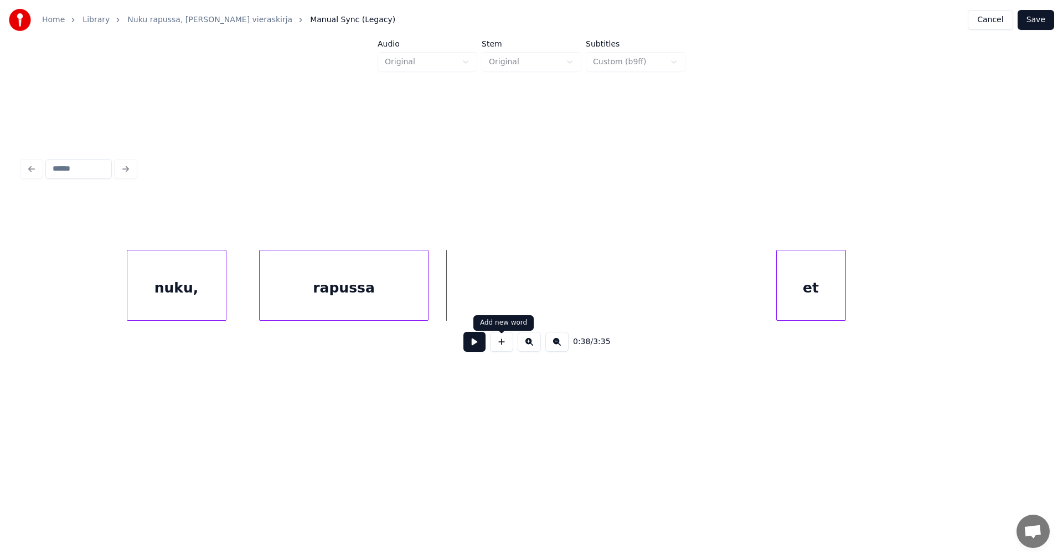
click at [500, 348] on button at bounding box center [501, 342] width 23 height 20
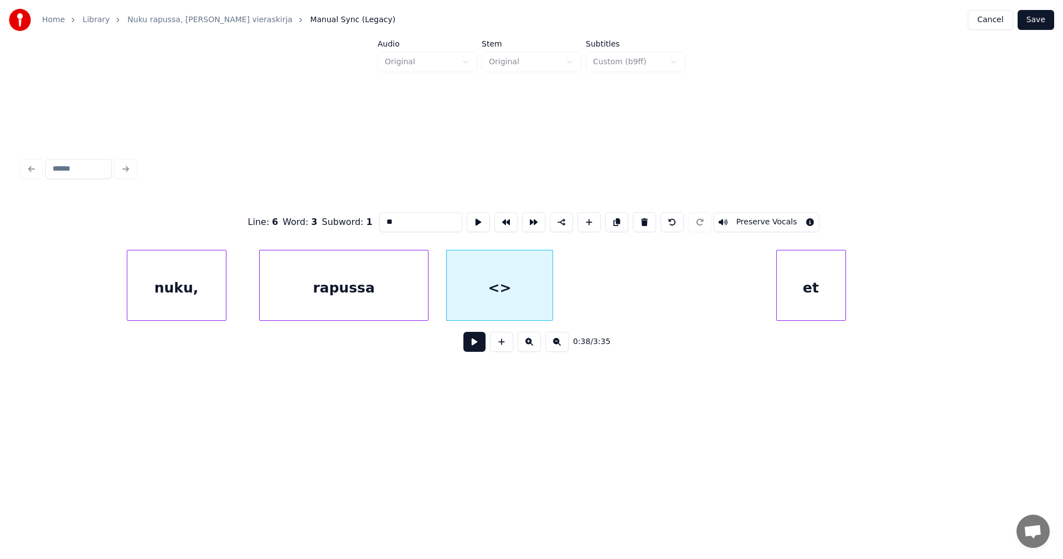
click at [551, 288] on div at bounding box center [550, 285] width 3 height 70
click at [511, 289] on div "<>" at bounding box center [500, 287] width 106 height 75
drag, startPoint x: 400, startPoint y: 221, endPoint x: 374, endPoint y: 227, distance: 26.6
click at [374, 227] on div "Line : 6 Word : 3 Subword : 1 ** Preserve Vocals" at bounding box center [531, 221] width 1019 height 55
click at [395, 217] on input "******" at bounding box center [420, 222] width 83 height 20
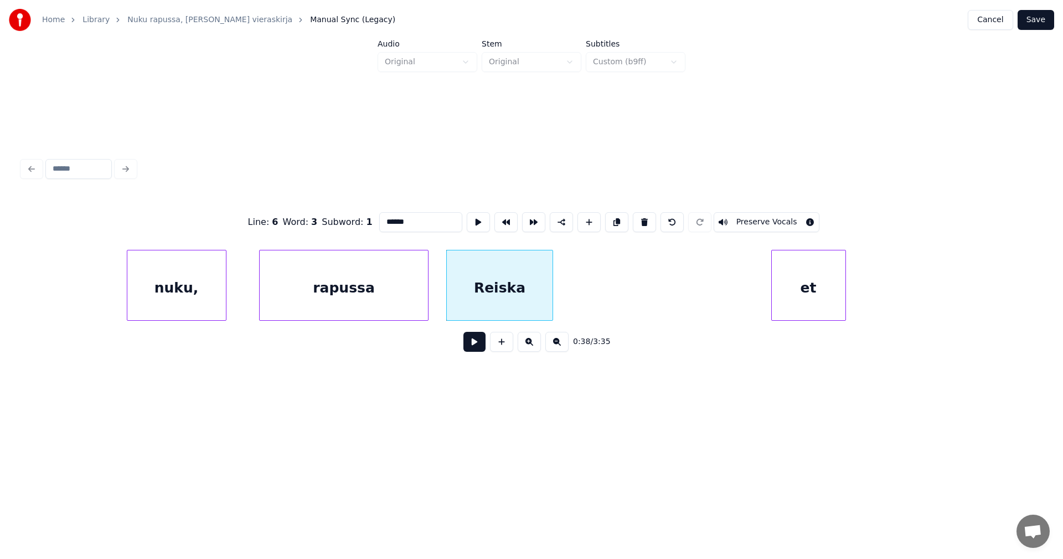
click at [772, 296] on div at bounding box center [773, 285] width 3 height 70
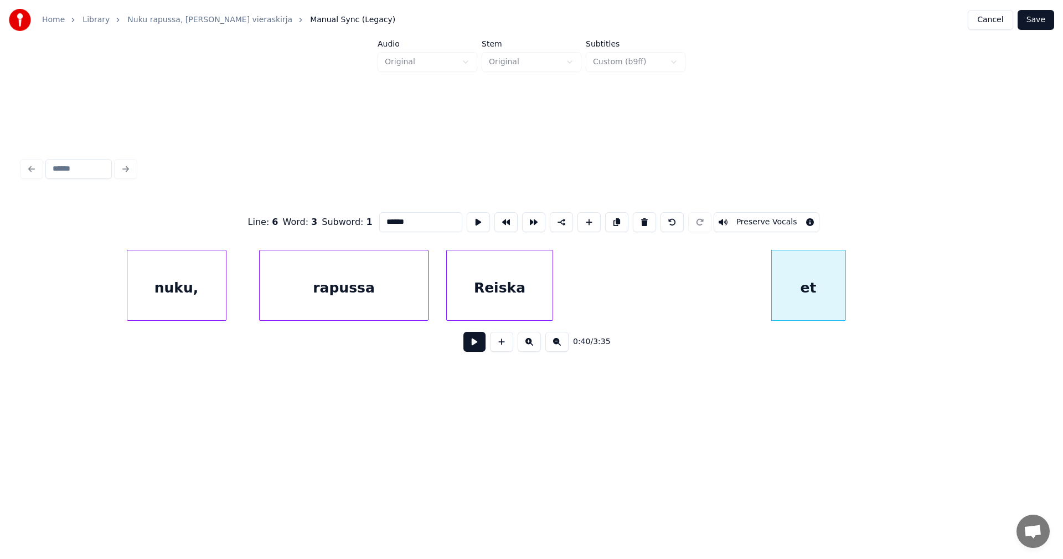
type input "******"
click at [1038, 17] on button "Save" at bounding box center [1036, 20] width 37 height 20
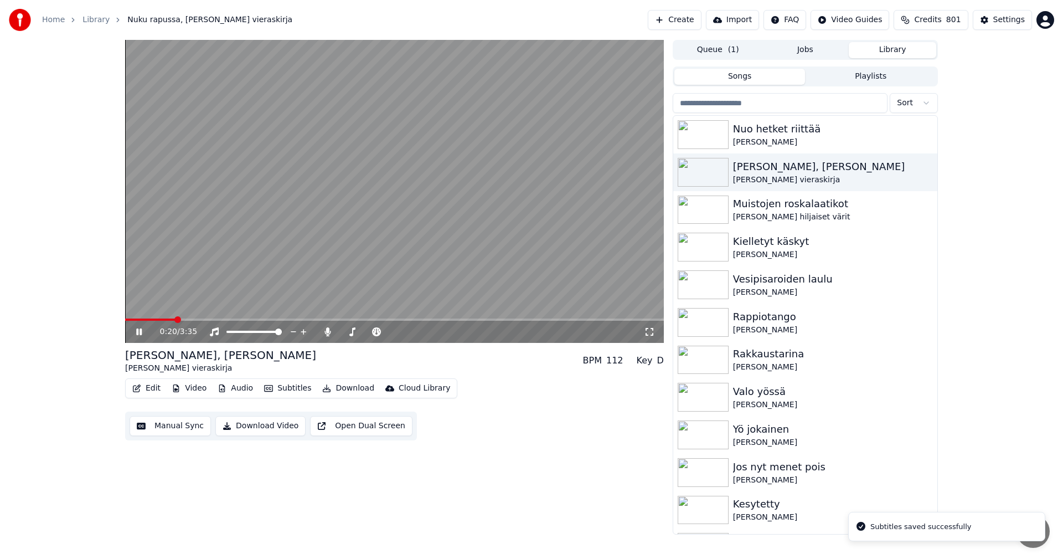
click at [174, 320] on span at bounding box center [394, 319] width 539 height 2
click at [140, 332] on icon at bounding box center [147, 331] width 26 height 9
click at [1011, 21] on div "Settings" at bounding box center [1010, 19] width 32 height 11
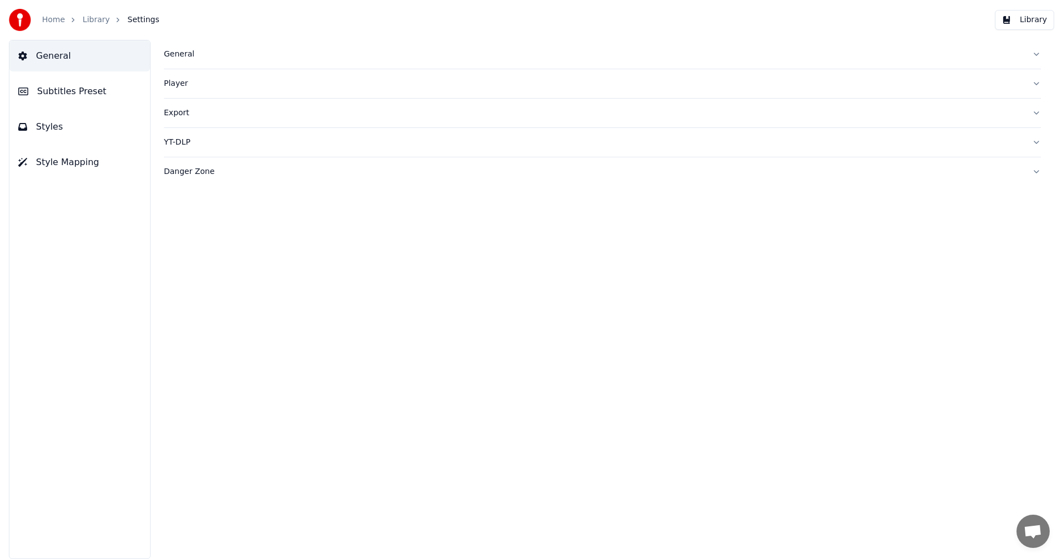
click at [93, 95] on span "Subtitles Preset" at bounding box center [71, 91] width 69 height 13
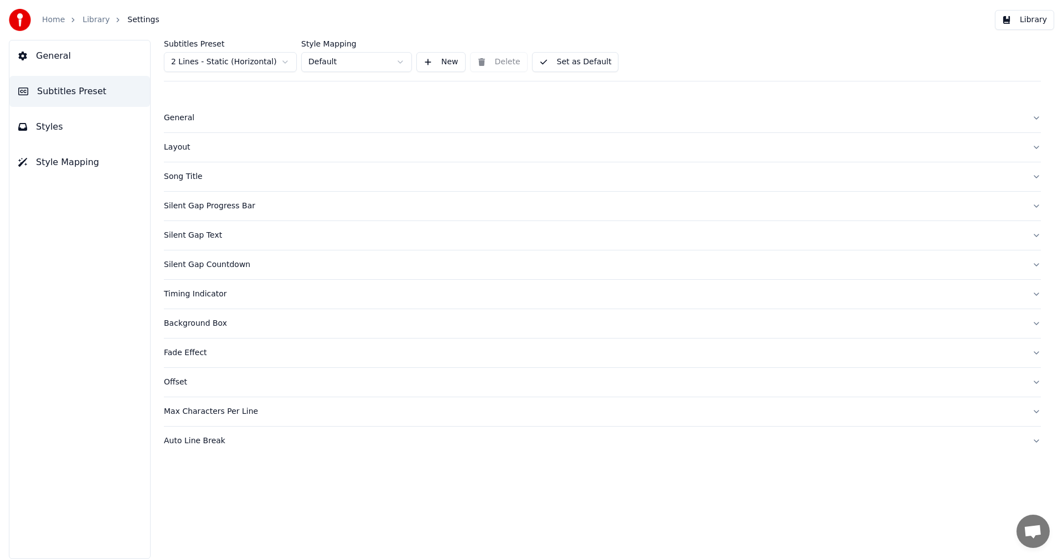
click at [271, 61] on html "Home Library Settings Library General Subtitles Preset Styles Style Mapping Sub…" at bounding box center [531, 279] width 1063 height 559
click at [190, 122] on div "General" at bounding box center [594, 117] width 860 height 11
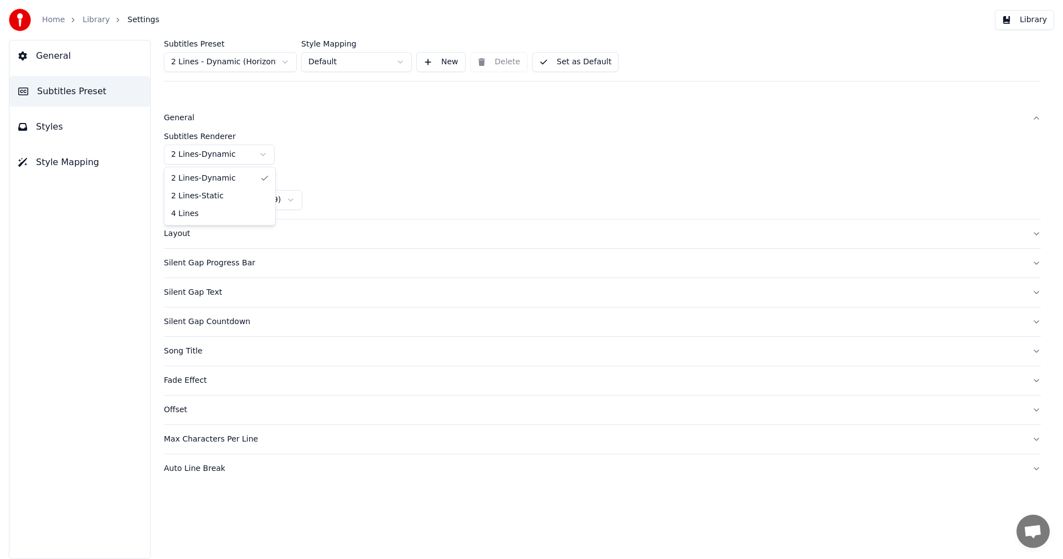
click at [263, 155] on html "Home Library Settings Library General Subtitles Preset Styles Style Mapping Sub…" at bounding box center [531, 279] width 1063 height 559
click at [182, 236] on div "Layout" at bounding box center [594, 233] width 860 height 11
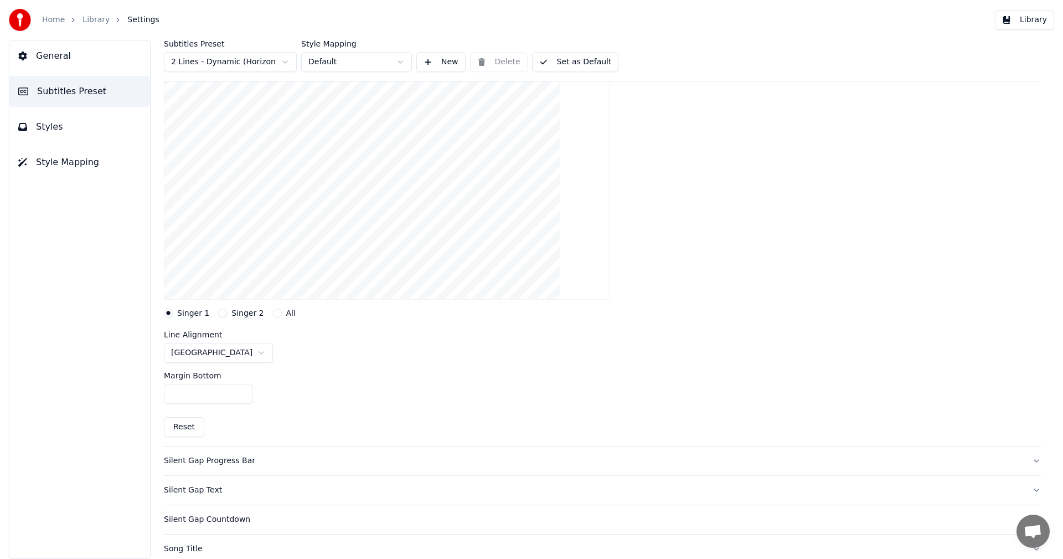
scroll to position [111, 0]
click at [186, 427] on button "Reset" at bounding box center [184, 426] width 40 height 20
click at [233, 352] on html "Home Library Settings Library General Subtitles Preset Styles Style Mapping Sub…" at bounding box center [531, 279] width 1063 height 559
click at [244, 389] on input "***" at bounding box center [208, 393] width 89 height 20
type input "***"
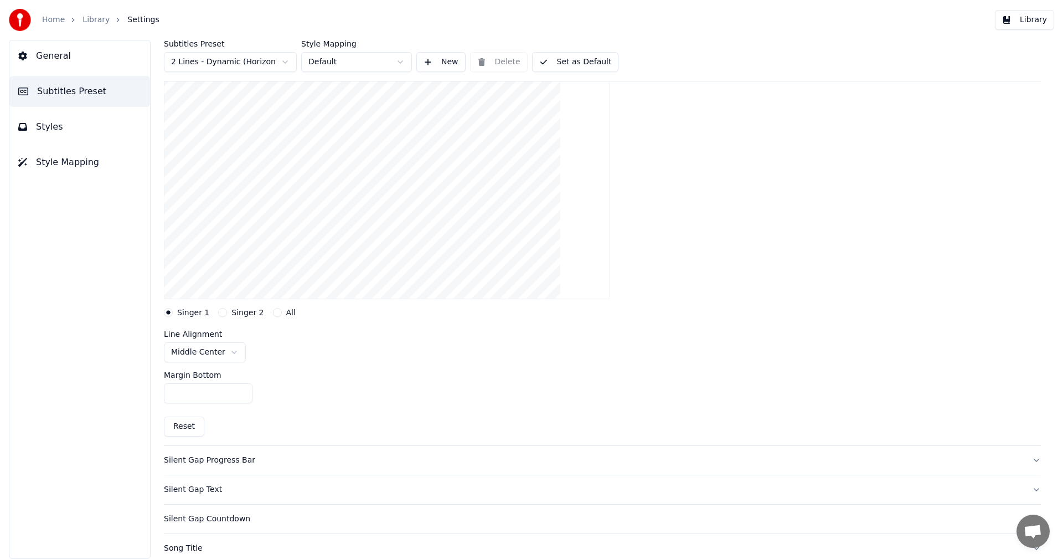
click at [242, 389] on input "***" at bounding box center [208, 393] width 89 height 20
click at [561, 63] on button "Set as Default" at bounding box center [575, 62] width 87 height 20
click at [1033, 23] on button "Library" at bounding box center [1024, 20] width 59 height 20
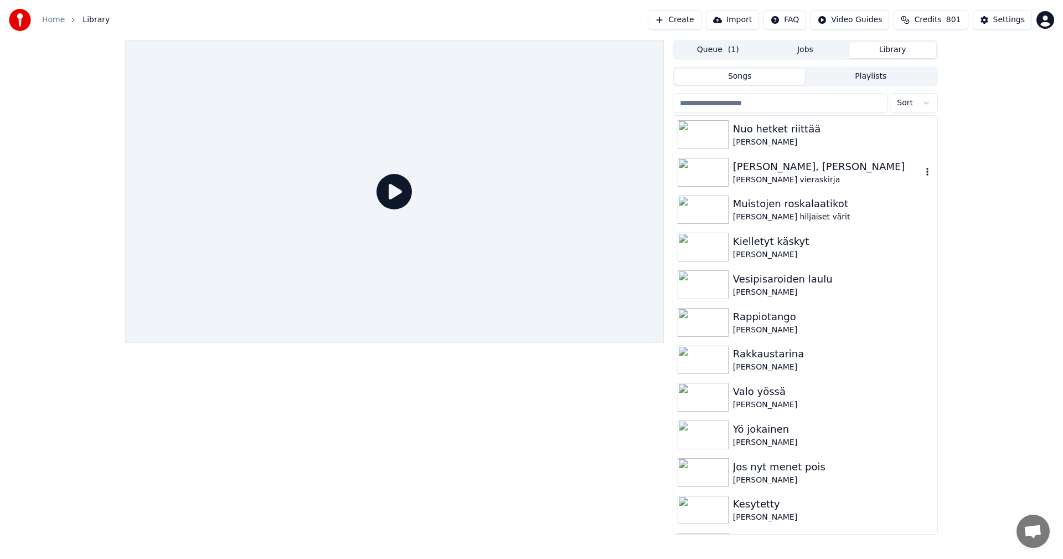
click at [762, 164] on div "[PERSON_NAME], [PERSON_NAME]" at bounding box center [827, 167] width 189 height 16
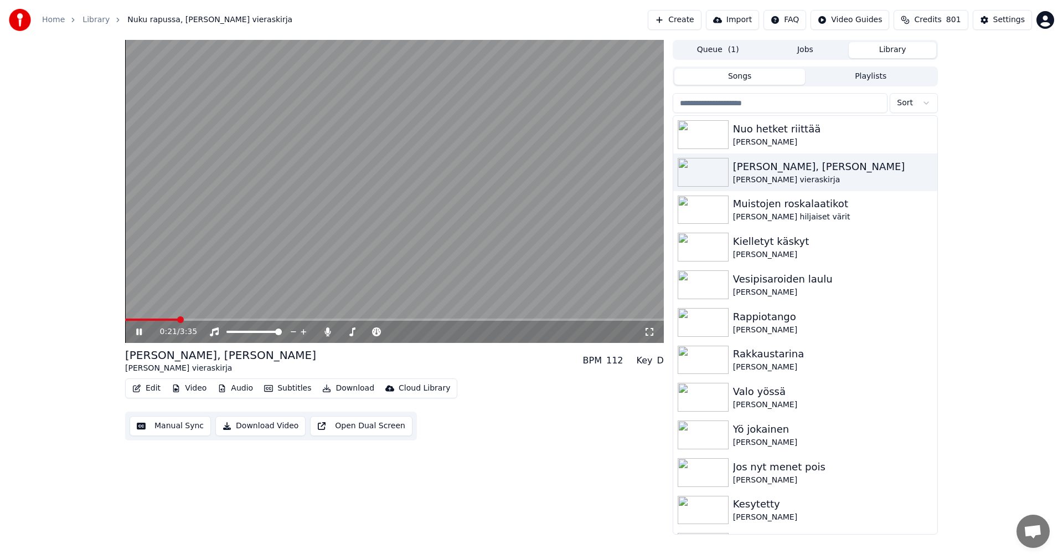
click at [178, 318] on span at bounding box center [394, 319] width 539 height 2
click at [148, 318] on span at bounding box center [155, 319] width 60 height 2
drag, startPoint x: 140, startPoint y: 332, endPoint x: 166, endPoint y: 316, distance: 30.6
click at [140, 332] on icon at bounding box center [147, 331] width 26 height 9
click at [987, 17] on button "Settings" at bounding box center [1002, 20] width 59 height 20
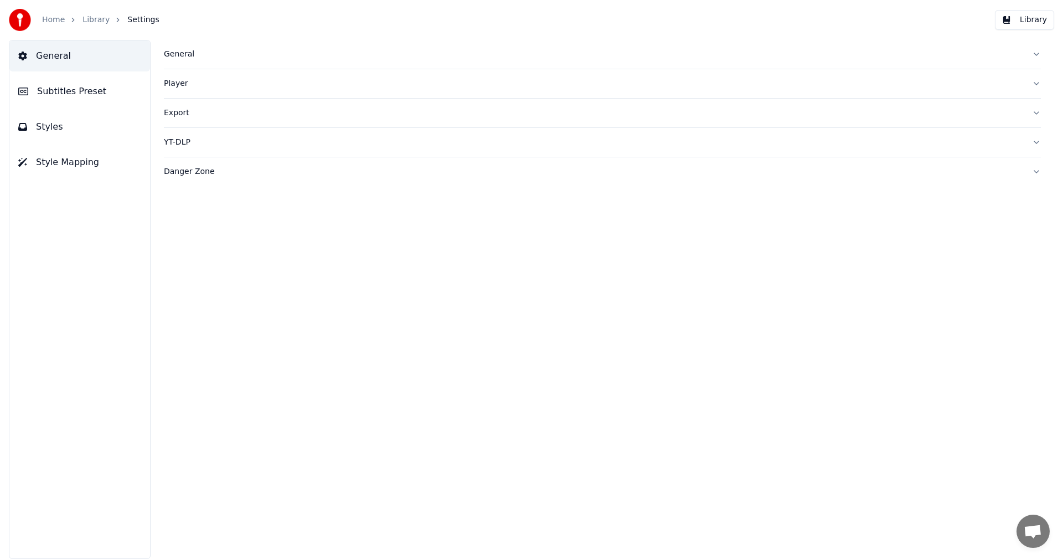
click at [72, 91] on span "Subtitles Preset" at bounding box center [71, 91] width 69 height 13
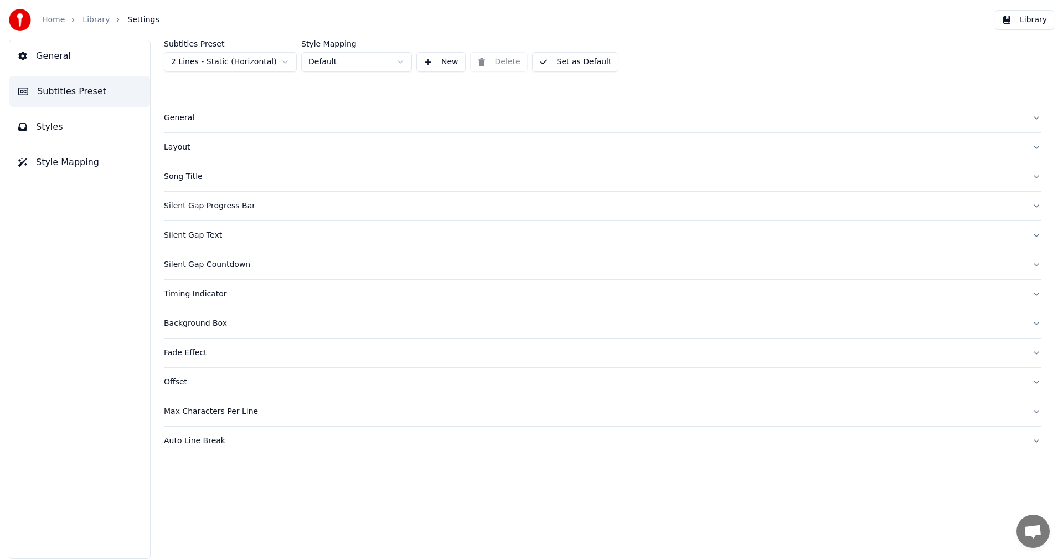
click at [266, 64] on html "Home Library Settings Library General Subtitles Preset Styles Style Mapping Sub…" at bounding box center [531, 279] width 1063 height 559
click at [184, 146] on div "Layout" at bounding box center [594, 147] width 860 height 11
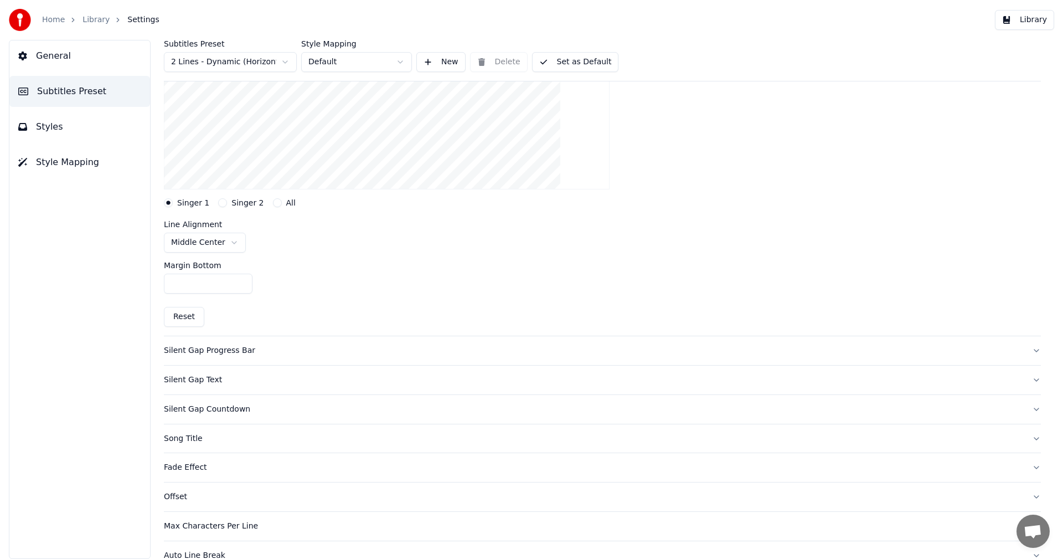
scroll to position [222, 0]
click at [184, 317] on button "Reset" at bounding box center [184, 316] width 40 height 20
click at [240, 279] on input "***" at bounding box center [208, 282] width 89 height 20
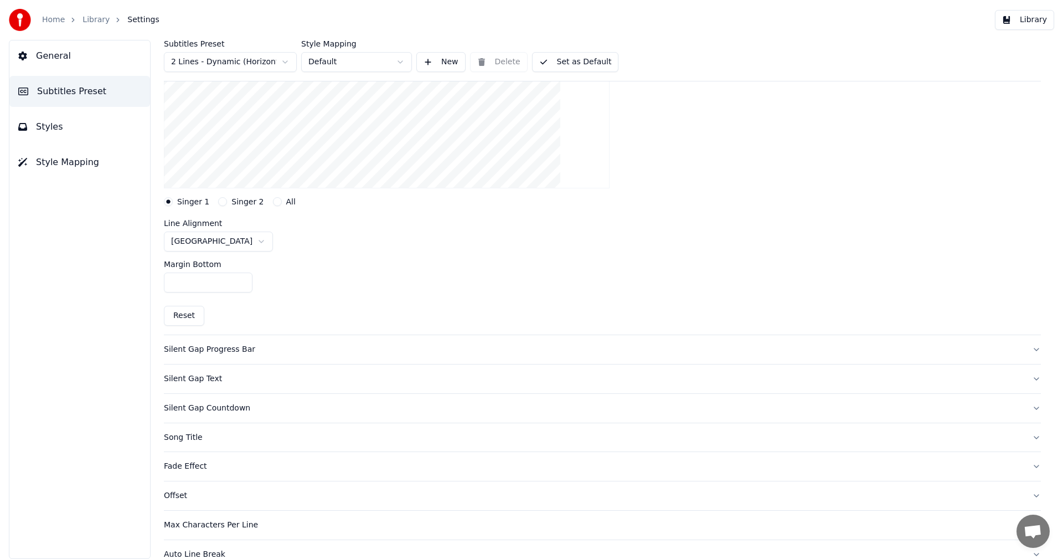
click at [240, 279] on input "***" at bounding box center [208, 282] width 89 height 20
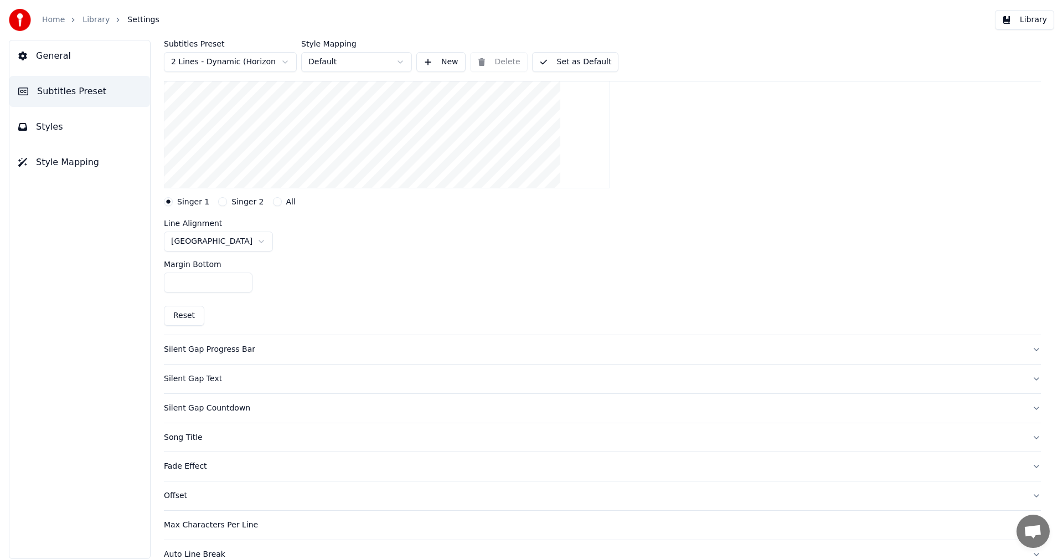
click at [240, 279] on input "***" at bounding box center [208, 282] width 89 height 20
type input "***"
click at [240, 279] on input "***" at bounding box center [208, 282] width 89 height 20
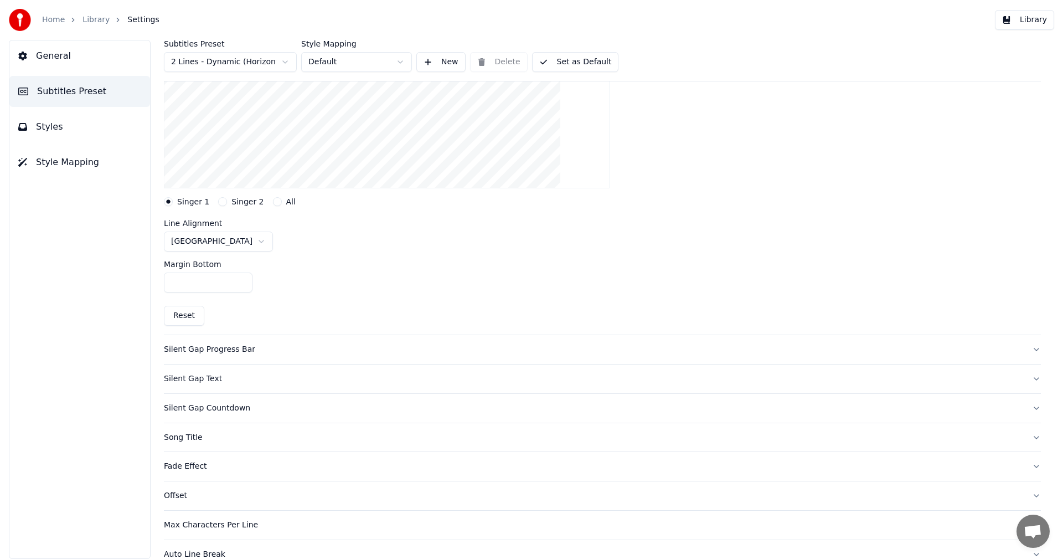
click at [373, 282] on div "Margin Bottom ***" at bounding box center [602, 276] width 877 height 50
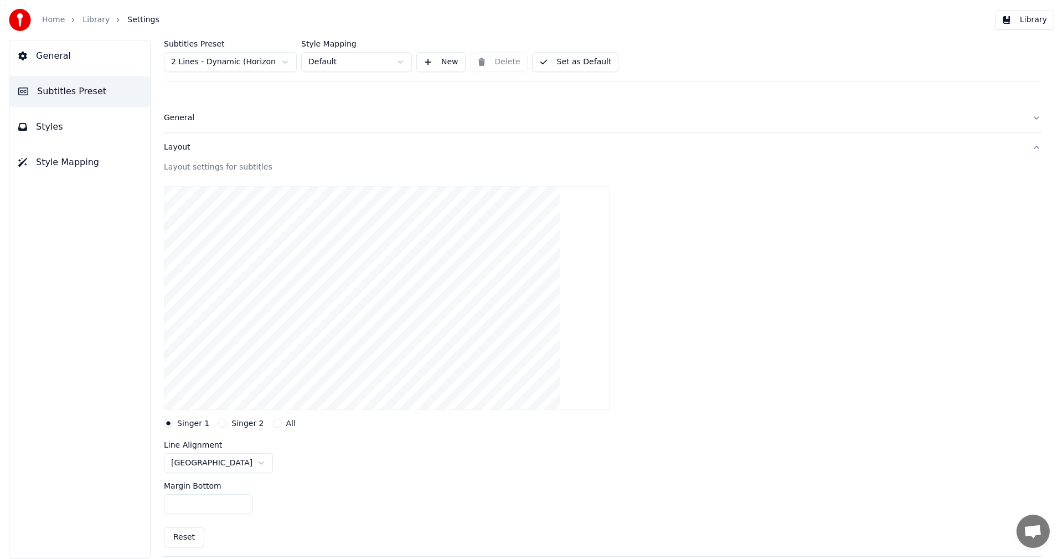
scroll to position [55, 0]
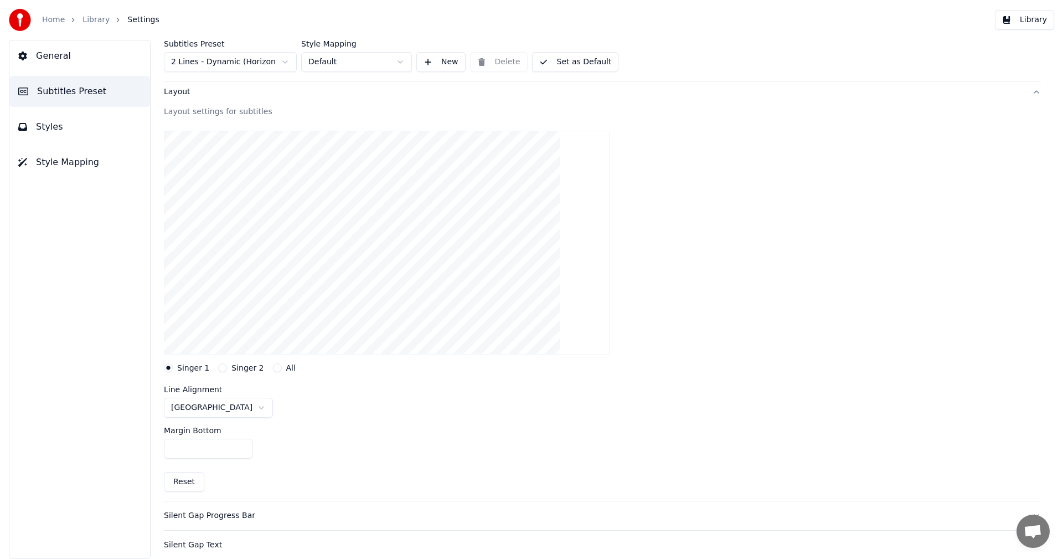
click at [229, 404] on html "Home Library Settings Library General Subtitles Preset Styles Style Mapping Sub…" at bounding box center [531, 279] width 1063 height 559
drag, startPoint x: 793, startPoint y: 237, endPoint x: 955, endPoint y: 157, distance: 180.3
click at [794, 237] on div at bounding box center [602, 242] width 877 height 241
click at [1035, 25] on button "Library" at bounding box center [1024, 20] width 59 height 20
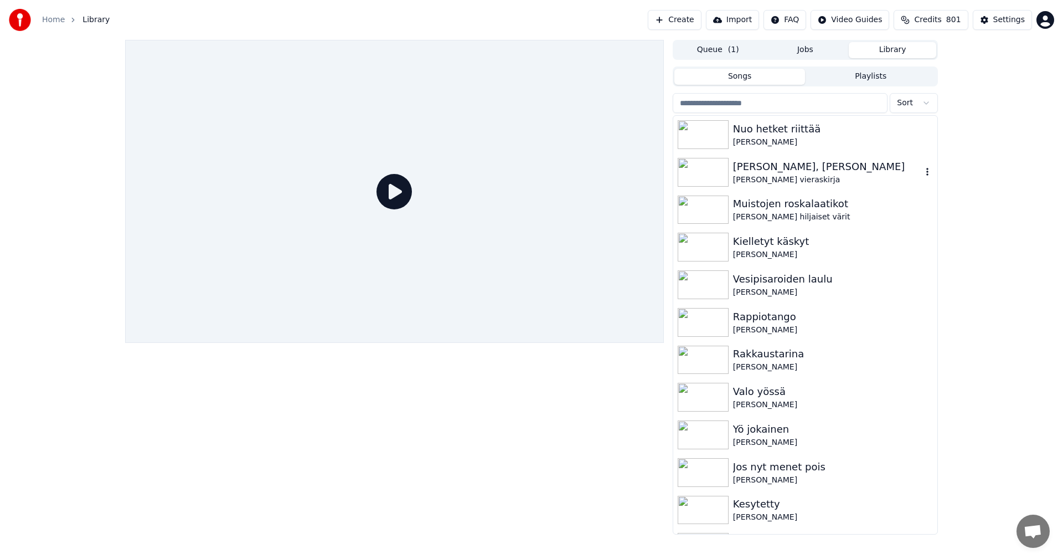
click at [742, 168] on div "[PERSON_NAME], [PERSON_NAME]" at bounding box center [827, 167] width 189 height 16
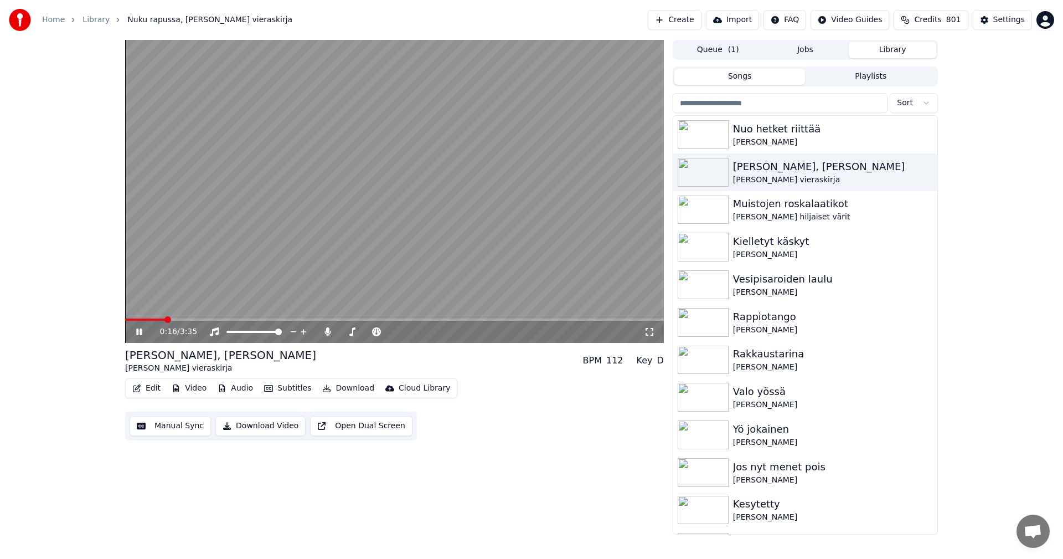
click at [164, 318] on span at bounding box center [394, 319] width 539 height 2
click at [177, 319] on span at bounding box center [394, 319] width 539 height 2
click at [138, 332] on icon at bounding box center [139, 331] width 6 height 7
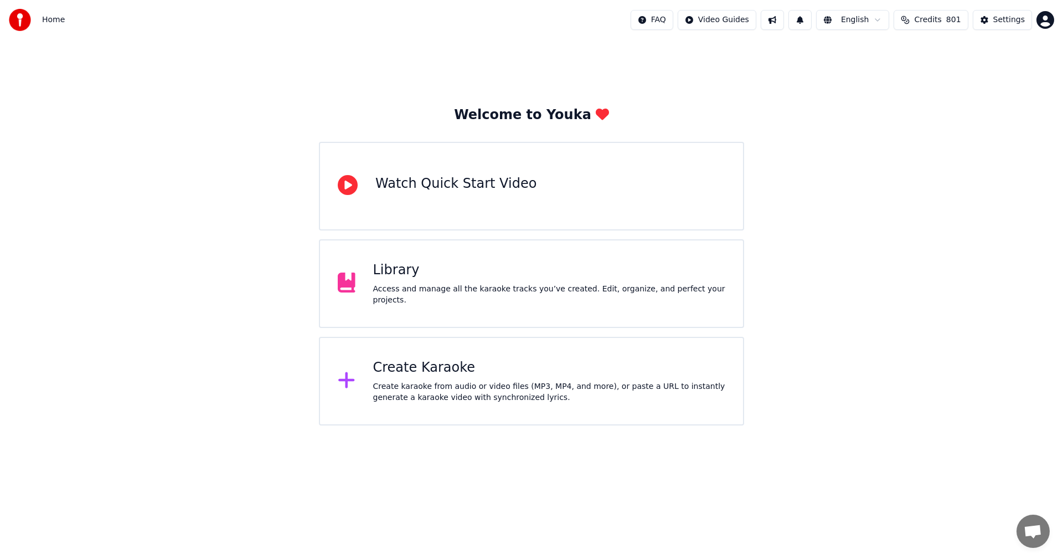
click at [493, 279] on div "Library" at bounding box center [549, 270] width 353 height 18
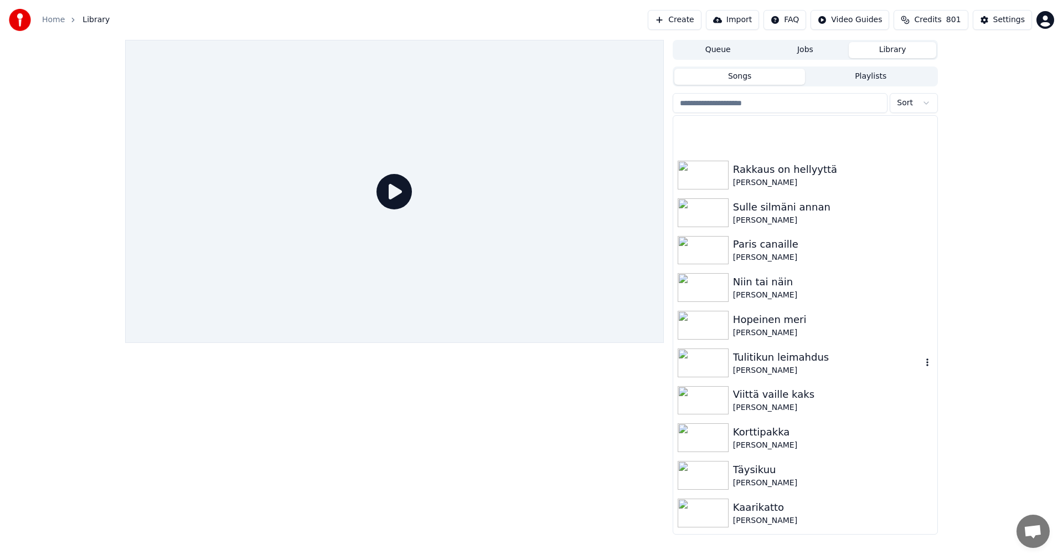
scroll to position [720, 0]
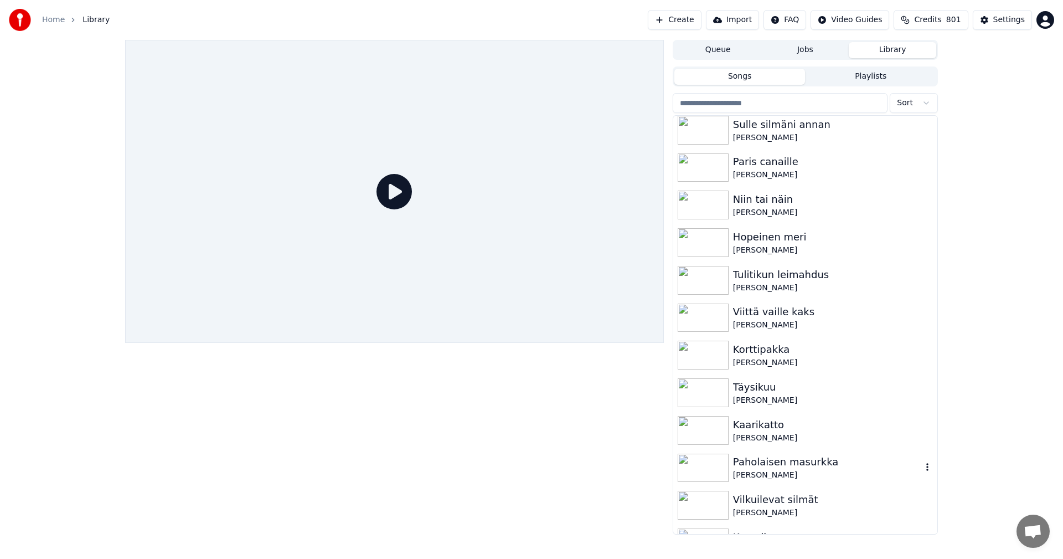
click at [714, 469] on img at bounding box center [703, 468] width 51 height 29
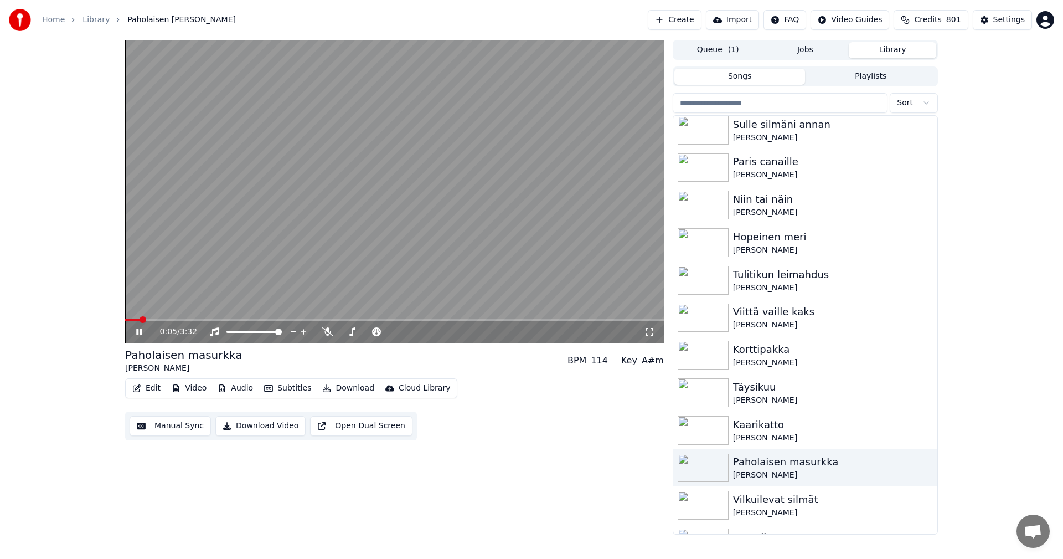
click at [177, 318] on span at bounding box center [394, 319] width 539 height 2
click at [336, 320] on span at bounding box center [394, 319] width 539 height 2
click at [354, 320] on span at bounding box center [394, 319] width 539 height 2
click at [1018, 22] on div "Settings" at bounding box center [1010, 19] width 32 height 11
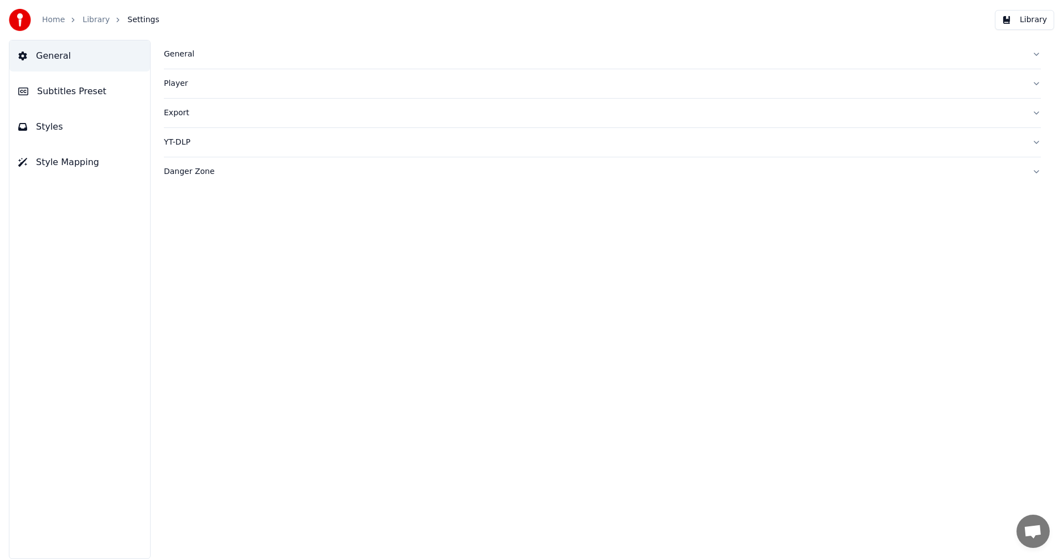
click at [62, 92] on span "Subtitles Preset" at bounding box center [71, 91] width 69 height 13
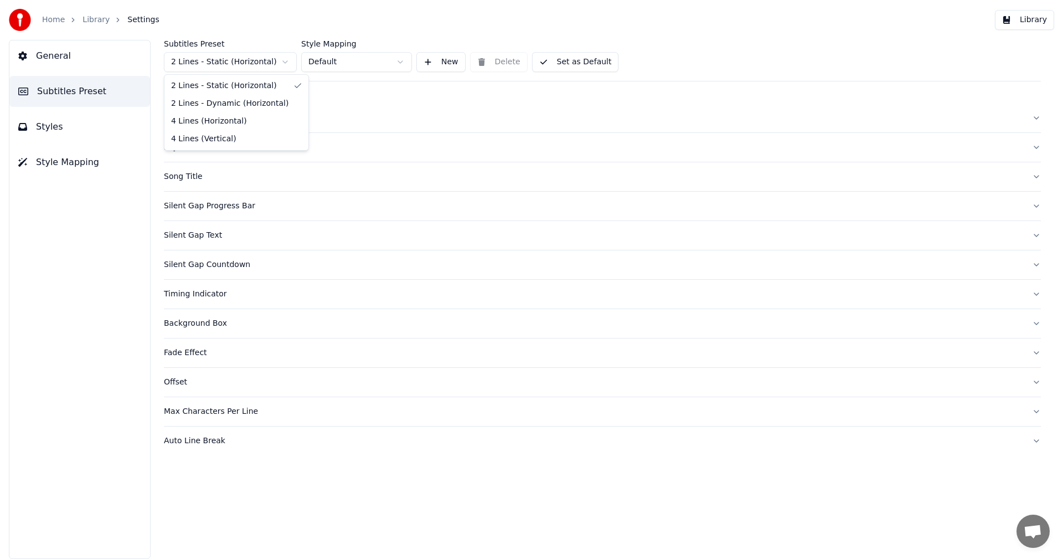
click at [272, 63] on html "Home Library Settings Library General Subtitles Preset Styles Style Mapping Sub…" at bounding box center [531, 279] width 1063 height 559
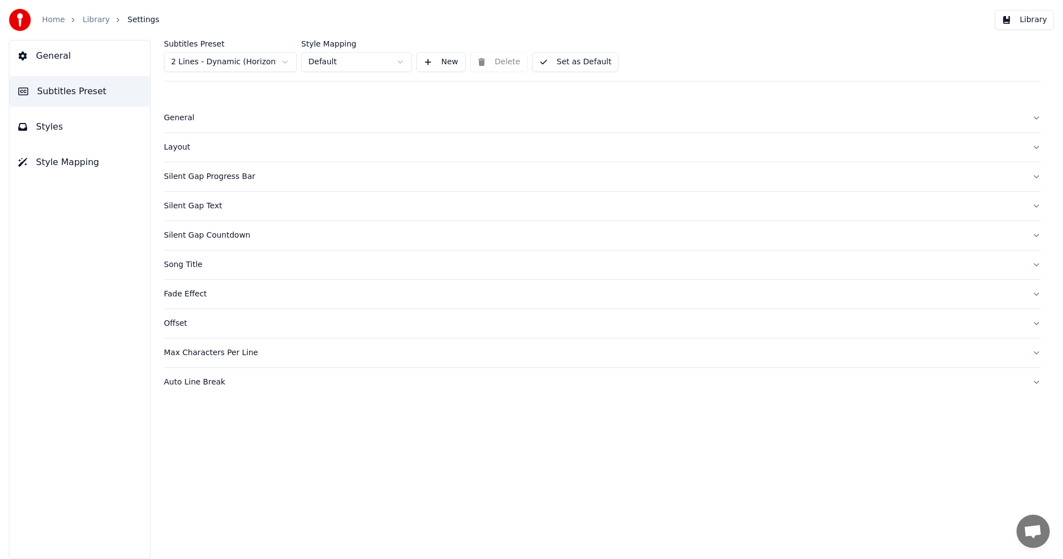
click at [183, 151] on div "Layout" at bounding box center [594, 147] width 860 height 11
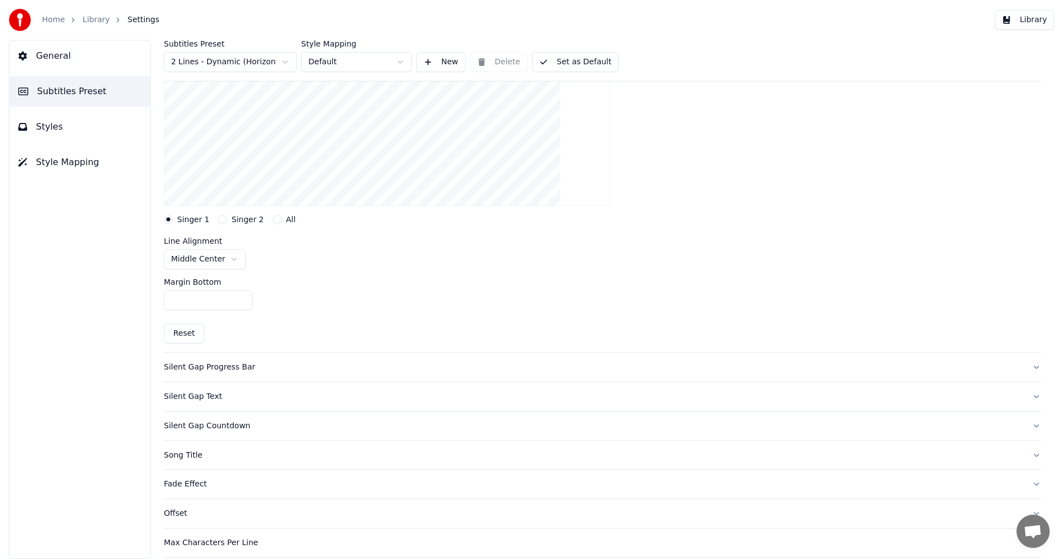
scroll to position [222, 0]
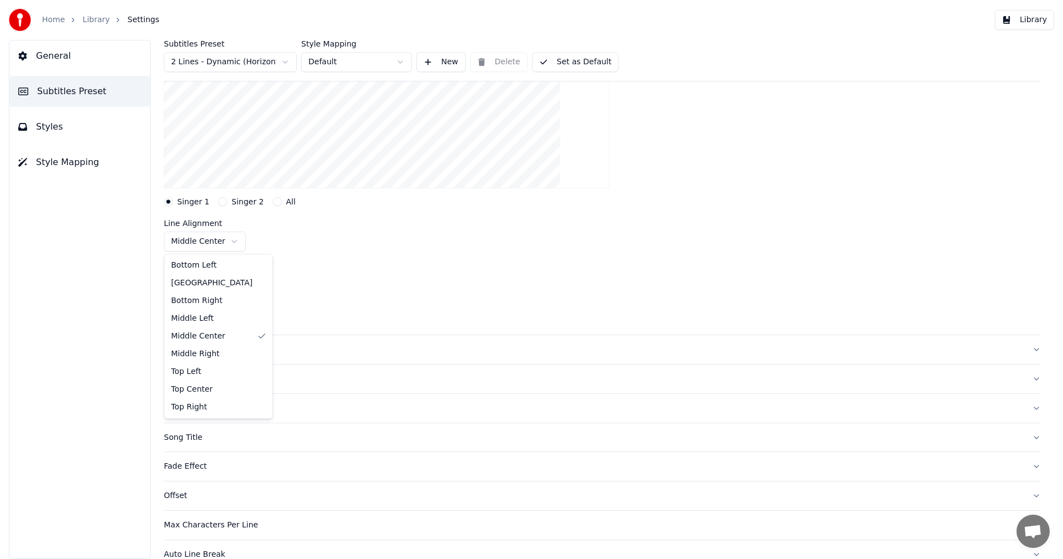
click at [219, 244] on html "Home Library Settings Library General Subtitles Preset Styles Style Mapping Sub…" at bounding box center [531, 279] width 1063 height 559
click at [187, 310] on button "Reset" at bounding box center [184, 316] width 40 height 20
type input "***"
drag, startPoint x: 596, startPoint y: 65, endPoint x: 635, endPoint y: 72, distance: 39.3
click at [597, 65] on button "Set as Default" at bounding box center [575, 62] width 87 height 20
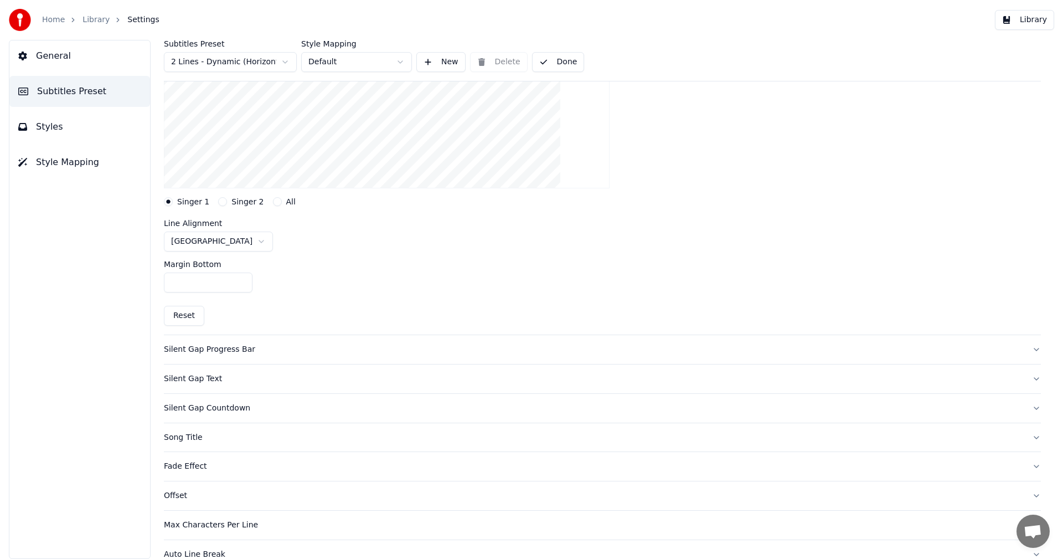
click at [1040, 22] on button "Library" at bounding box center [1024, 20] width 59 height 20
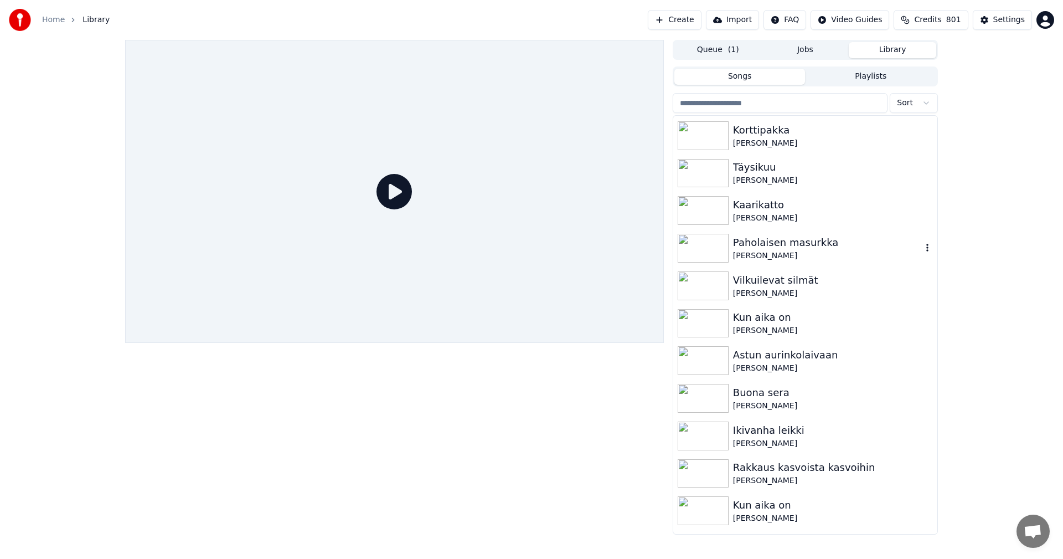
scroll to position [942, 0]
click at [696, 241] on img at bounding box center [703, 247] width 51 height 29
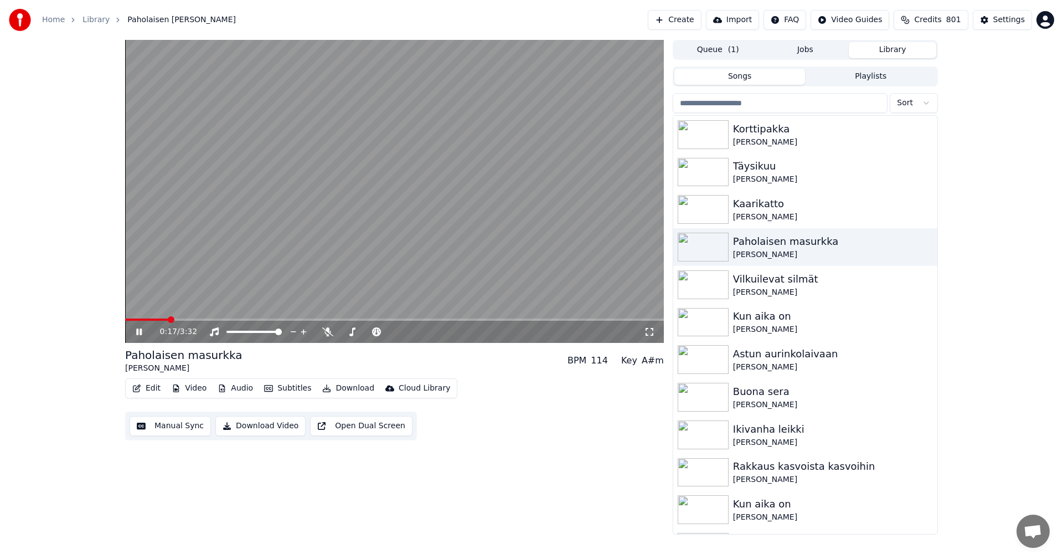
click at [169, 318] on span at bounding box center [394, 319] width 539 height 2
click at [138, 332] on icon at bounding box center [139, 331] width 6 height 7
click at [1003, 22] on div "Settings" at bounding box center [1010, 19] width 32 height 11
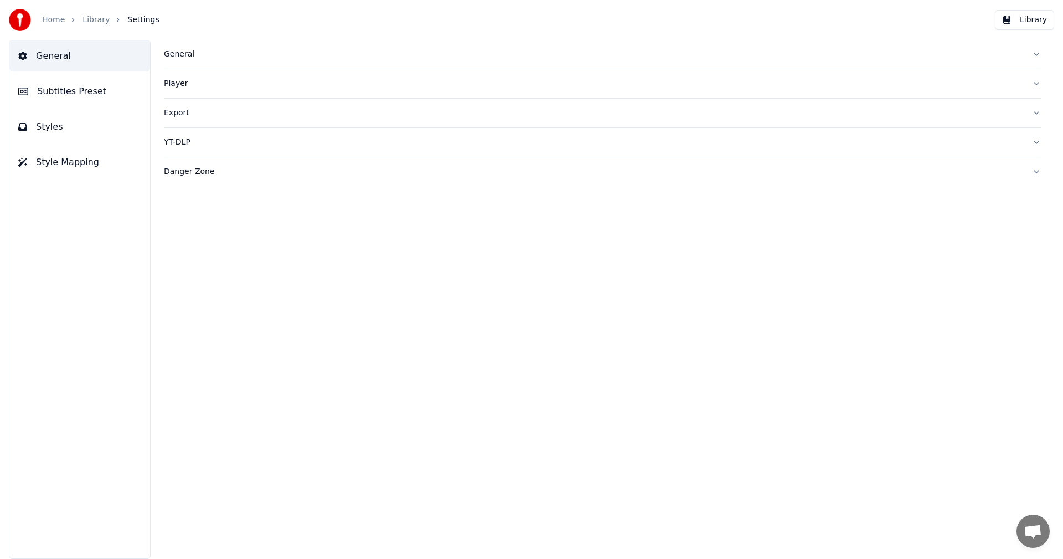
click at [81, 85] on span "Subtitles Preset" at bounding box center [71, 91] width 69 height 13
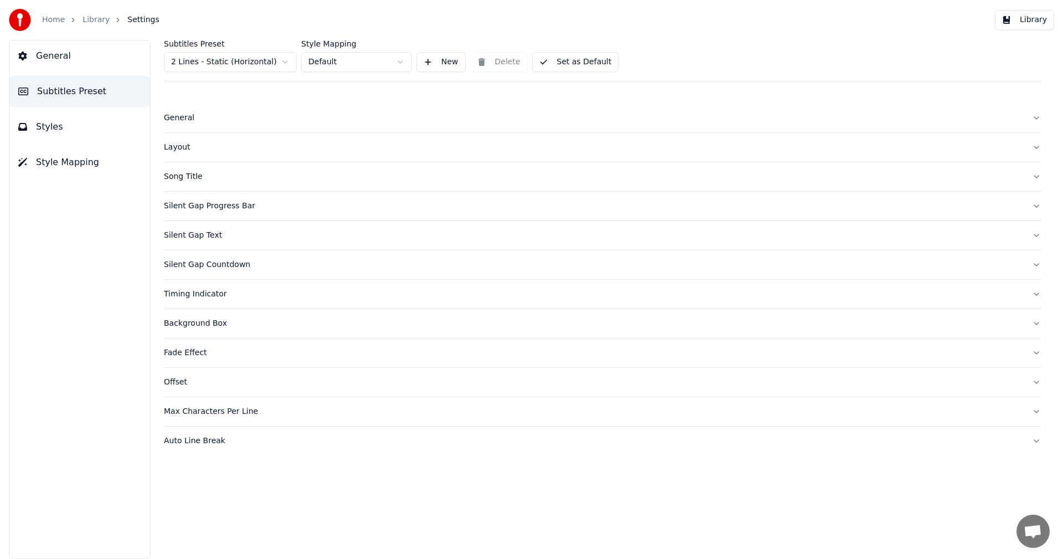
click at [276, 67] on html "Home Library Settings Library General Subtitles Preset Styles Style Mapping Sub…" at bounding box center [531, 279] width 1063 height 559
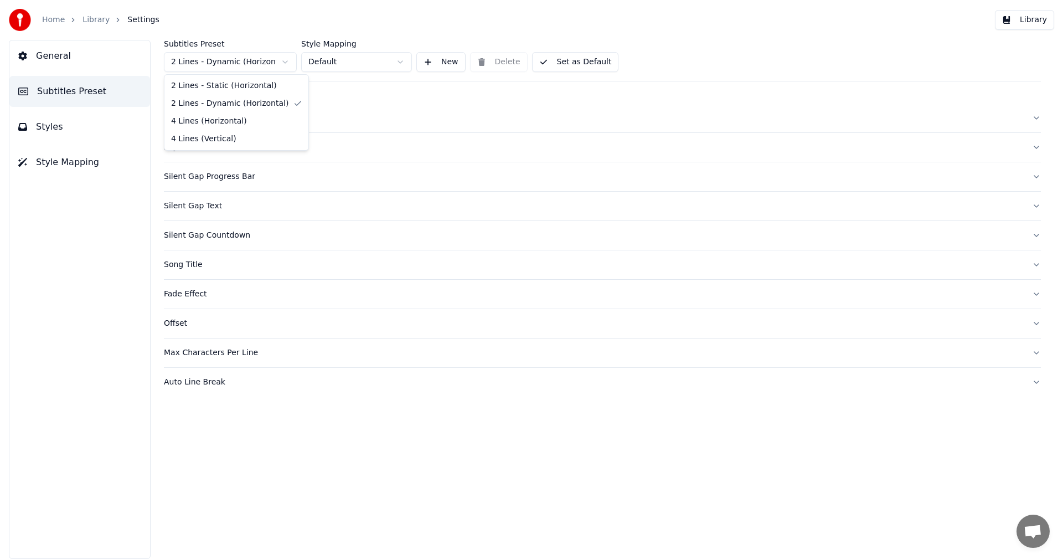
click at [286, 64] on html "Home Library Settings Library General Subtitles Preset Styles Style Mapping Sub…" at bounding box center [531, 279] width 1063 height 559
click at [181, 142] on div "Layout" at bounding box center [594, 147] width 860 height 11
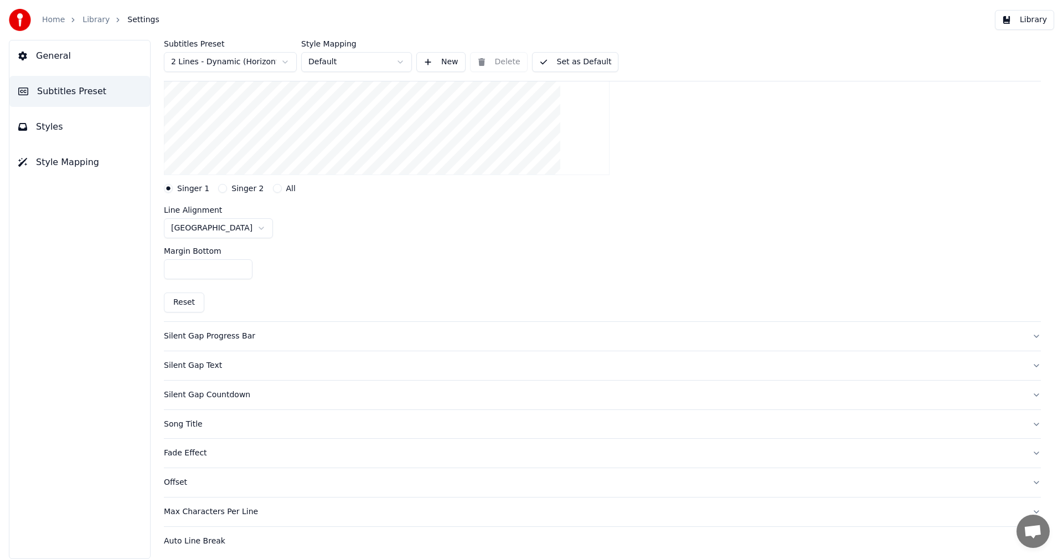
scroll to position [240, 0]
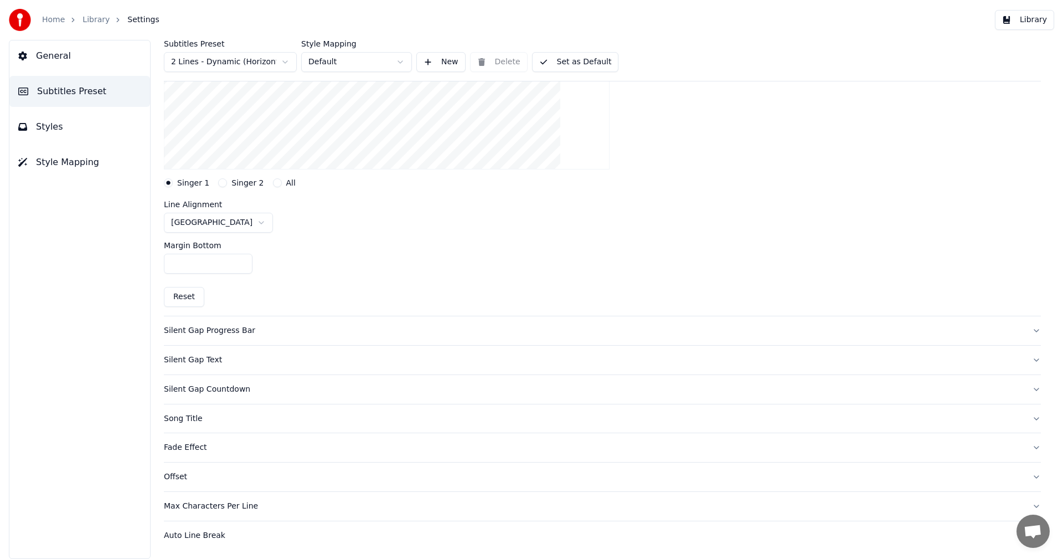
click at [228, 224] on html "Home Library Settings Library General Subtitles Preset Styles Style Mapping Sub…" at bounding box center [531, 279] width 1063 height 559
click at [371, 278] on html "Home Library Settings Library General Subtitles Preset Styles Style Mapping Sub…" at bounding box center [531, 279] width 1063 height 559
click at [241, 261] on input "***" at bounding box center [208, 264] width 89 height 20
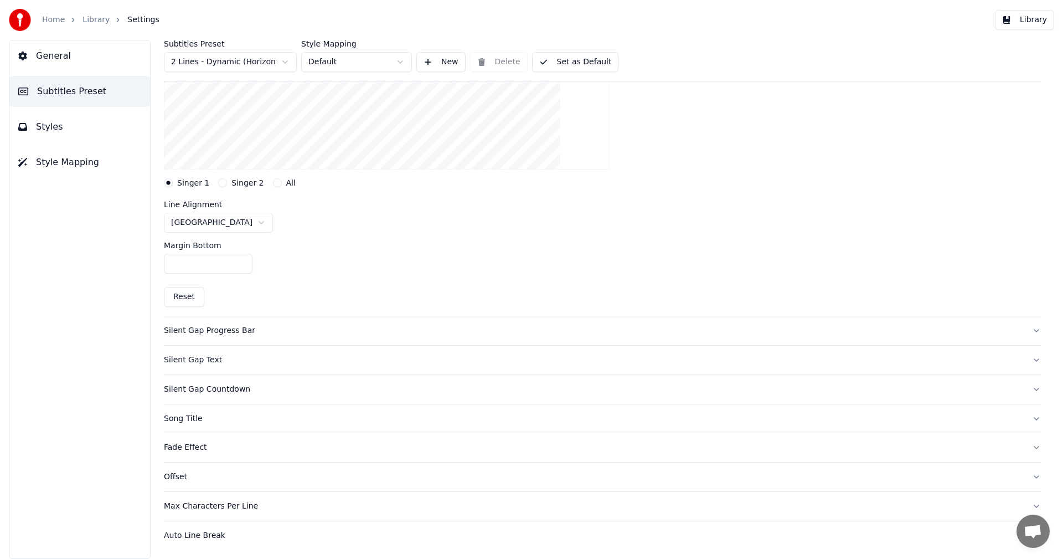
click at [241, 261] on input "***" at bounding box center [208, 264] width 89 height 20
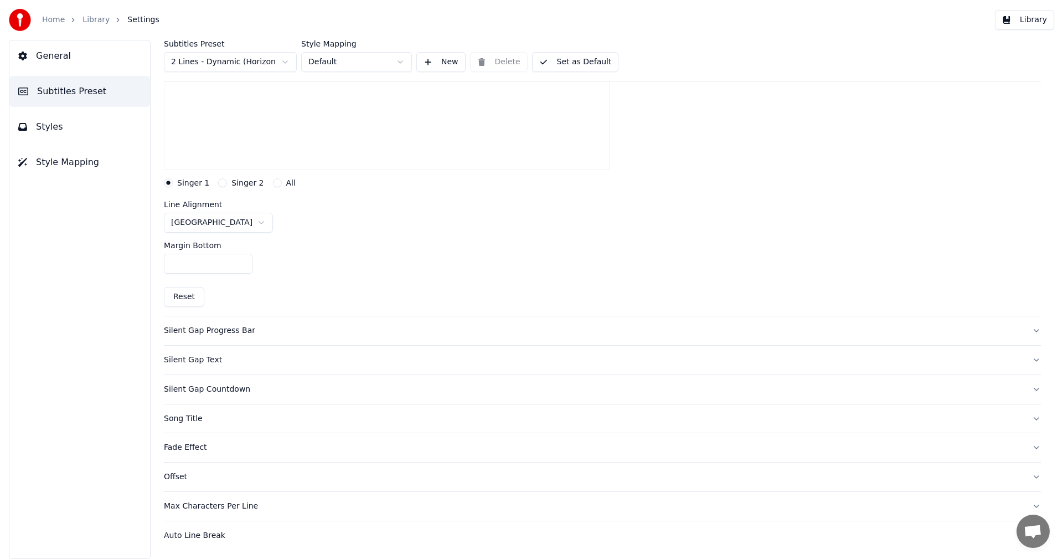
click at [241, 261] on input "***" at bounding box center [208, 264] width 89 height 20
type input "***"
click at [241, 261] on input "***" at bounding box center [208, 264] width 89 height 20
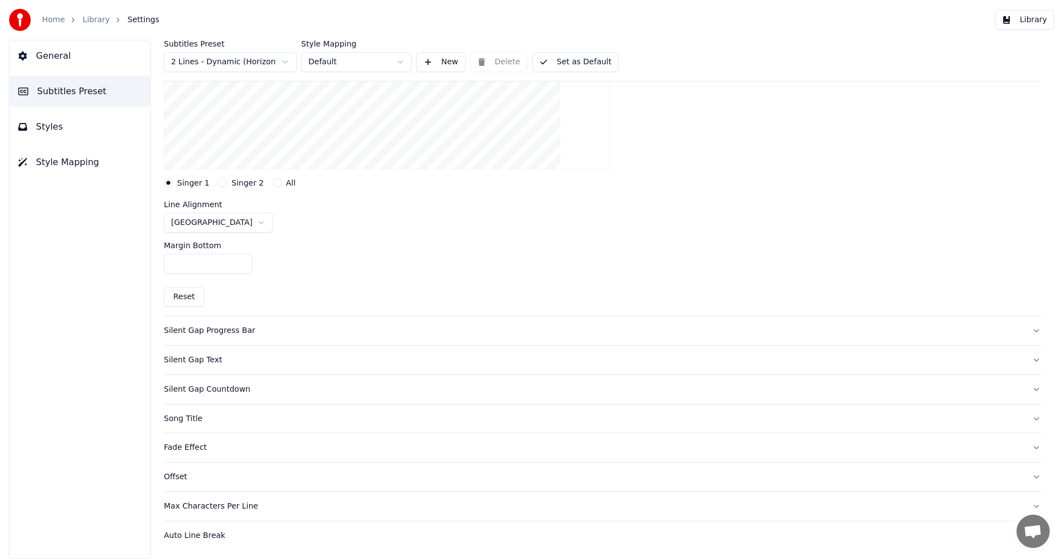
click at [654, 208] on div "Line Alignment Bottom Center" at bounding box center [602, 216] width 877 height 32
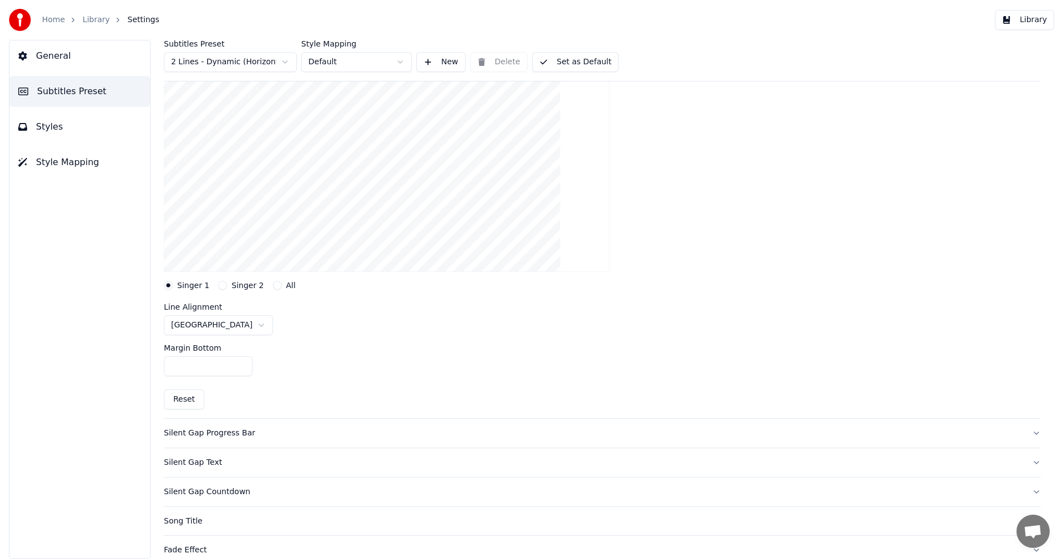
scroll to position [130, 0]
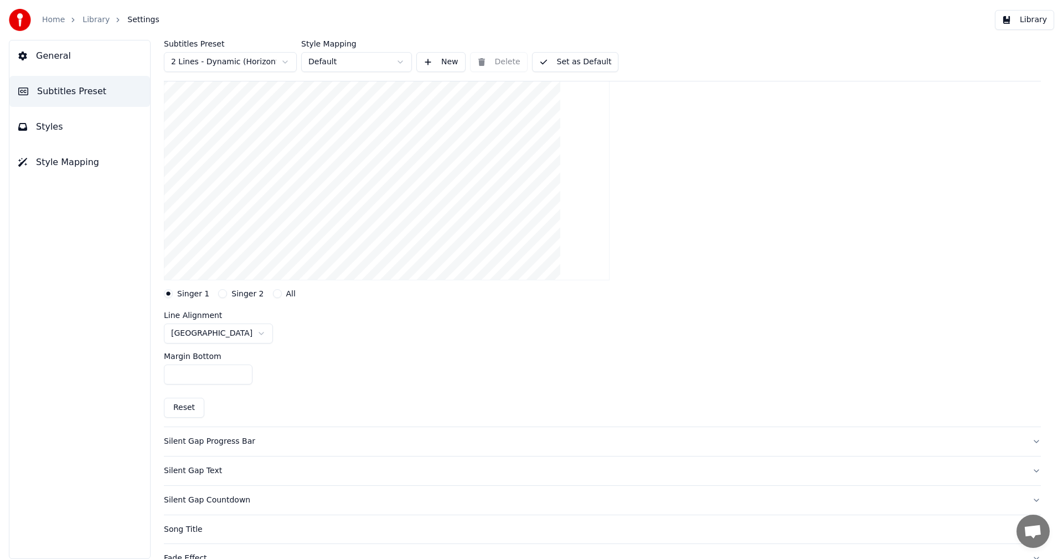
click at [572, 63] on button "Set as Default" at bounding box center [575, 62] width 87 height 20
